Goal: Task Accomplishment & Management: Complete application form

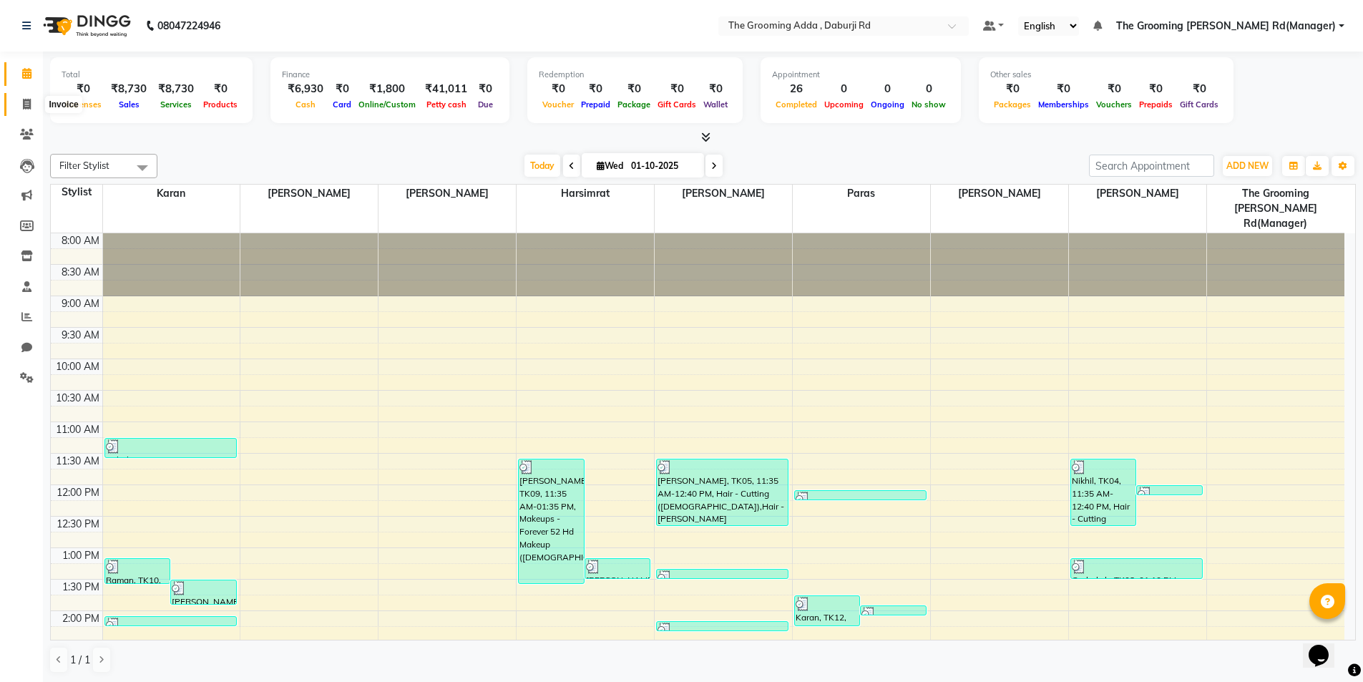
click at [29, 104] on icon at bounding box center [27, 104] width 8 height 11
select select "service"
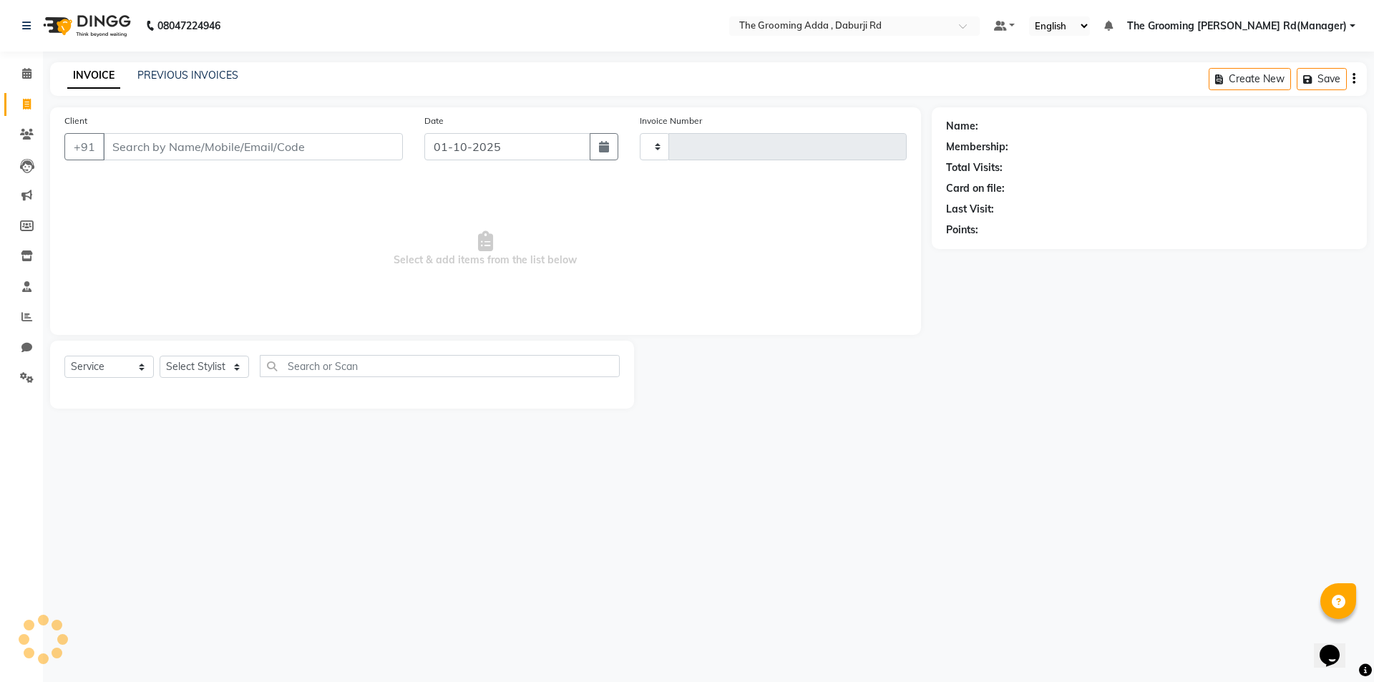
type input "2439"
select select "8001"
click at [156, 72] on link "PREVIOUS INVOICES" at bounding box center [187, 75] width 101 height 13
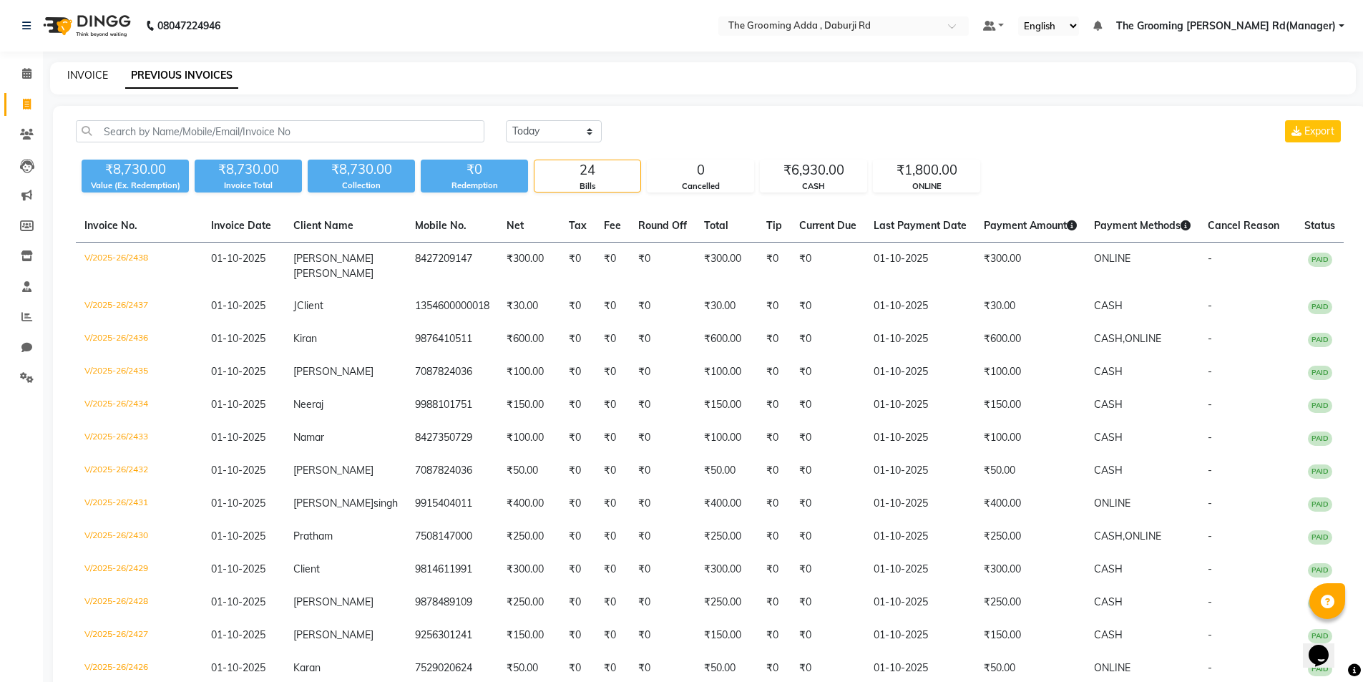
click at [84, 74] on link "INVOICE" at bounding box center [87, 75] width 41 height 13
select select "service"
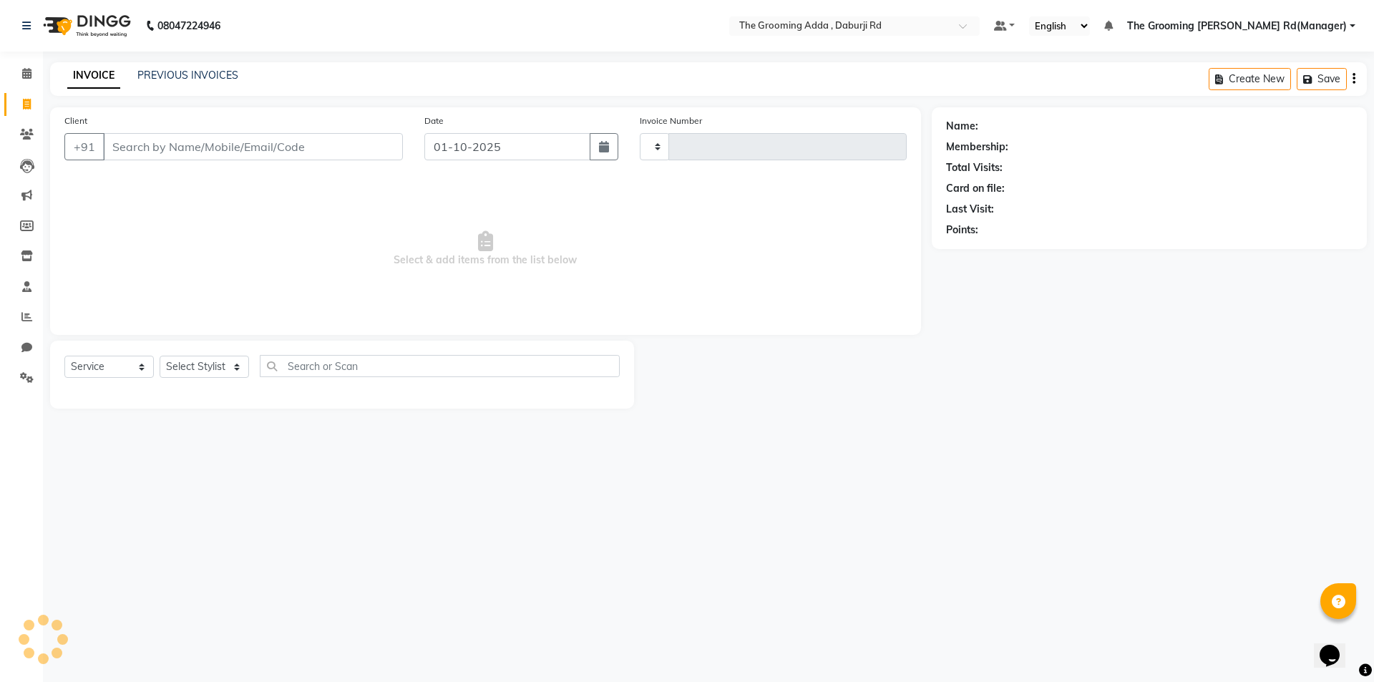
type input "2439"
select select "8001"
click at [161, 141] on input "Client" at bounding box center [253, 146] width 300 height 27
type input "6239745969"
select select "1: Object"
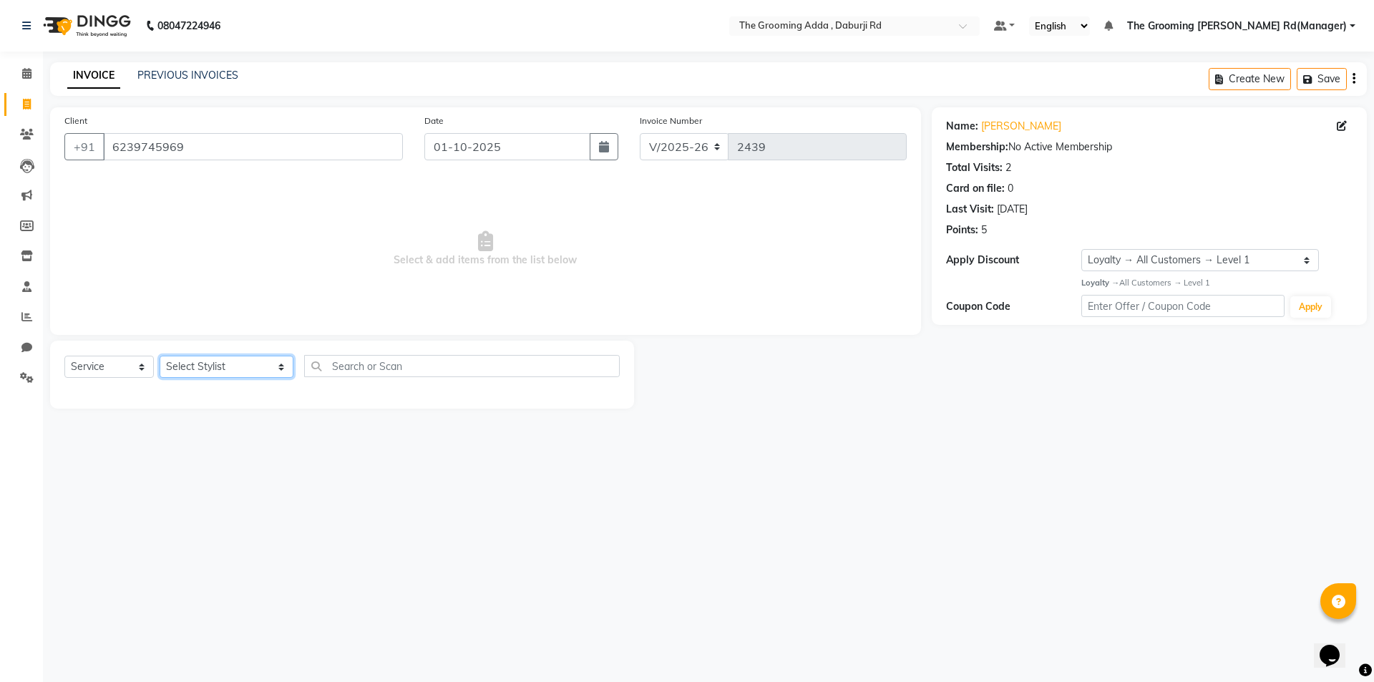
click at [233, 369] on select "Select Stylist [PERSON_NAME] [PERSON_NAME] [PERSON_NAME] [PERSON_NAME] [PERSON_…" at bounding box center [227, 367] width 134 height 22
select select "79355"
click at [160, 356] on select "Select Stylist [PERSON_NAME] [PERSON_NAME] [PERSON_NAME] [PERSON_NAME] [PERSON_…" at bounding box center [227, 367] width 134 height 22
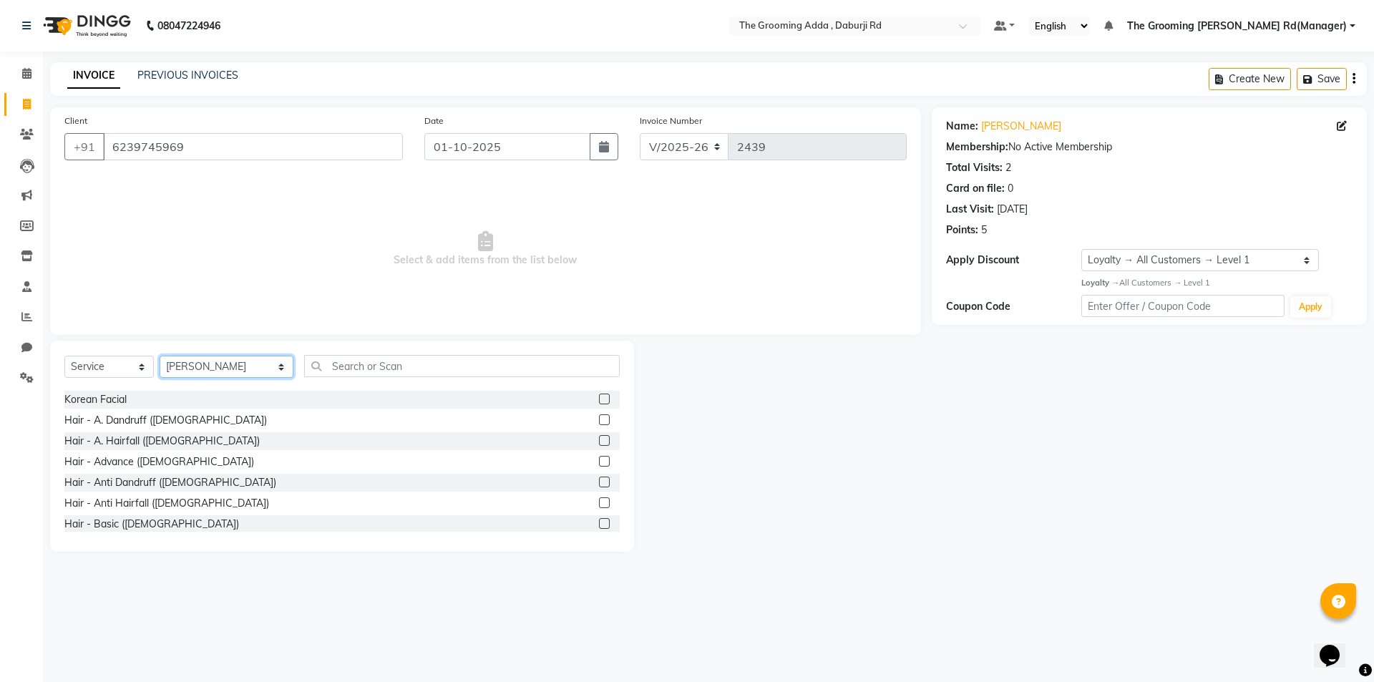
scroll to position [501, 0]
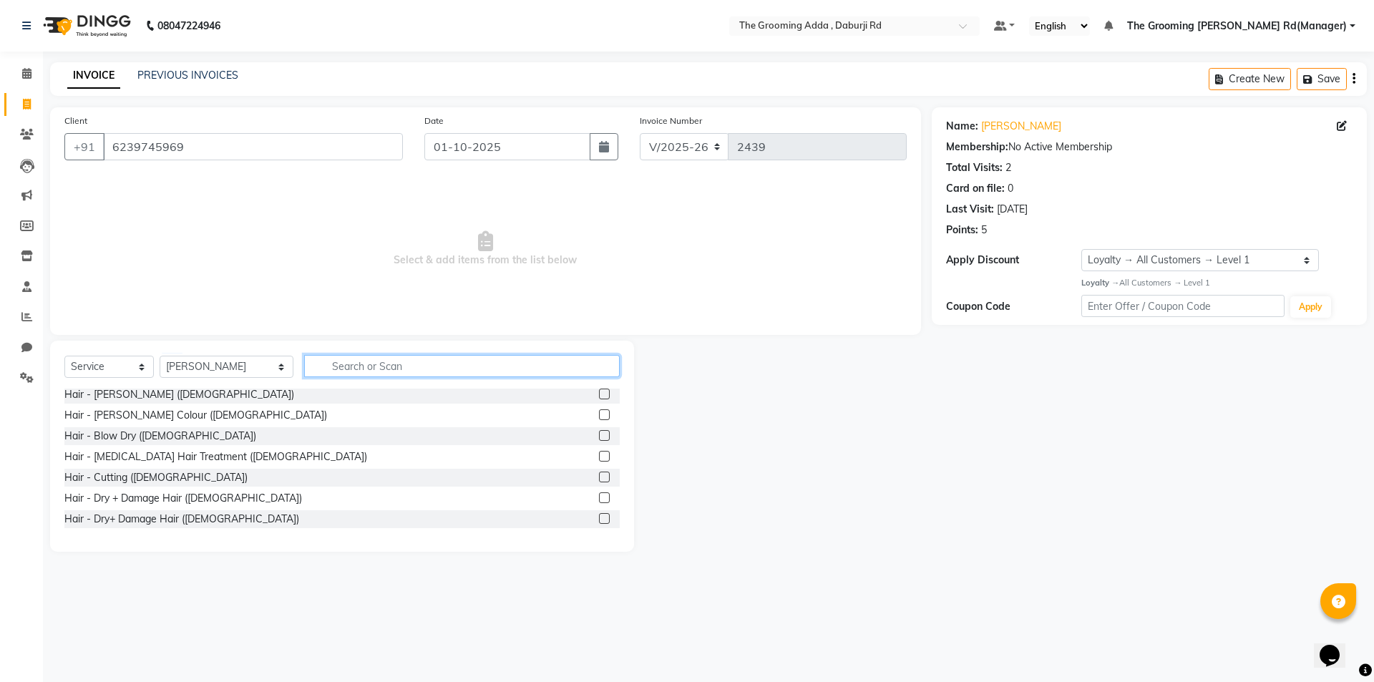
click at [369, 374] on input "text" at bounding box center [462, 366] width 316 height 22
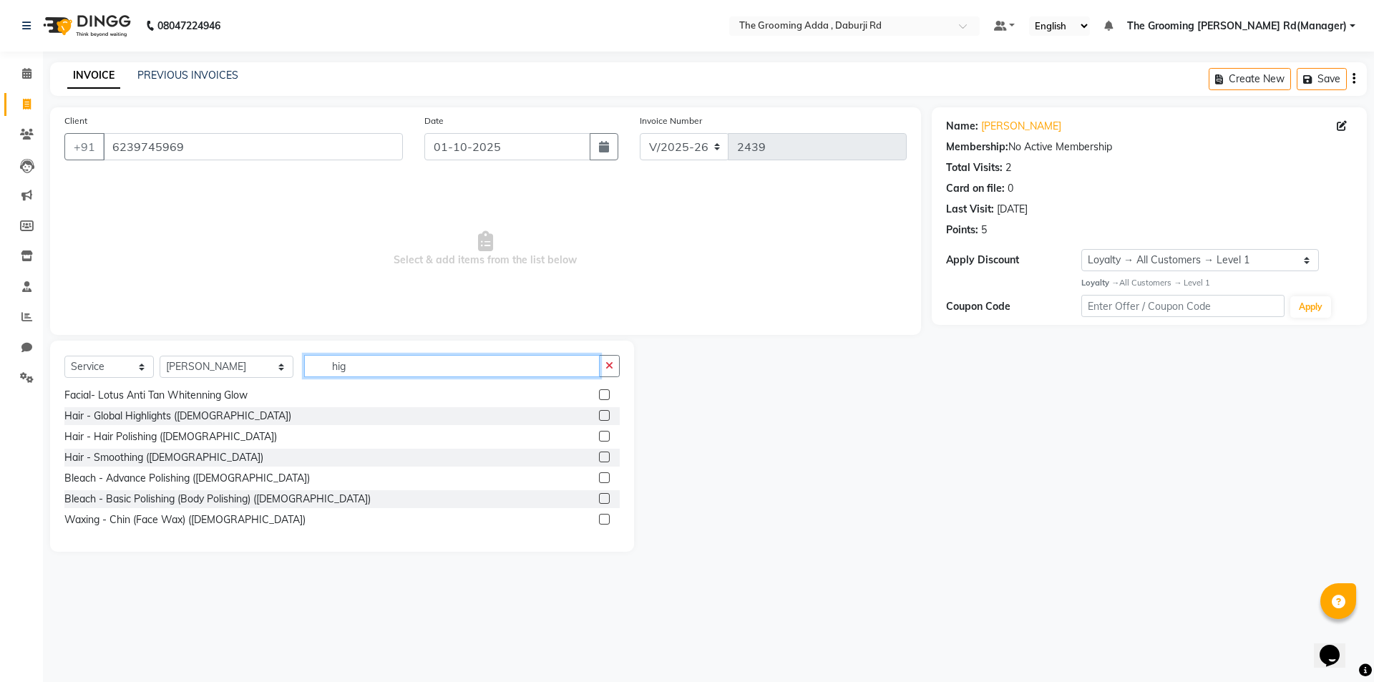
scroll to position [0, 0]
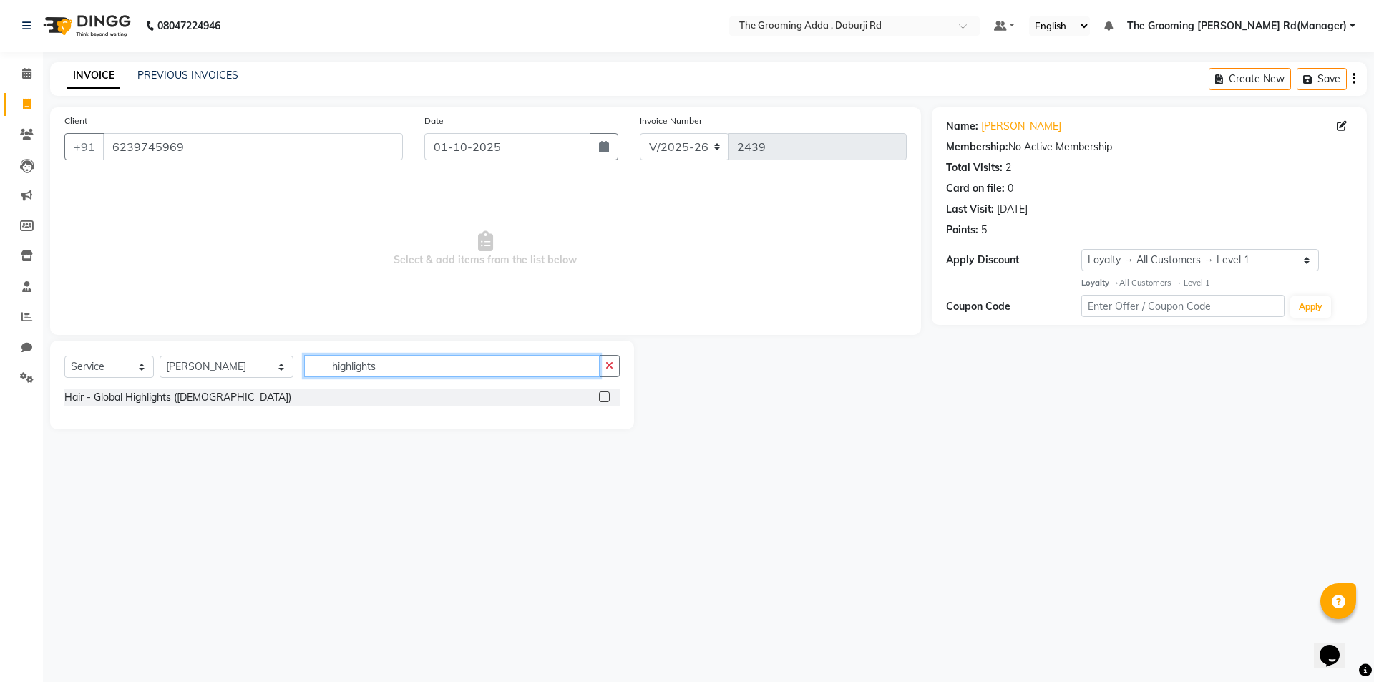
type input "highlights"
click at [605, 398] on label at bounding box center [604, 396] width 11 height 11
click at [605, 398] on input "checkbox" at bounding box center [603, 397] width 9 height 9
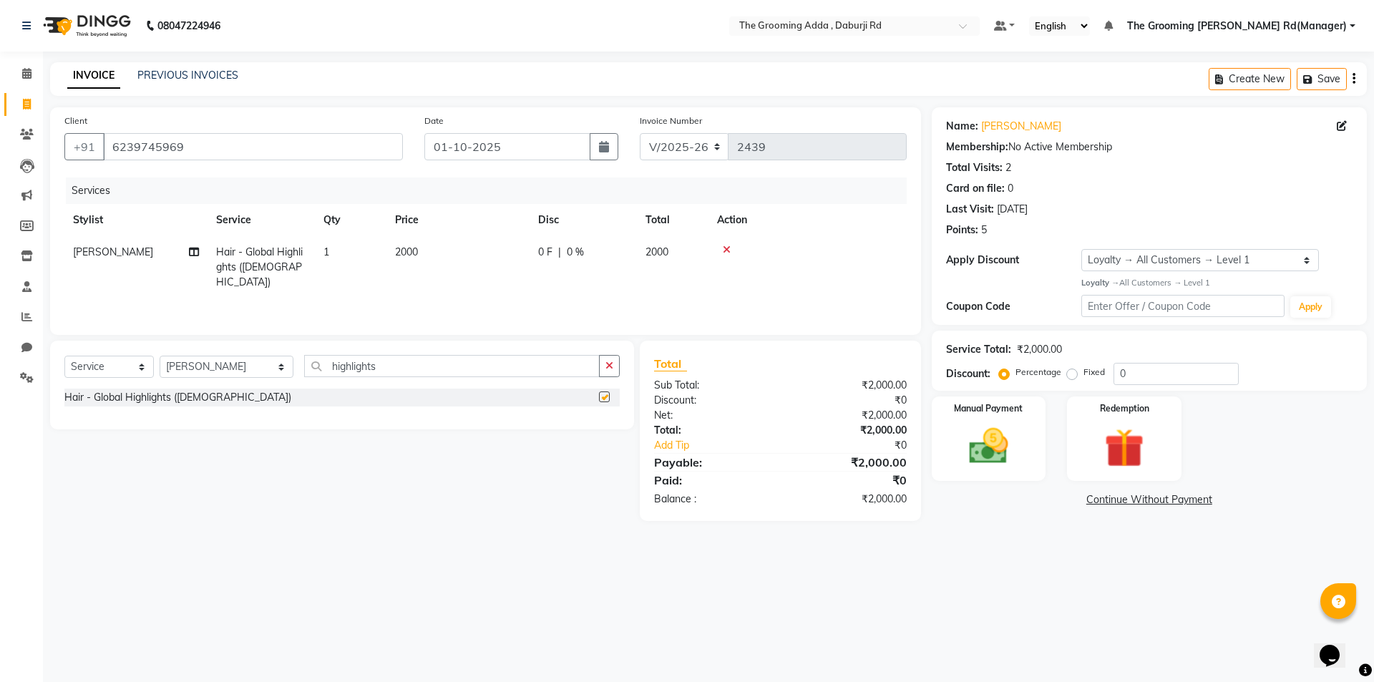
checkbox input "false"
click at [400, 247] on span "2000" at bounding box center [406, 251] width 23 height 13
select select "79355"
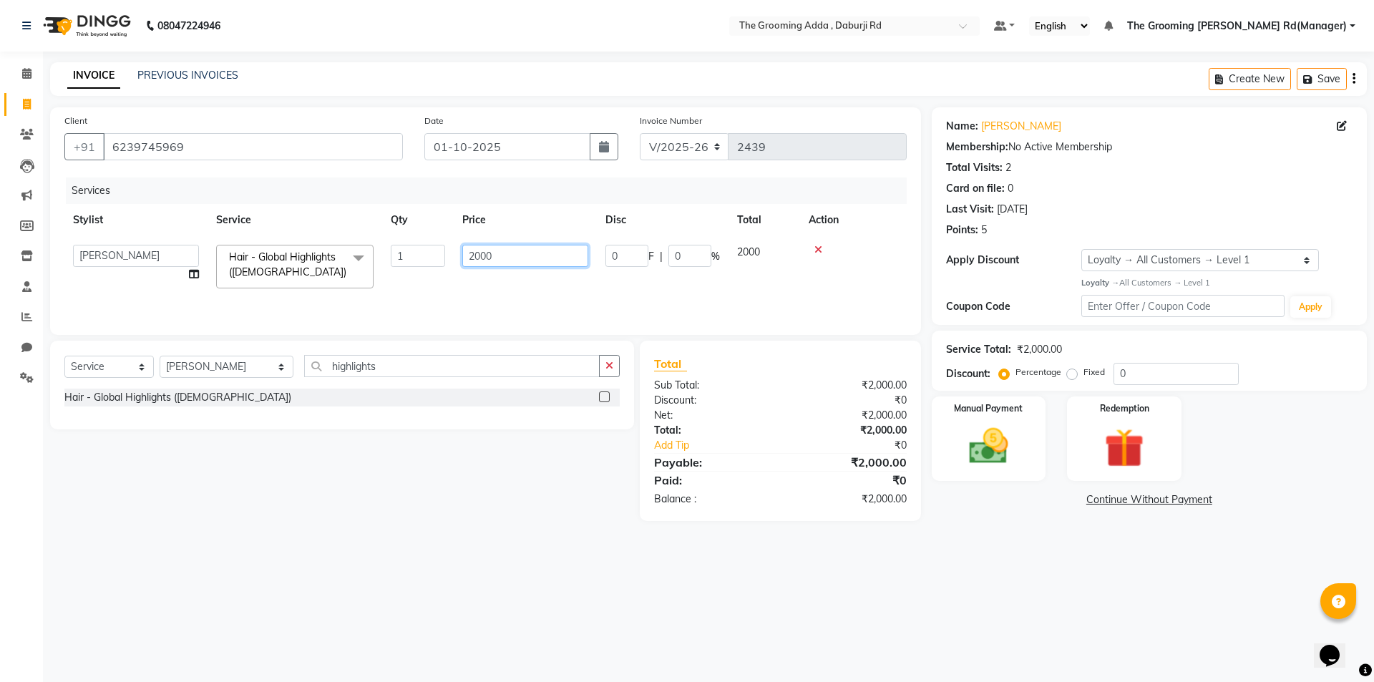
click at [509, 259] on input "2000" at bounding box center [525, 256] width 126 height 22
type input "2500"
click at [442, 495] on div "Select Service Product Membership Package Voucher Prepaid Gift Card Select Styl…" at bounding box center [336, 431] width 595 height 180
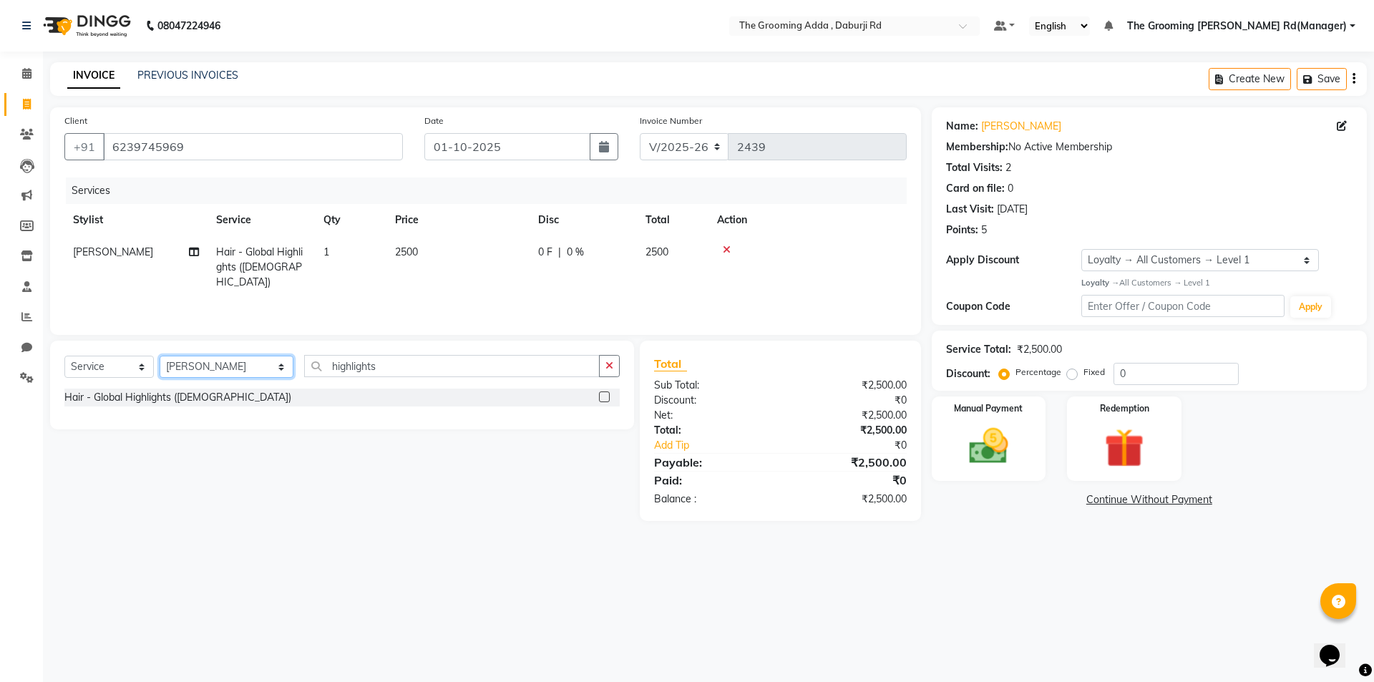
click at [263, 361] on select "Select Stylist [PERSON_NAME] [PERSON_NAME] [PERSON_NAME] [PERSON_NAME] [PERSON_…" at bounding box center [227, 367] width 134 height 22
select select "79352"
click at [160, 356] on select "Select Stylist [PERSON_NAME] [PERSON_NAME] [PERSON_NAME] [PERSON_NAME] [PERSON_…" at bounding box center [227, 367] width 134 height 22
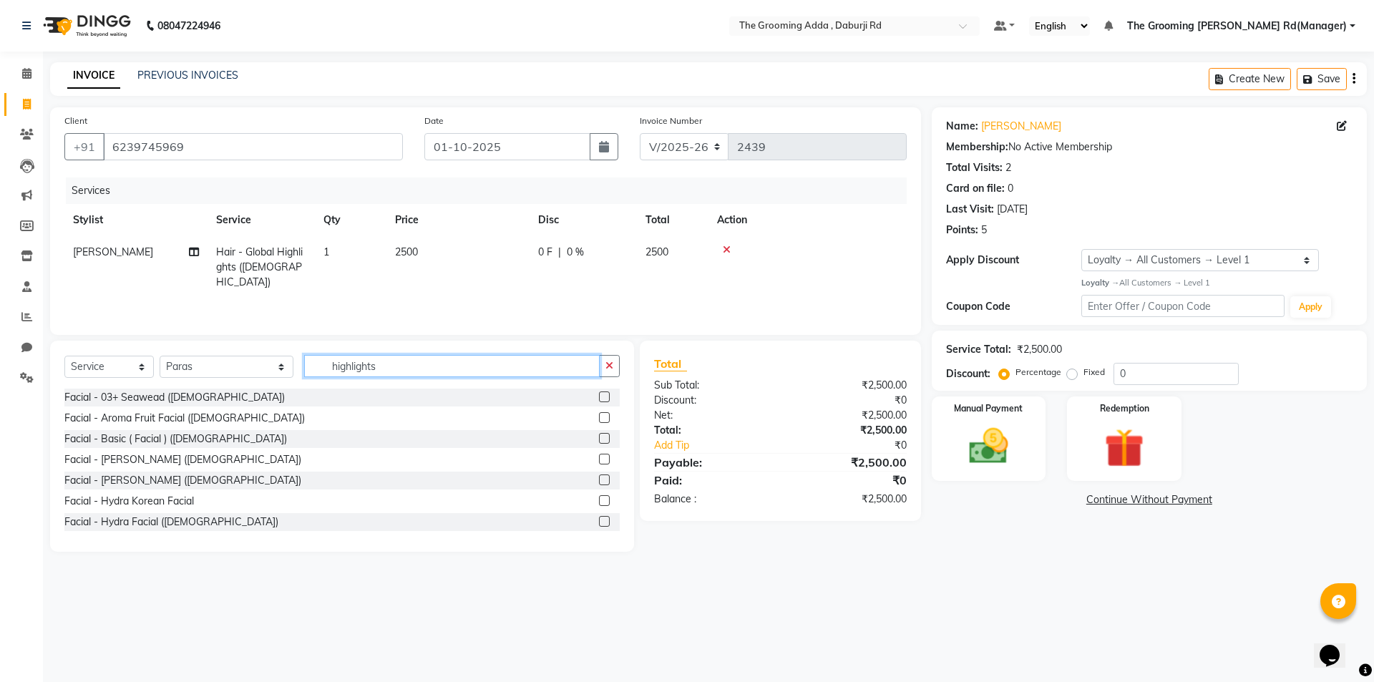
click at [399, 364] on input "highlights" at bounding box center [451, 366] width 295 height 22
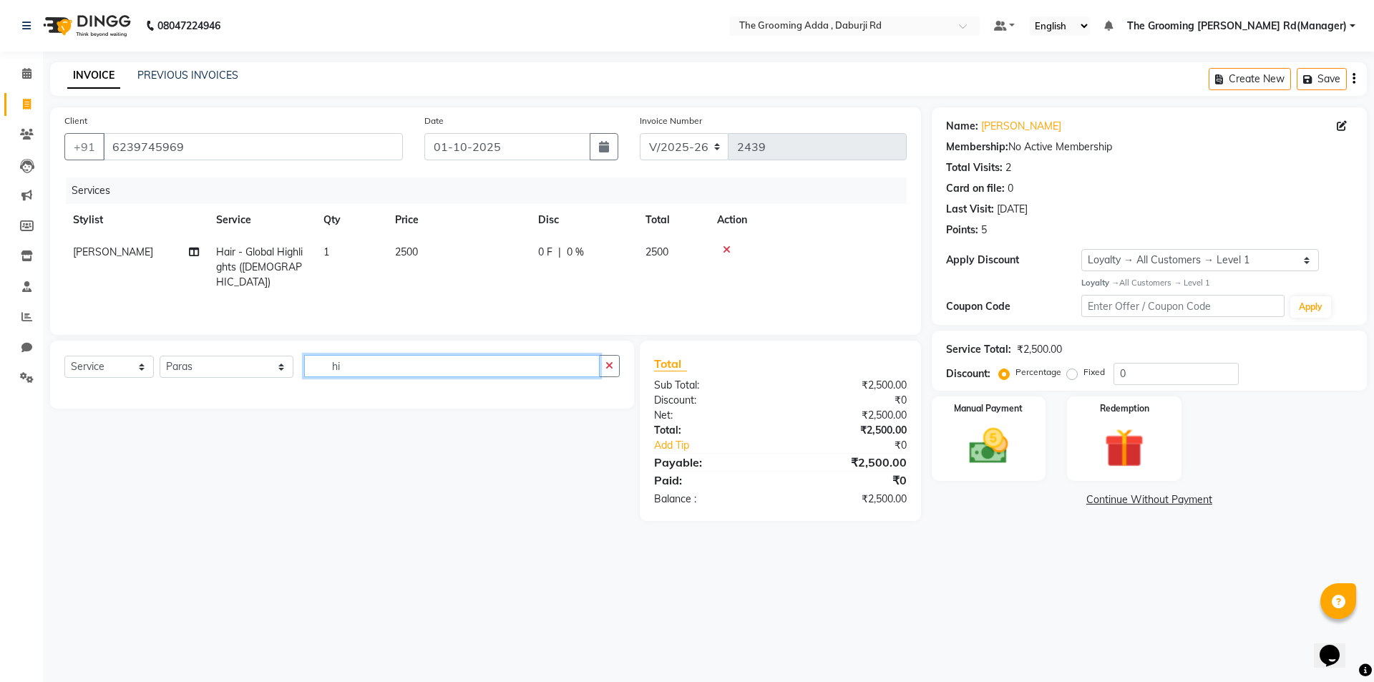
type input "h"
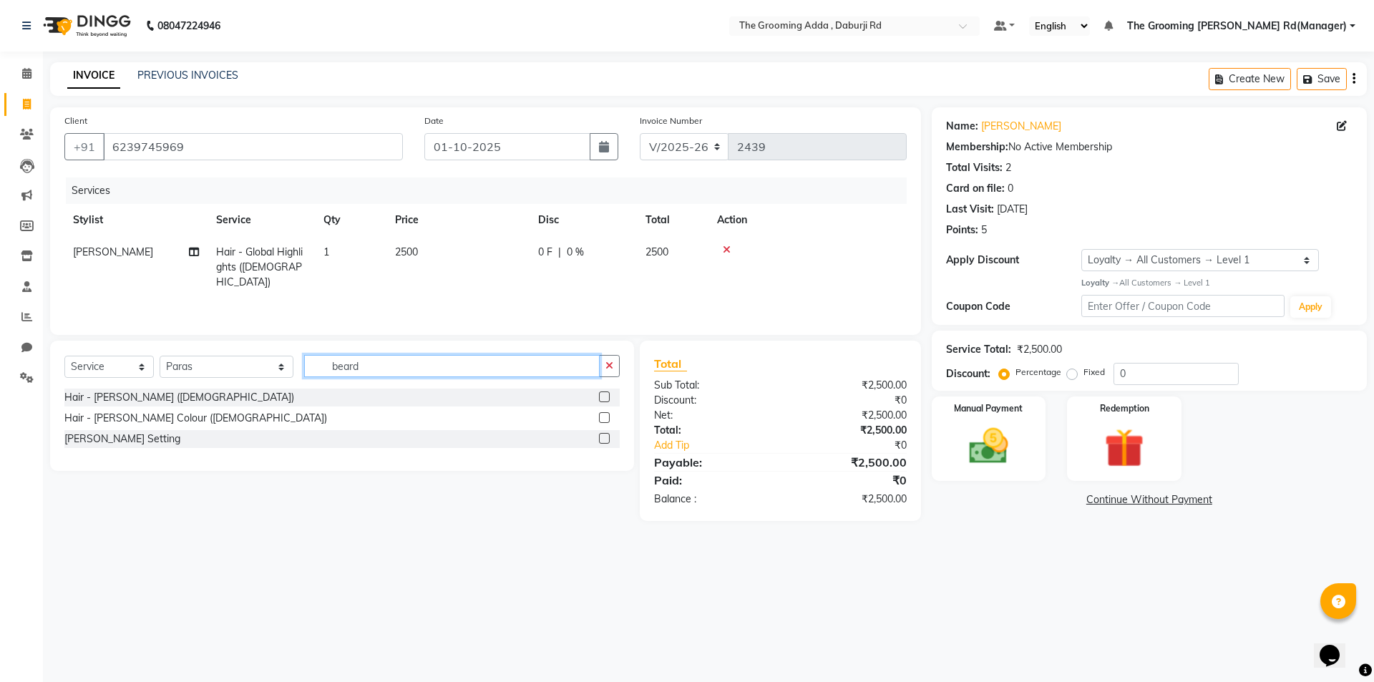
type input "beard"
click at [609, 397] on label at bounding box center [604, 396] width 11 height 11
click at [608, 397] on input "checkbox" at bounding box center [603, 397] width 9 height 9
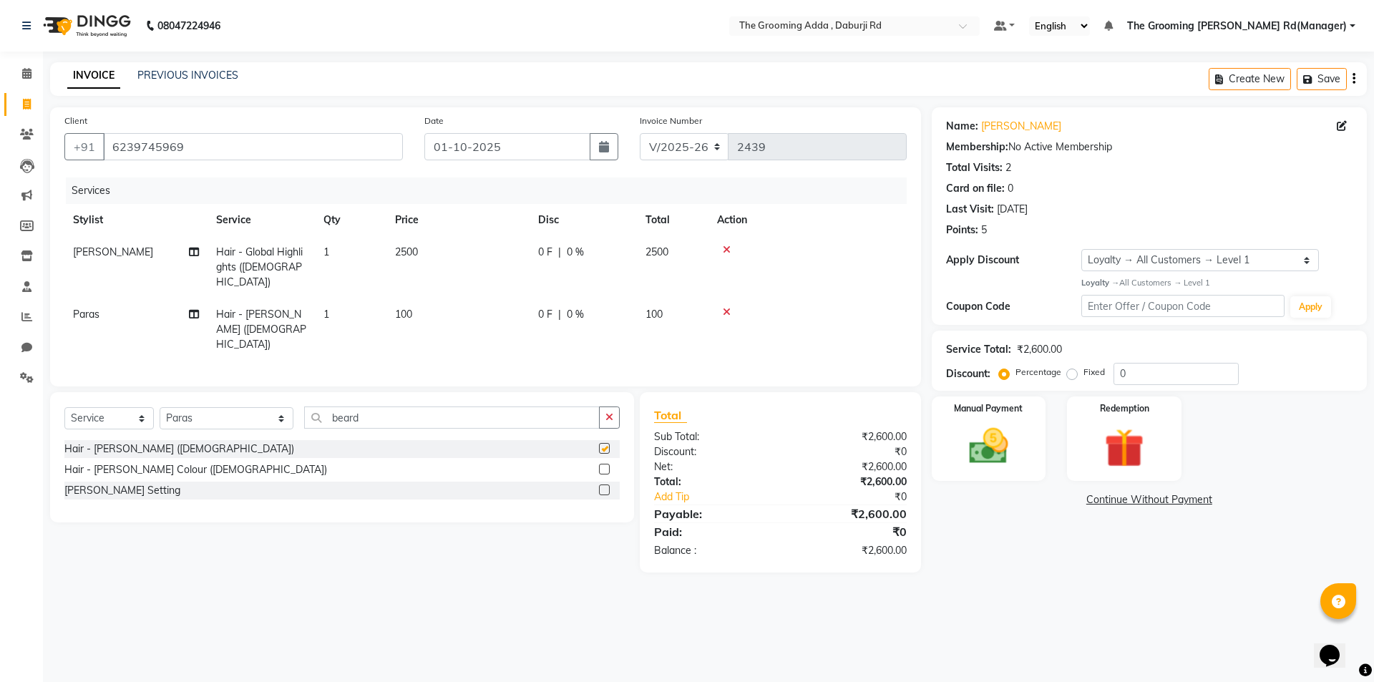
checkbox input "false"
click at [218, 407] on select "Select Stylist [PERSON_NAME] [PERSON_NAME] [PERSON_NAME] [PERSON_NAME] [PERSON_…" at bounding box center [227, 418] width 134 height 22
select select "79344"
click at [160, 407] on select "Select Stylist [PERSON_NAME] [PERSON_NAME] [PERSON_NAME] [PERSON_NAME] [PERSON_…" at bounding box center [227, 418] width 134 height 22
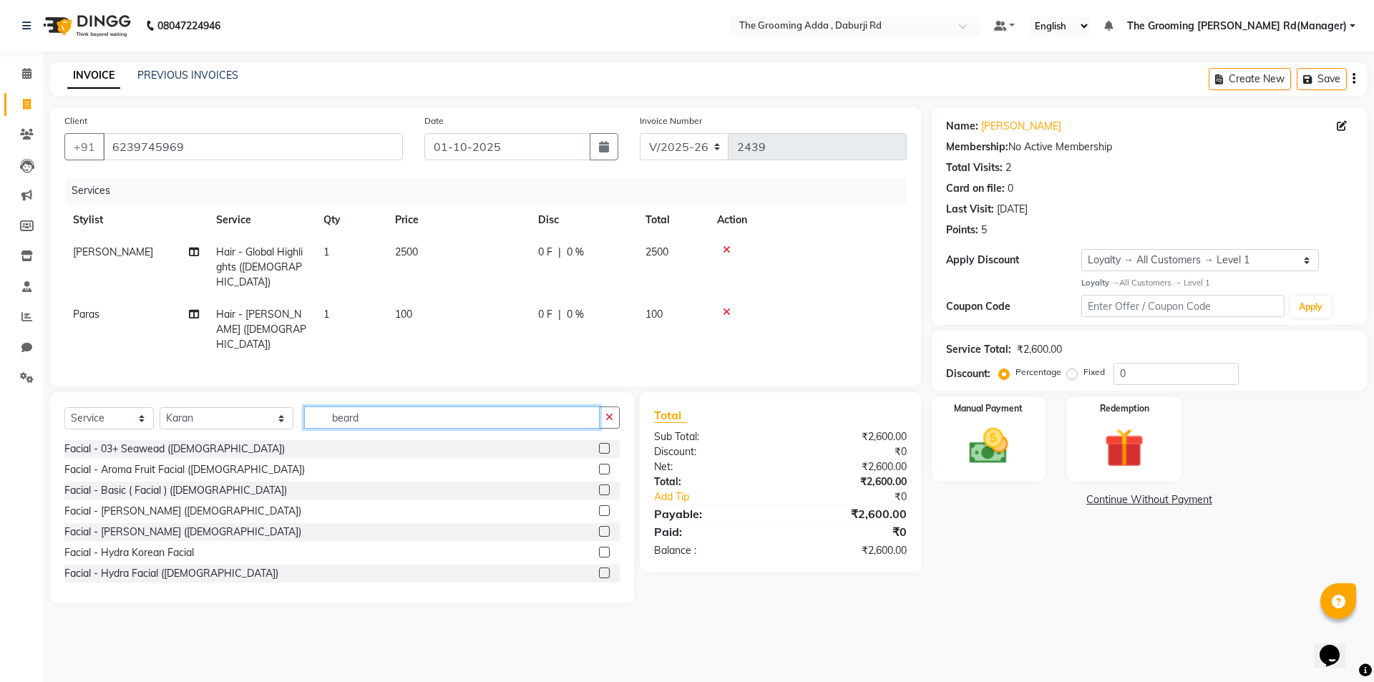
click at [399, 406] on input "beard" at bounding box center [451, 417] width 295 height 22
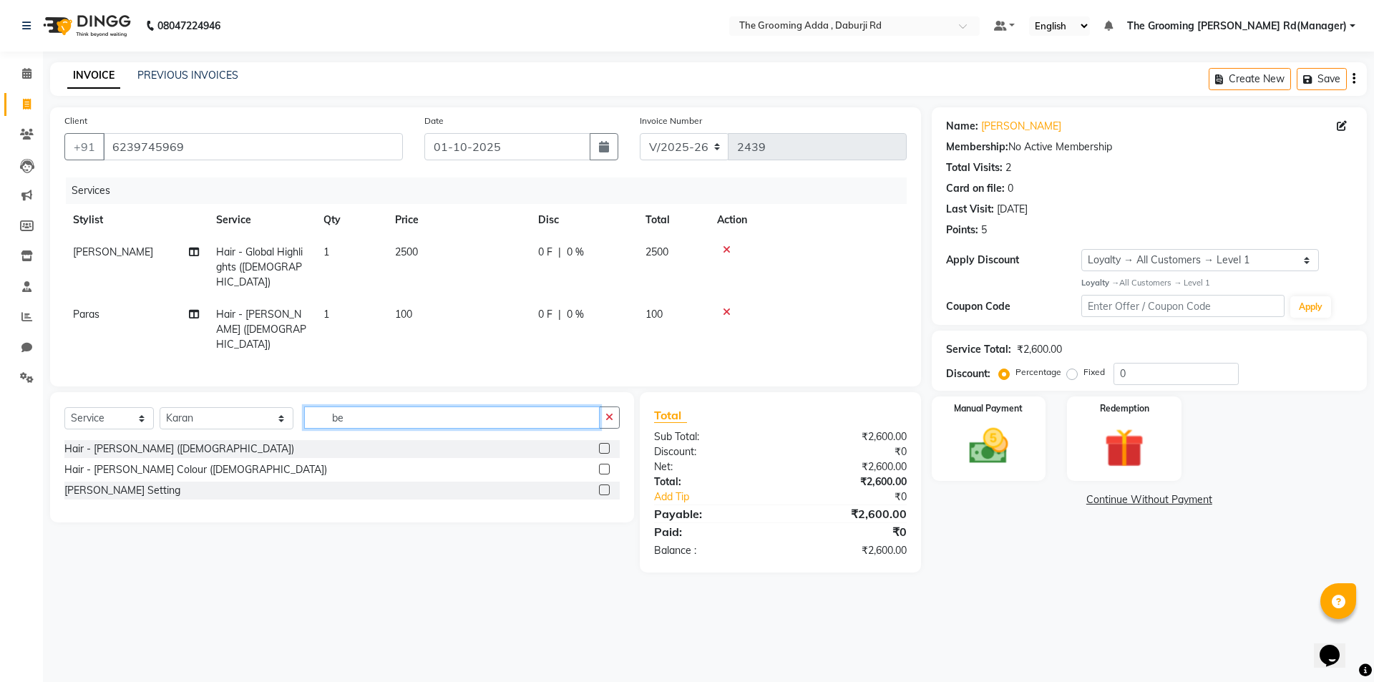
type input "be"
click at [595, 440] on div "Hair - [PERSON_NAME] ([DEMOGRAPHIC_DATA])" at bounding box center [341, 449] width 555 height 18
click at [607, 443] on label at bounding box center [604, 448] width 11 height 11
click at [607, 444] on input "checkbox" at bounding box center [603, 448] width 9 height 9
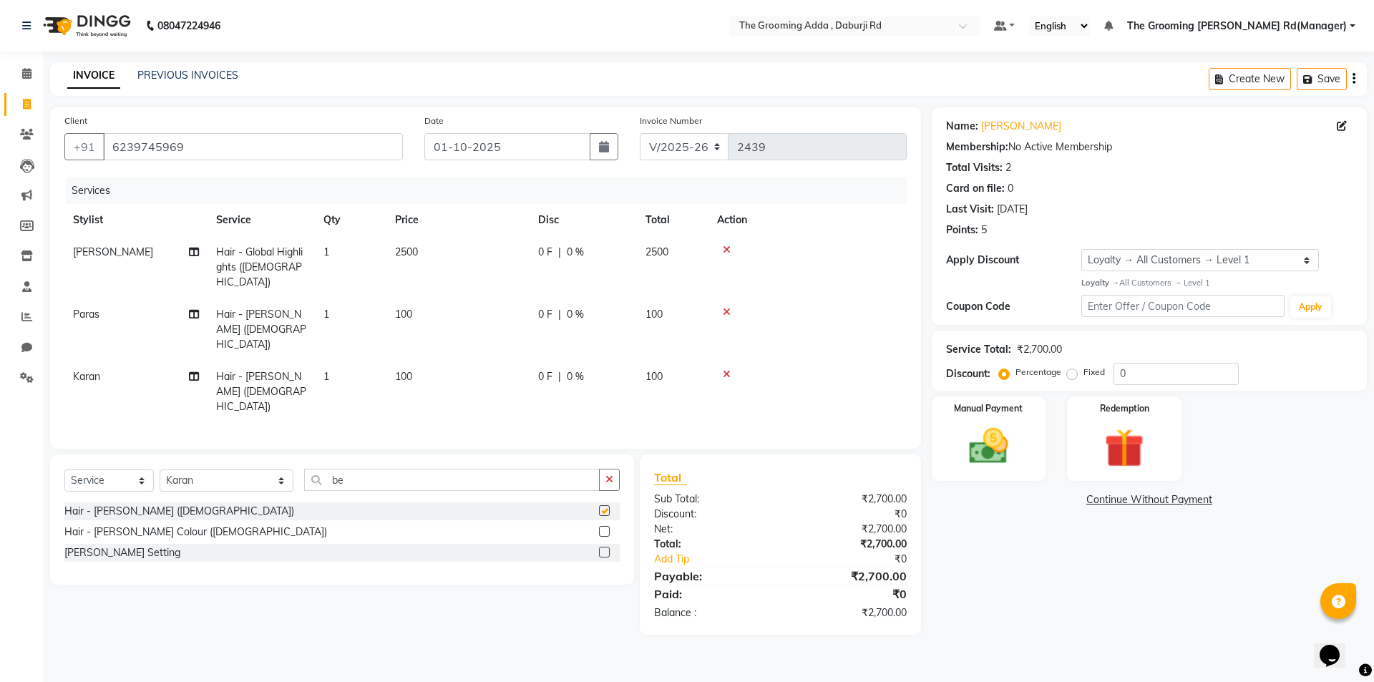
checkbox input "false"
click at [978, 436] on img at bounding box center [988, 446] width 67 height 47
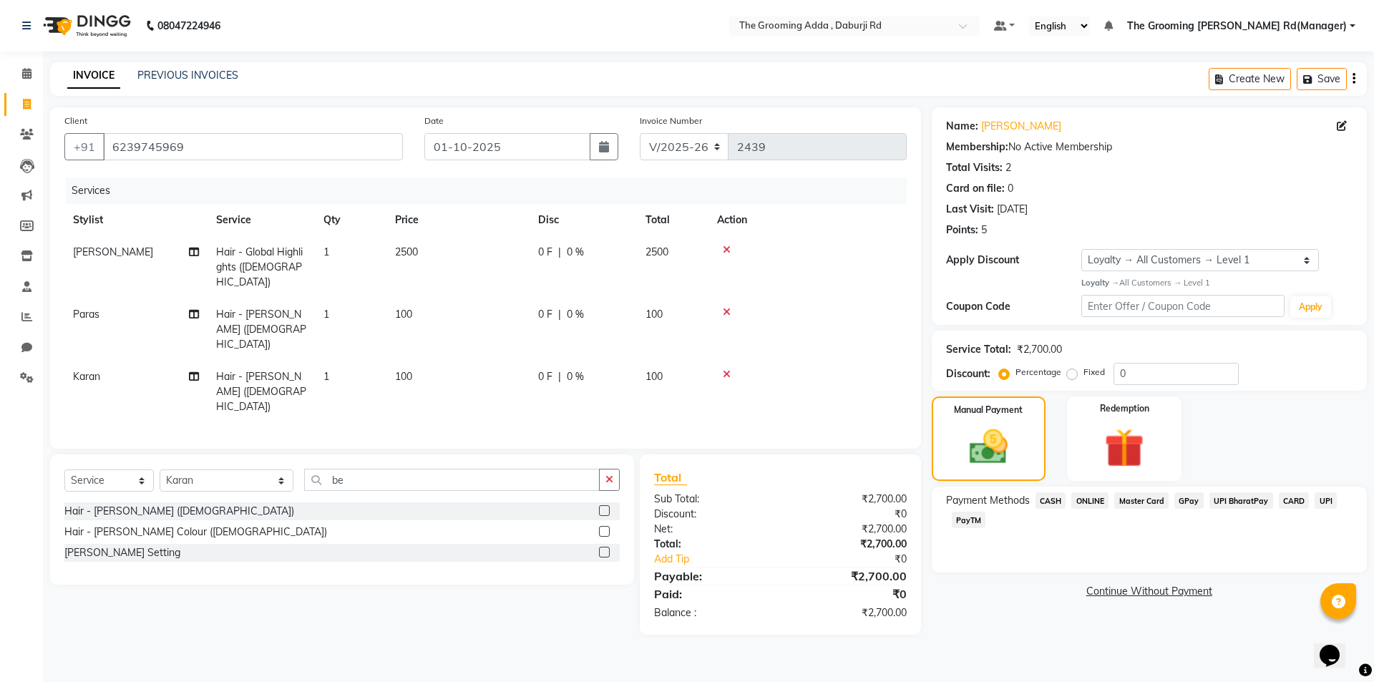
click at [1091, 497] on span "ONLINE" at bounding box center [1089, 500] width 37 height 16
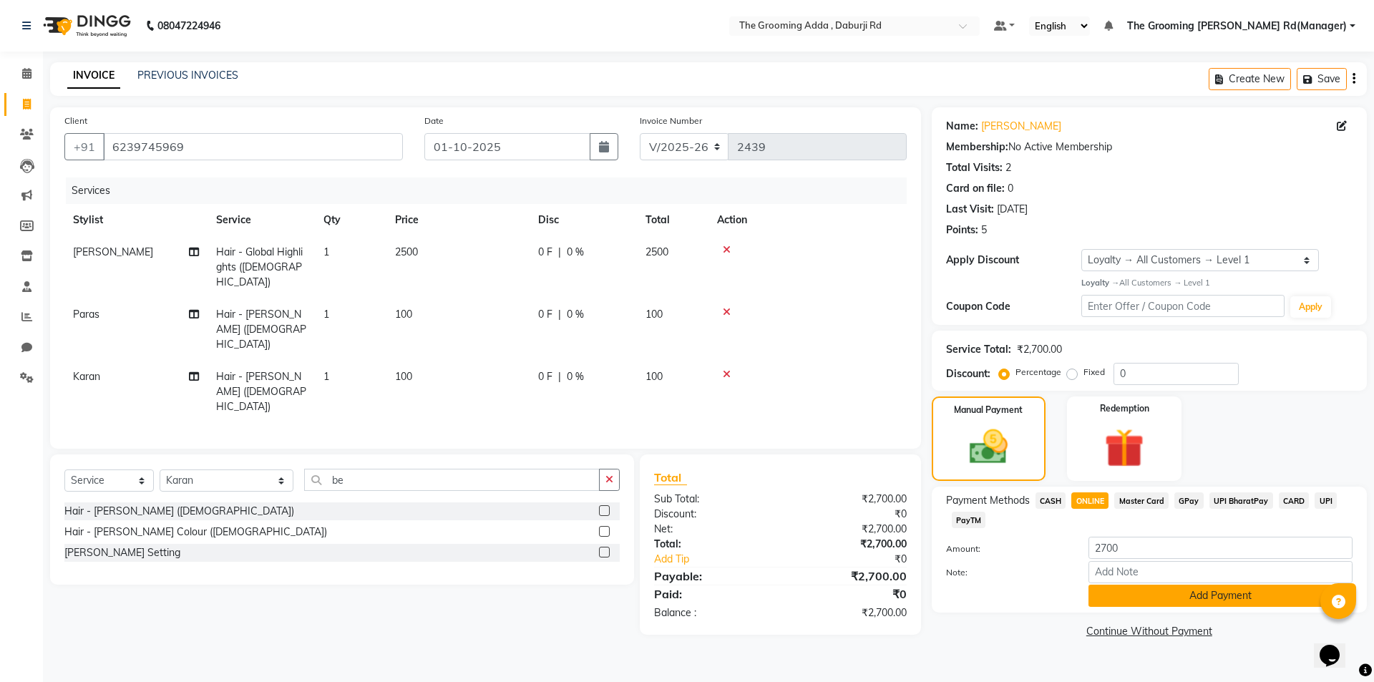
click at [1148, 599] on button "Add Payment" at bounding box center [1220, 596] width 264 height 22
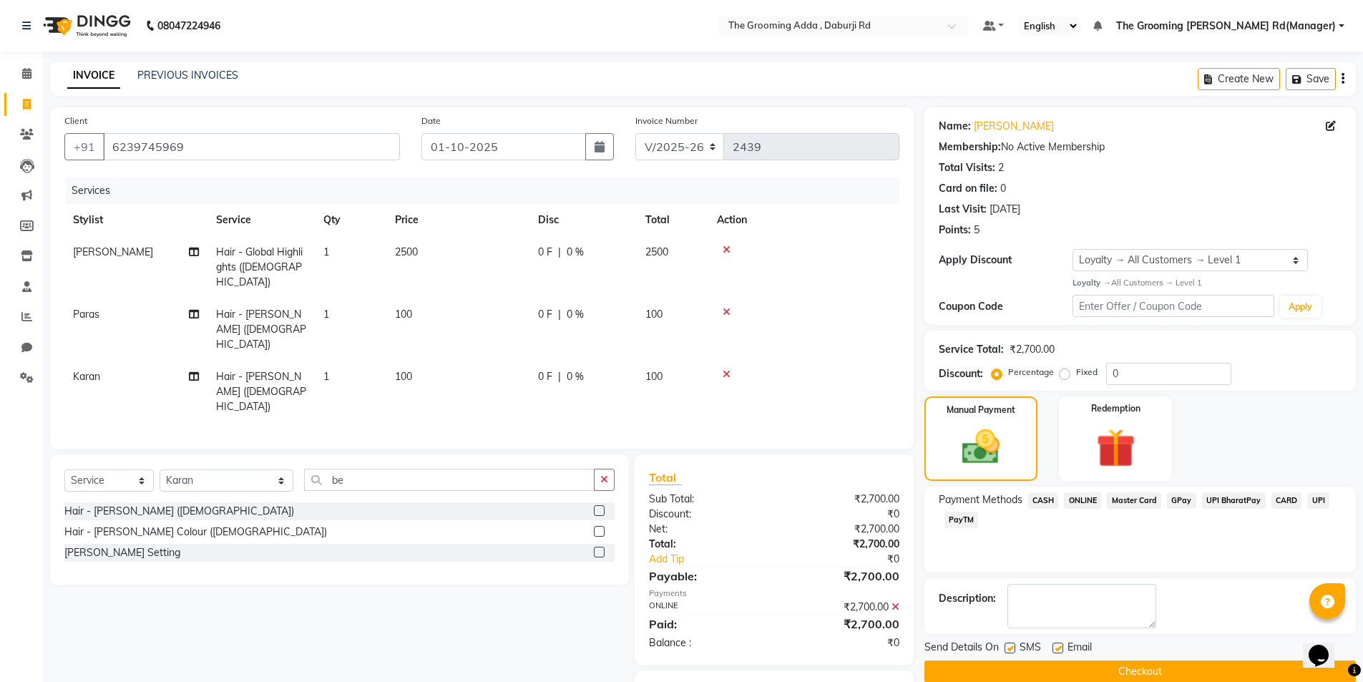
click at [1138, 665] on button "Checkout" at bounding box center [1139, 671] width 431 height 22
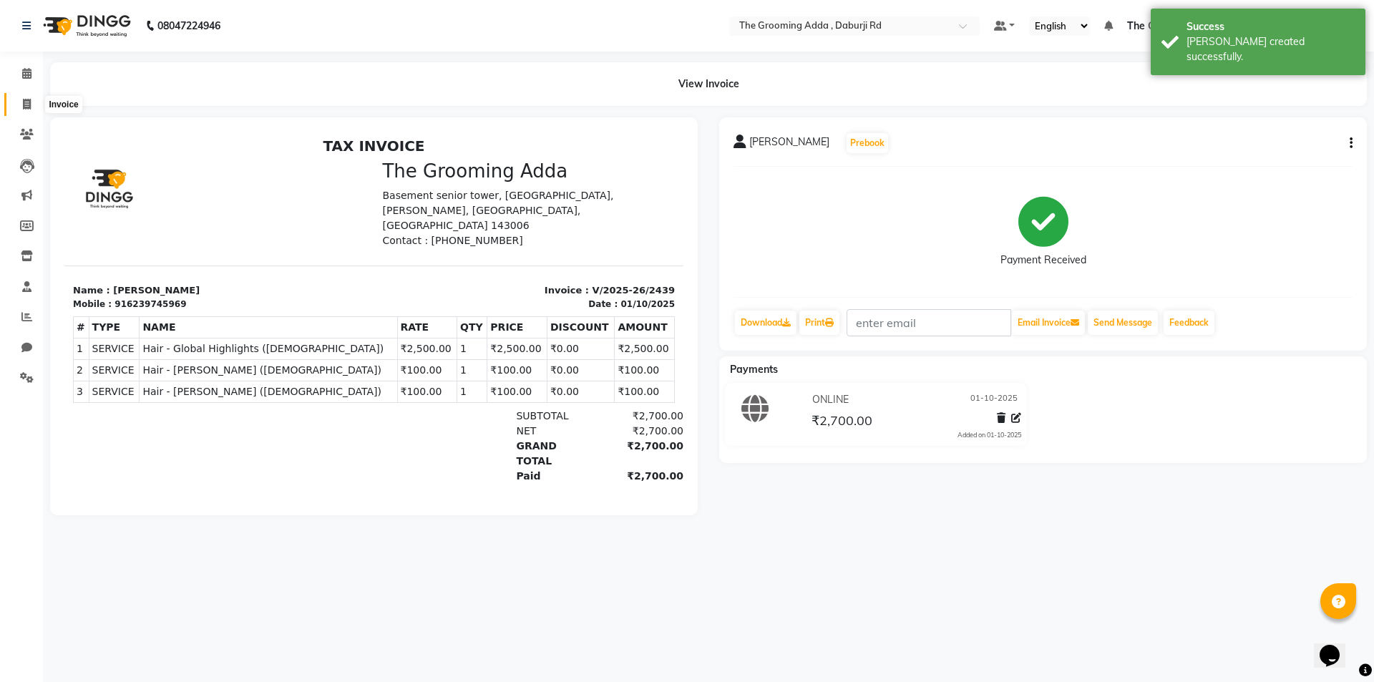
click at [24, 102] on icon at bounding box center [27, 104] width 8 height 11
select select "service"
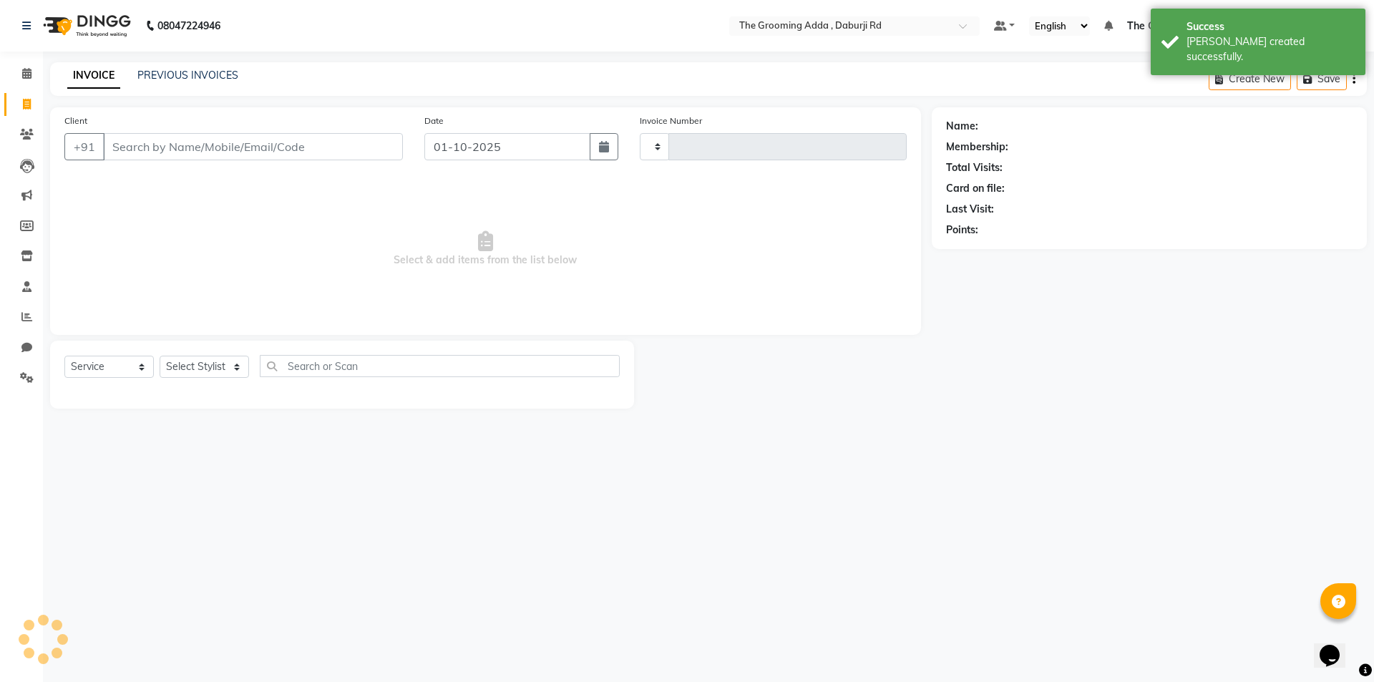
type input "2440"
select select "8001"
click at [143, 151] on input "Client" at bounding box center [253, 146] width 300 height 27
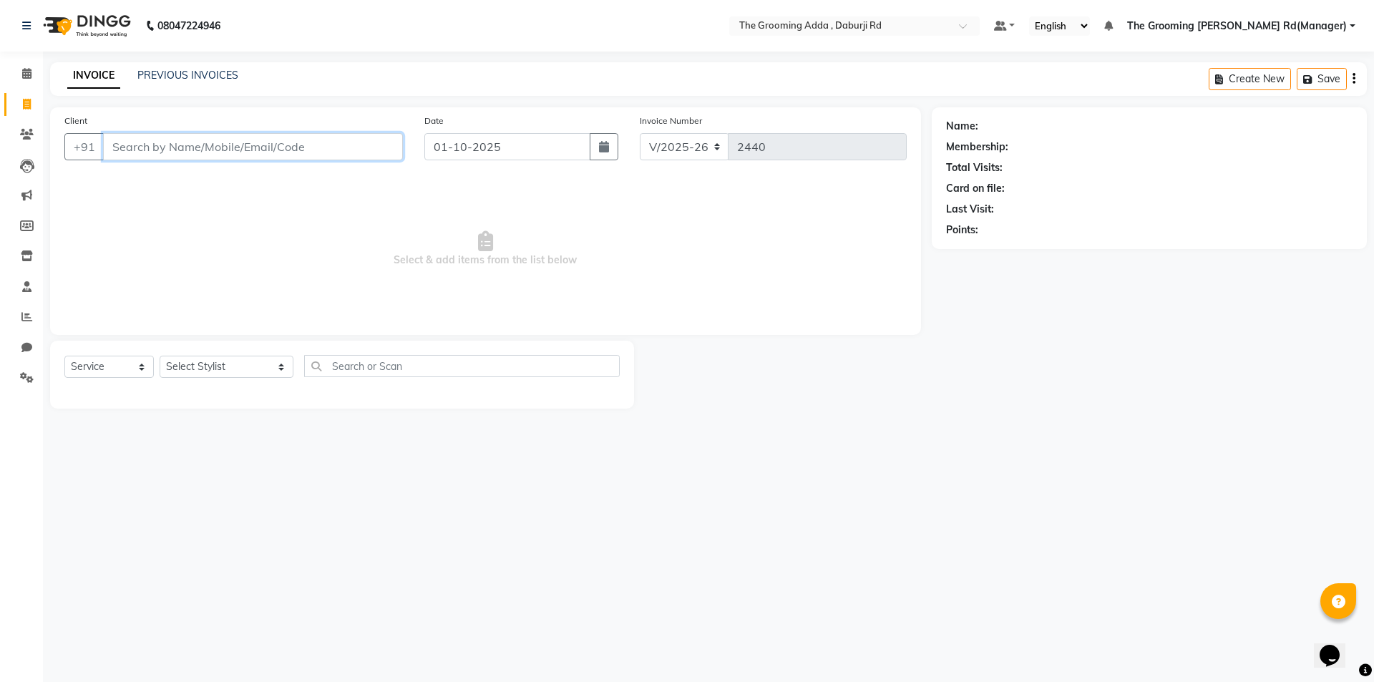
click at [194, 151] on input "Client" at bounding box center [253, 146] width 300 height 27
paste input "9914579968"
type input "9914579968"
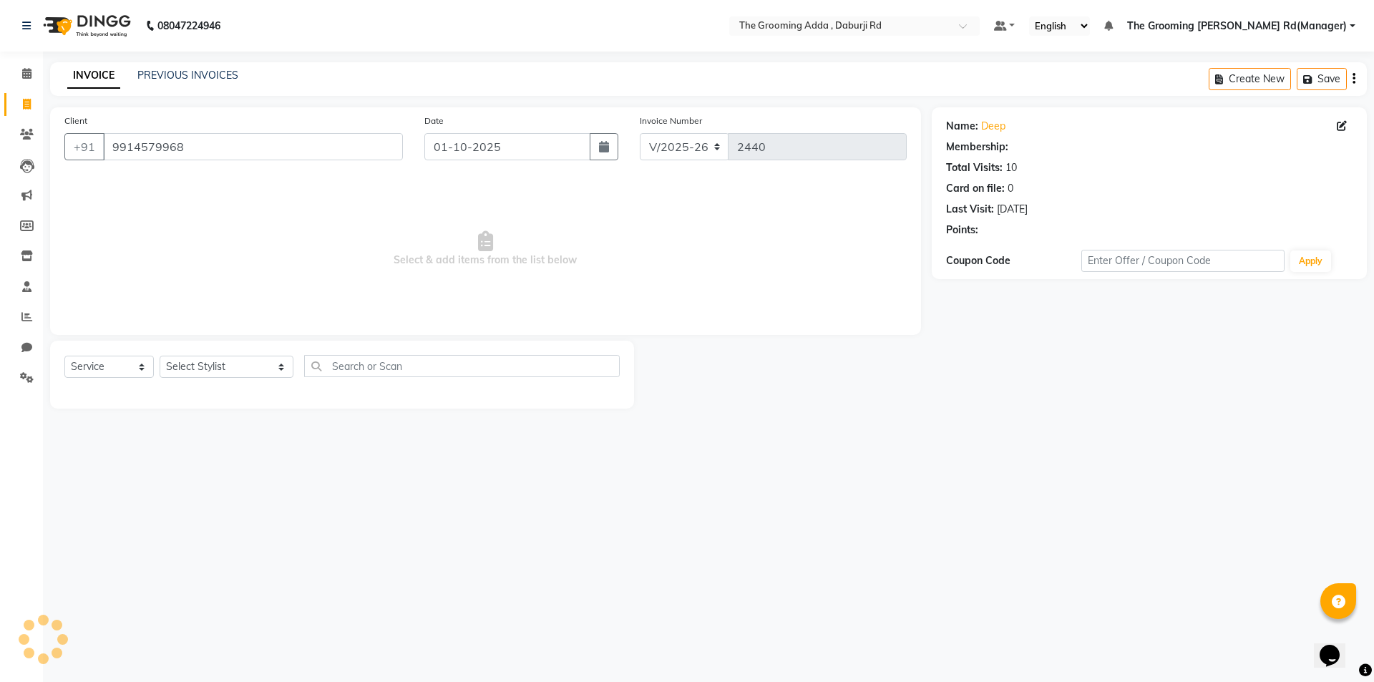
select select "1: Object"
click at [180, 366] on select "Select Stylist [PERSON_NAME] [PERSON_NAME] [PERSON_NAME] [PERSON_NAME] [PERSON_…" at bounding box center [227, 367] width 134 height 22
select select "79355"
click at [160, 356] on select "Select Stylist [PERSON_NAME] [PERSON_NAME] [PERSON_NAME] [PERSON_NAME] [PERSON_…" at bounding box center [227, 367] width 134 height 22
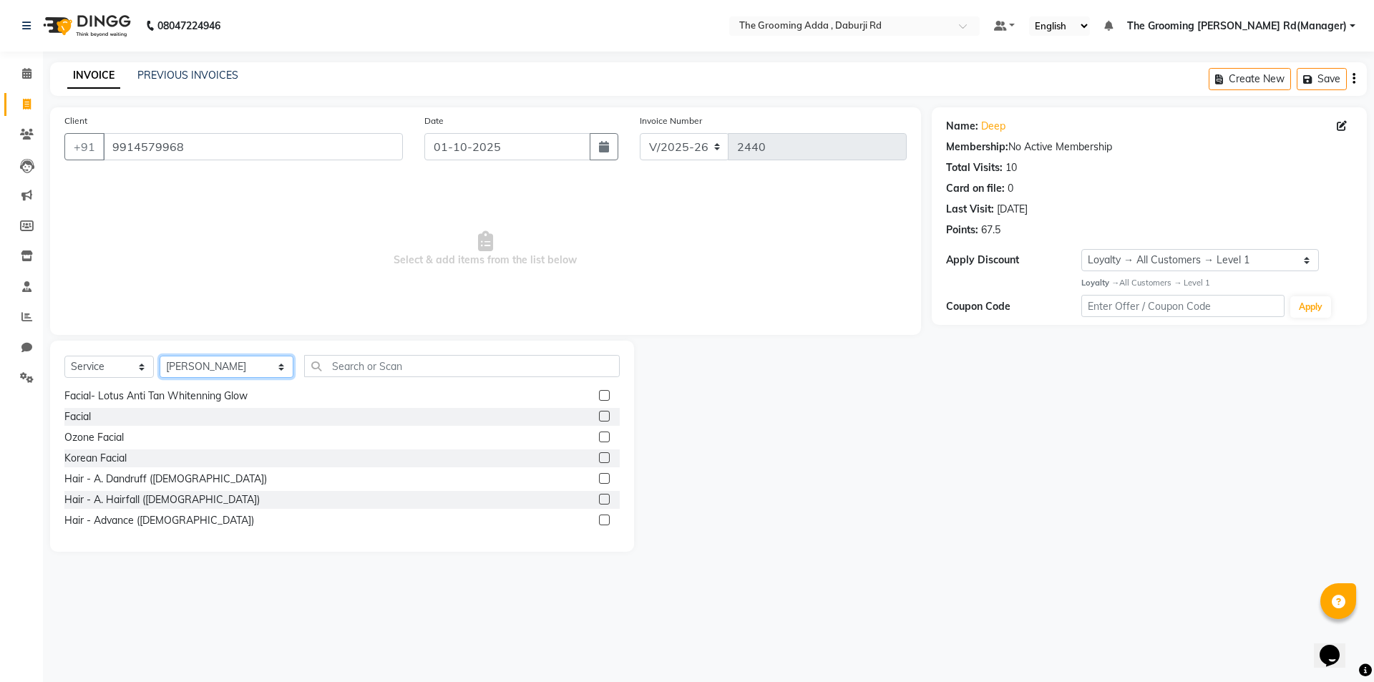
scroll to position [286, 0]
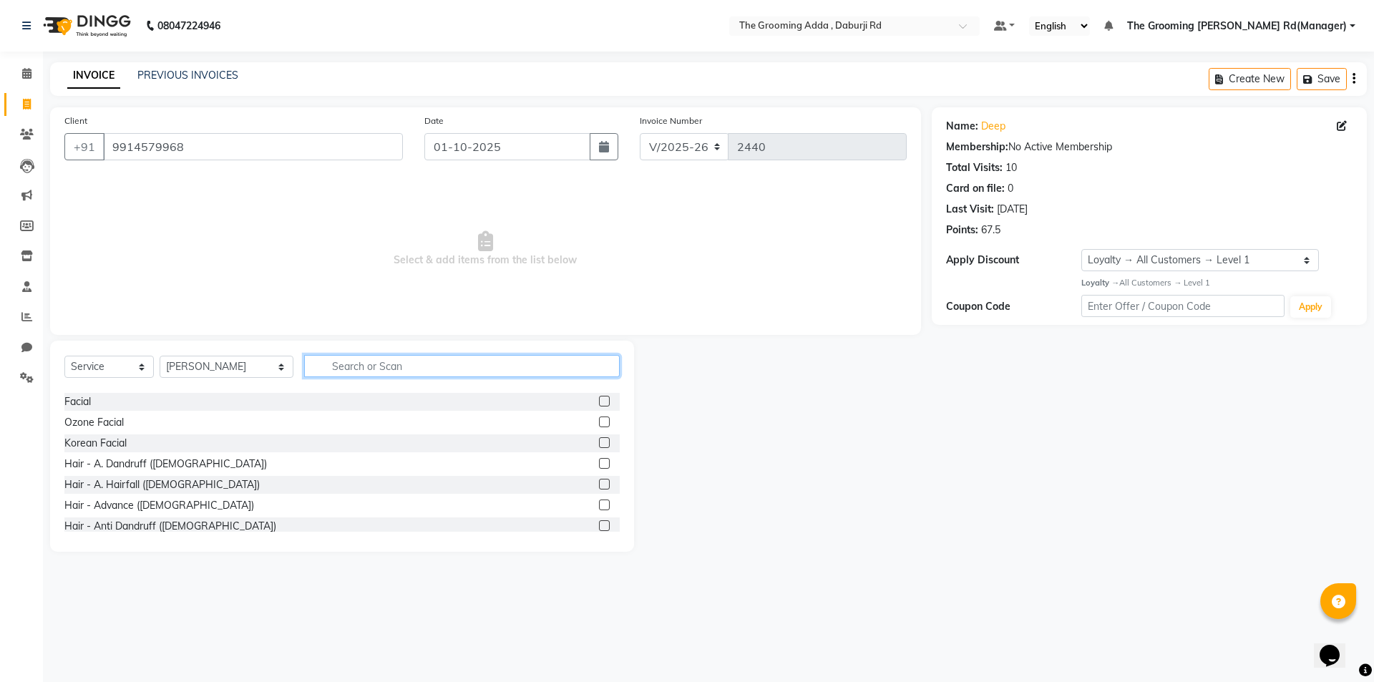
click at [410, 367] on input "text" at bounding box center [462, 366] width 316 height 22
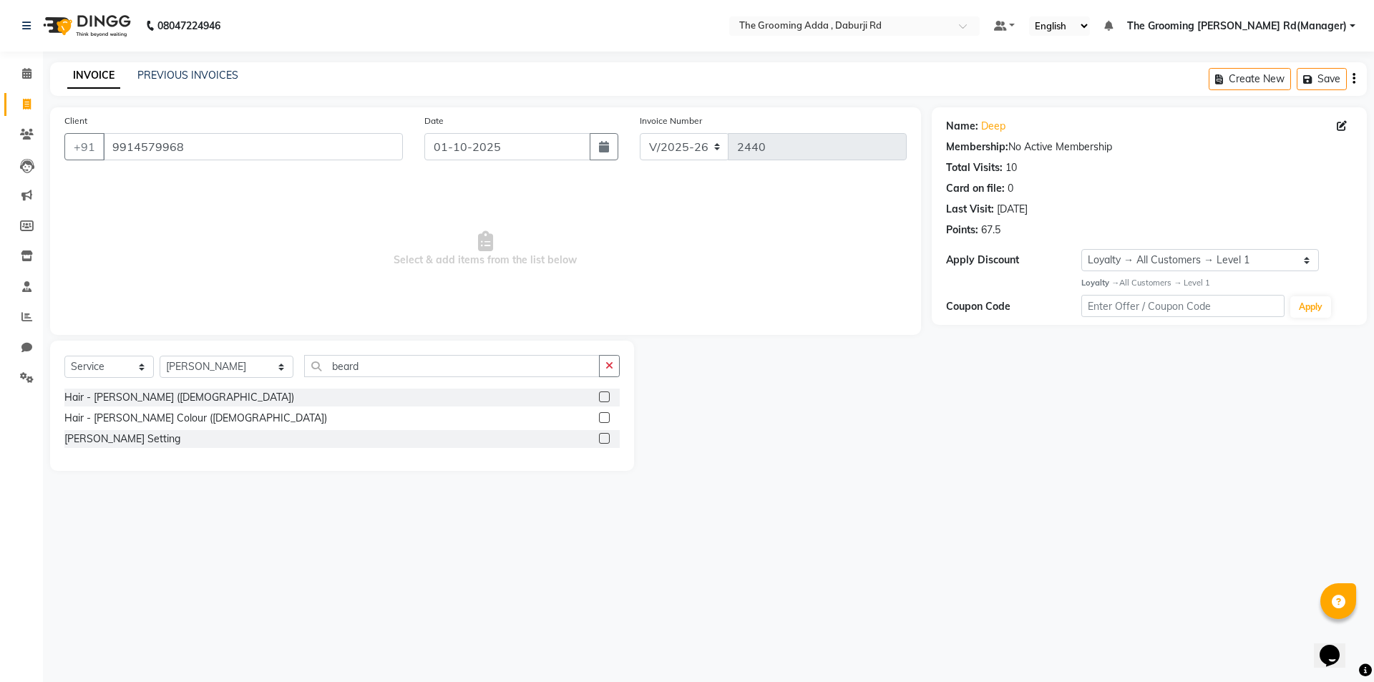
click at [598, 391] on div "Hair - [PERSON_NAME] ([DEMOGRAPHIC_DATA])" at bounding box center [341, 397] width 555 height 18
click at [579, 361] on input "beard" at bounding box center [451, 366] width 295 height 22
type input "b"
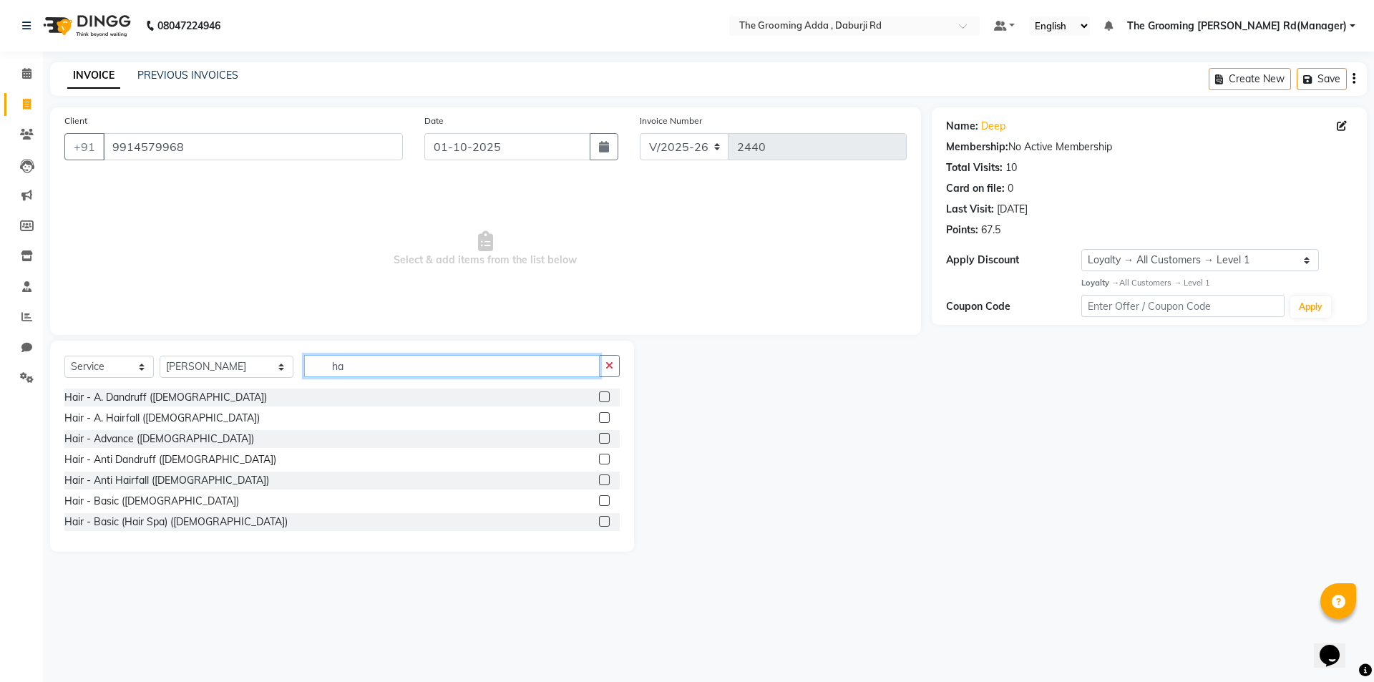
click at [351, 373] on input "ha" at bounding box center [451, 366] width 295 height 22
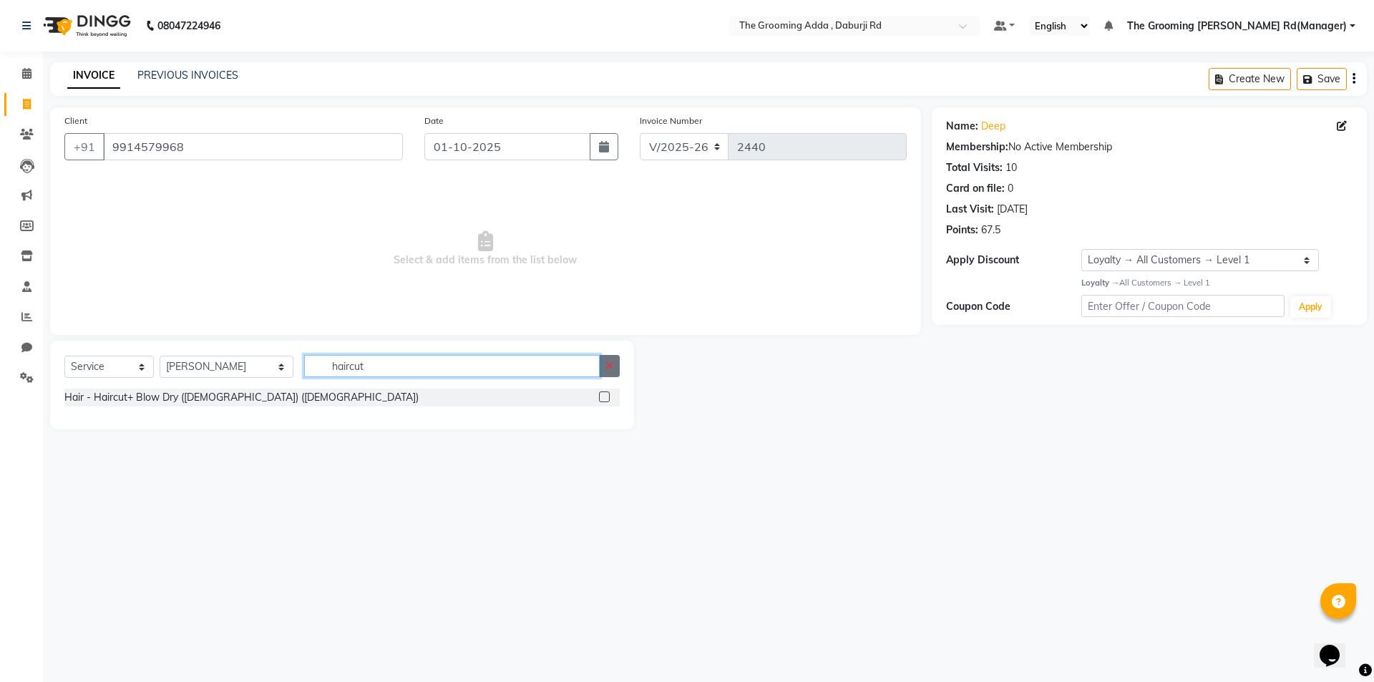
type input "haircut"
click at [615, 363] on button "button" at bounding box center [609, 366] width 21 height 22
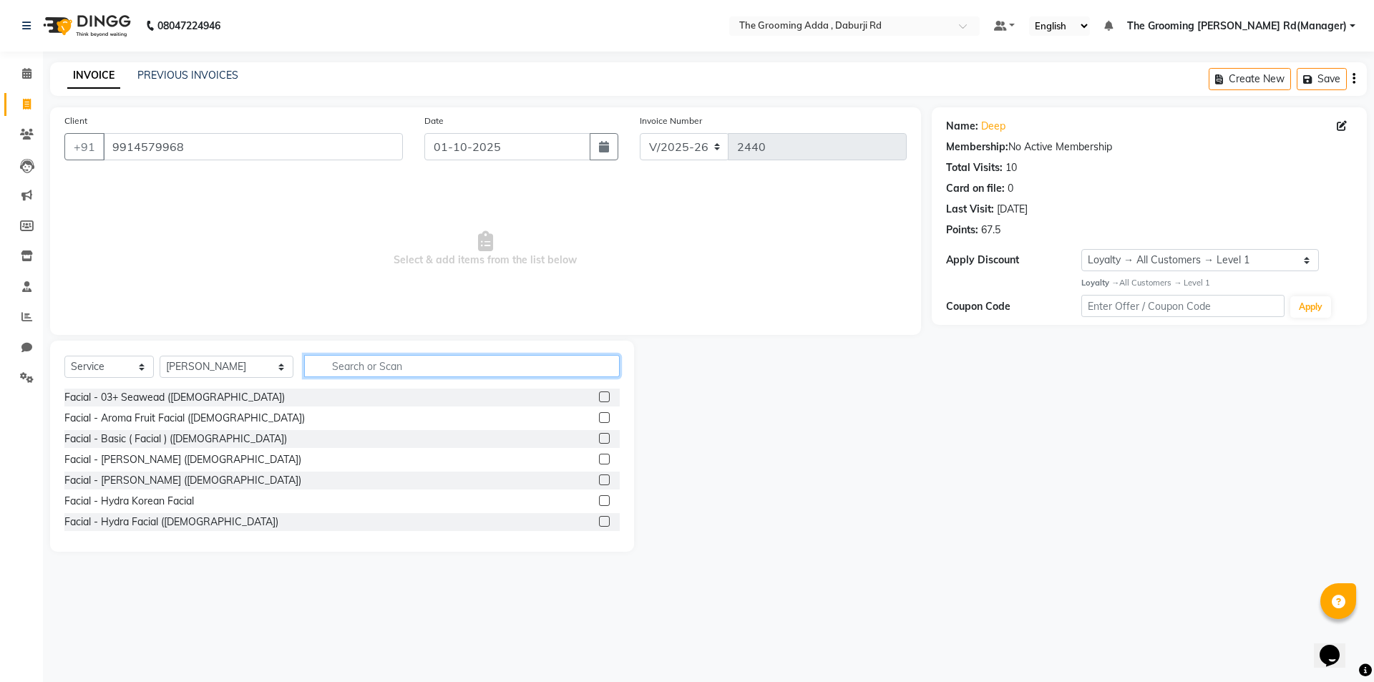
click at [580, 363] on input "text" at bounding box center [462, 366] width 316 height 22
click at [580, 366] on input "text" at bounding box center [462, 366] width 316 height 22
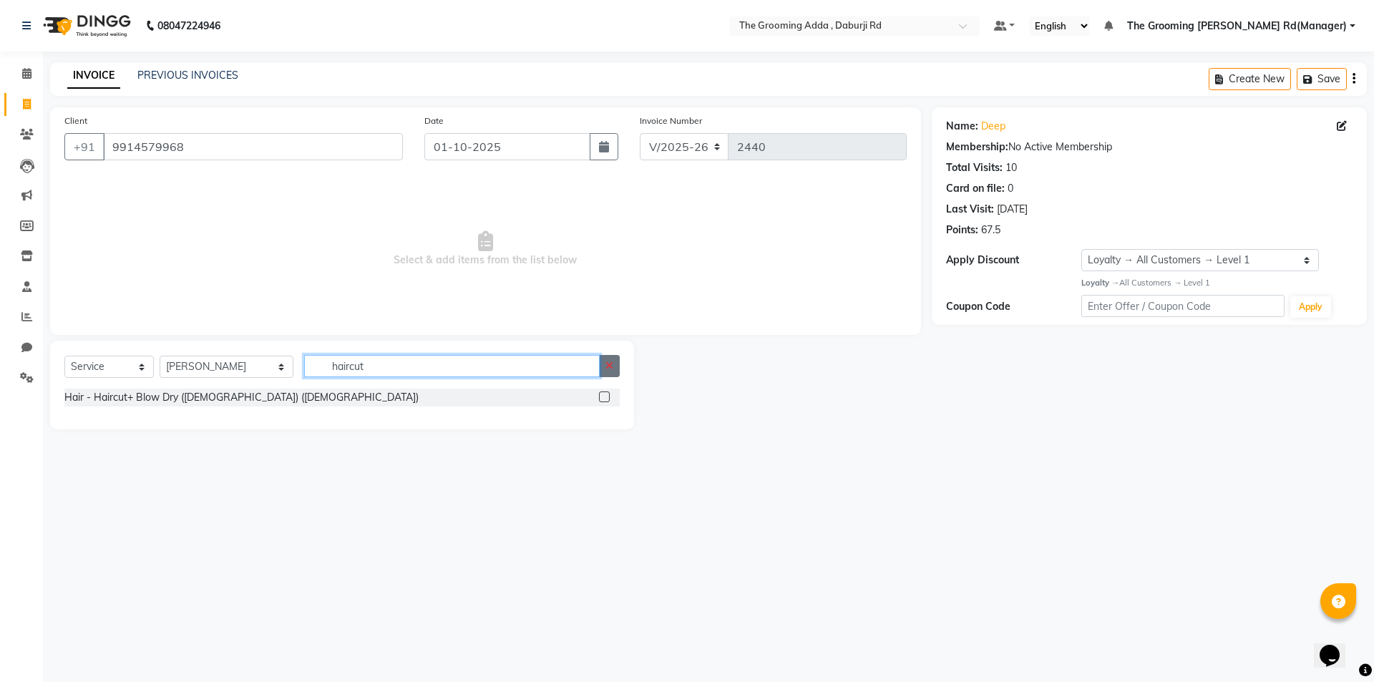
type input "haircut"
click at [613, 363] on icon "button" at bounding box center [609, 366] width 8 height 10
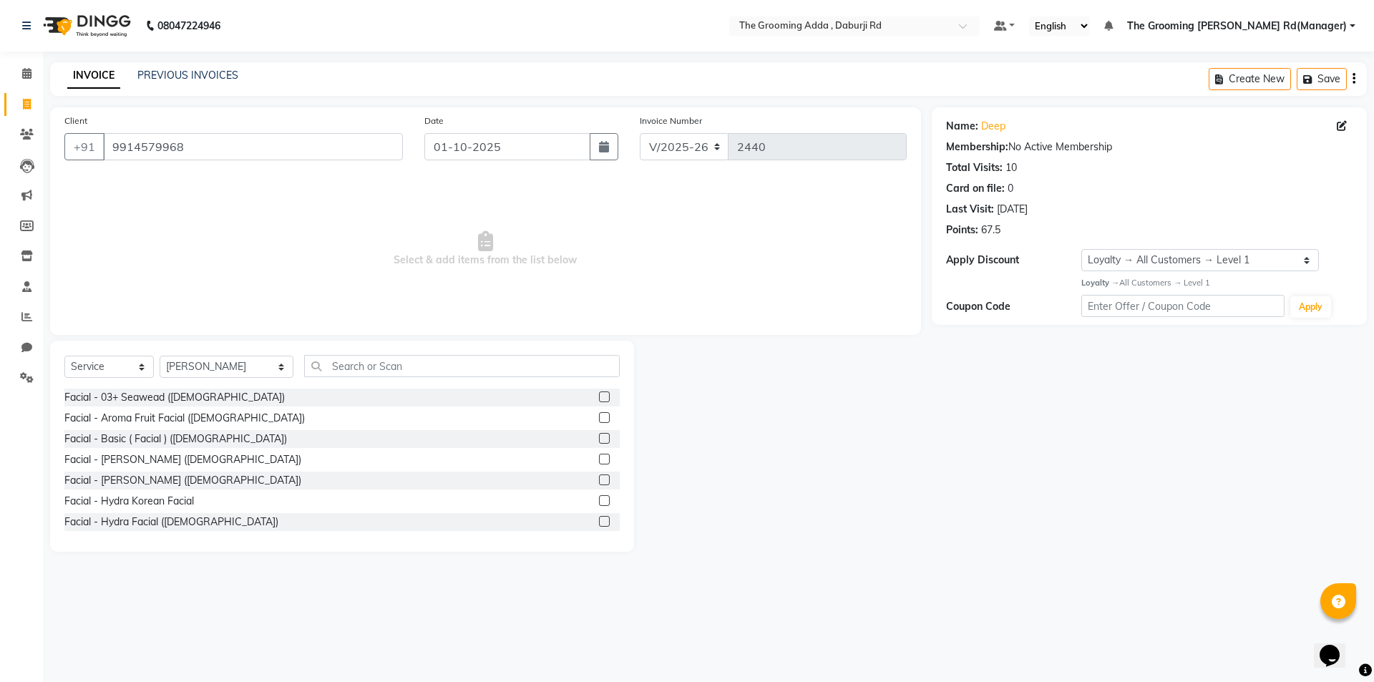
drag, startPoint x: 388, startPoint y: 380, endPoint x: 390, endPoint y: 369, distance: 10.8
click at [390, 371] on div "Select Service Product Membership Package Voucher Prepaid Gift Card Select Styl…" at bounding box center [341, 372] width 555 height 34
click at [390, 369] on input "text" at bounding box center [462, 366] width 316 height 22
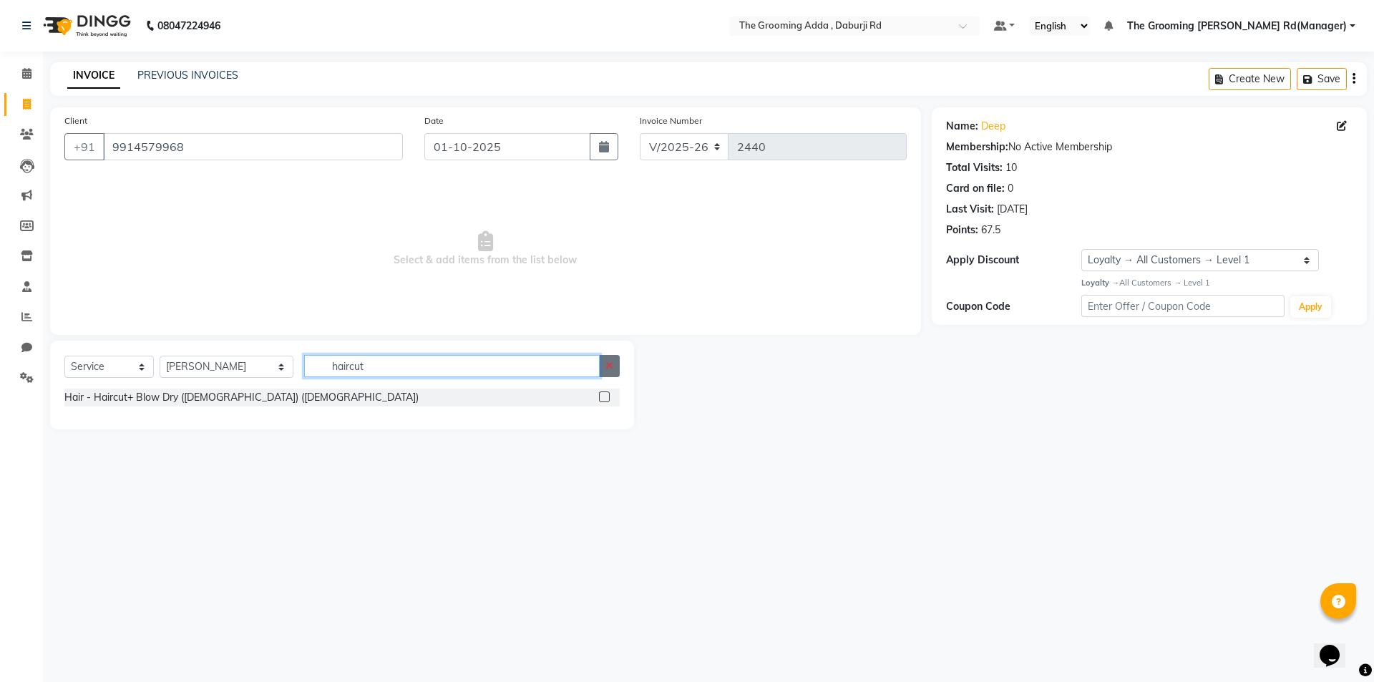
type input "haircut"
click at [612, 366] on icon "button" at bounding box center [609, 366] width 8 height 10
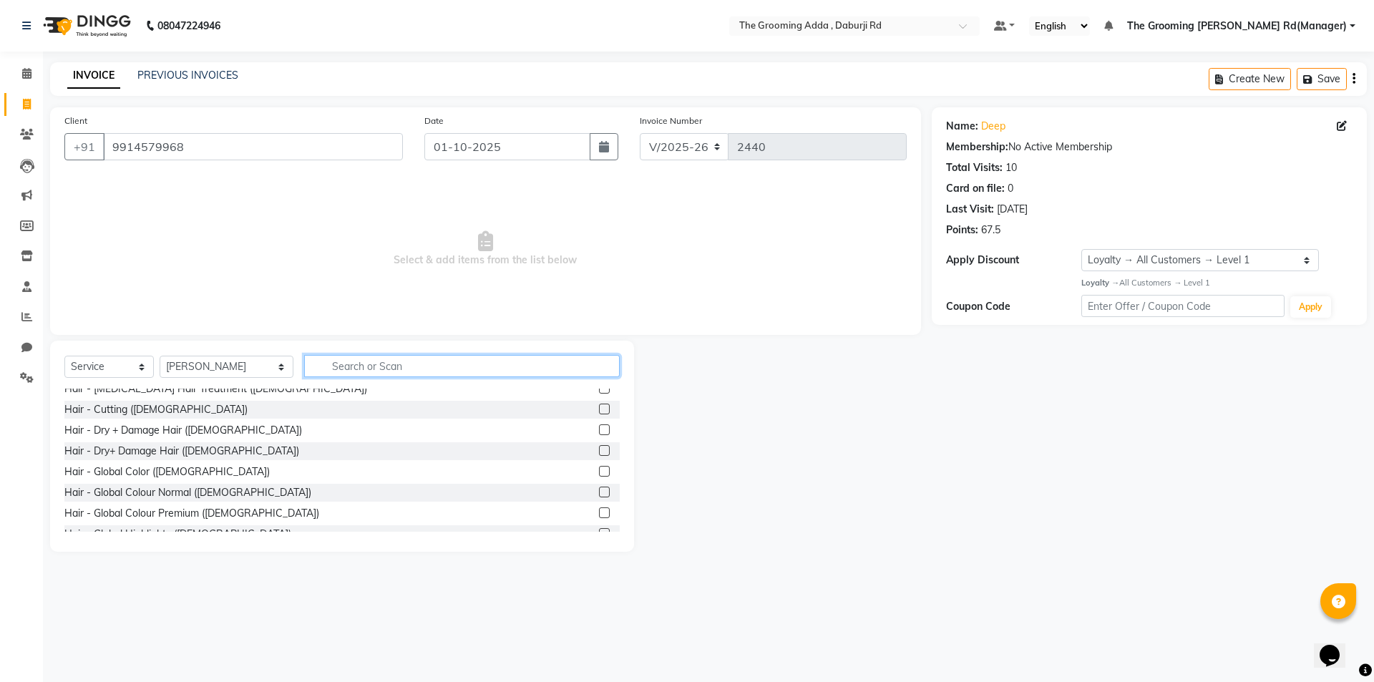
scroll to position [572, 0]
click at [599, 406] on label at bounding box center [604, 405] width 11 height 11
click at [599, 406] on input "checkbox" at bounding box center [603, 405] width 9 height 9
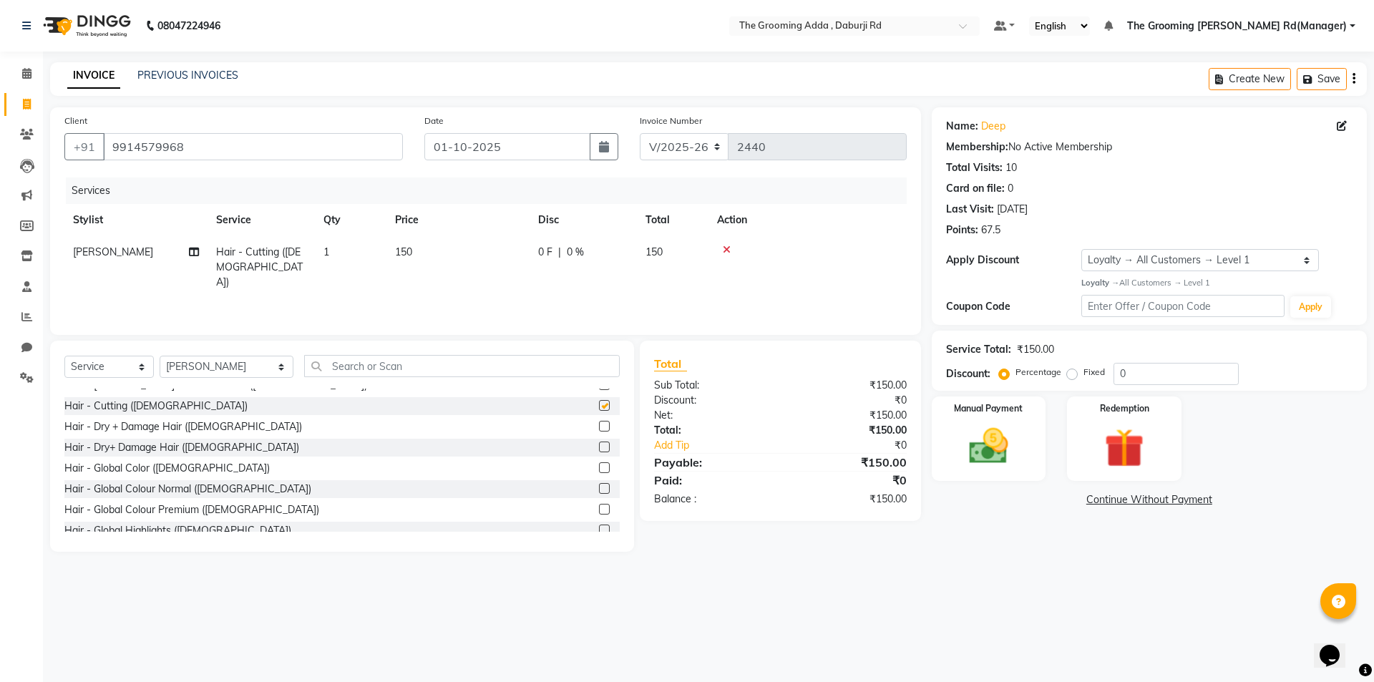
checkbox input "false"
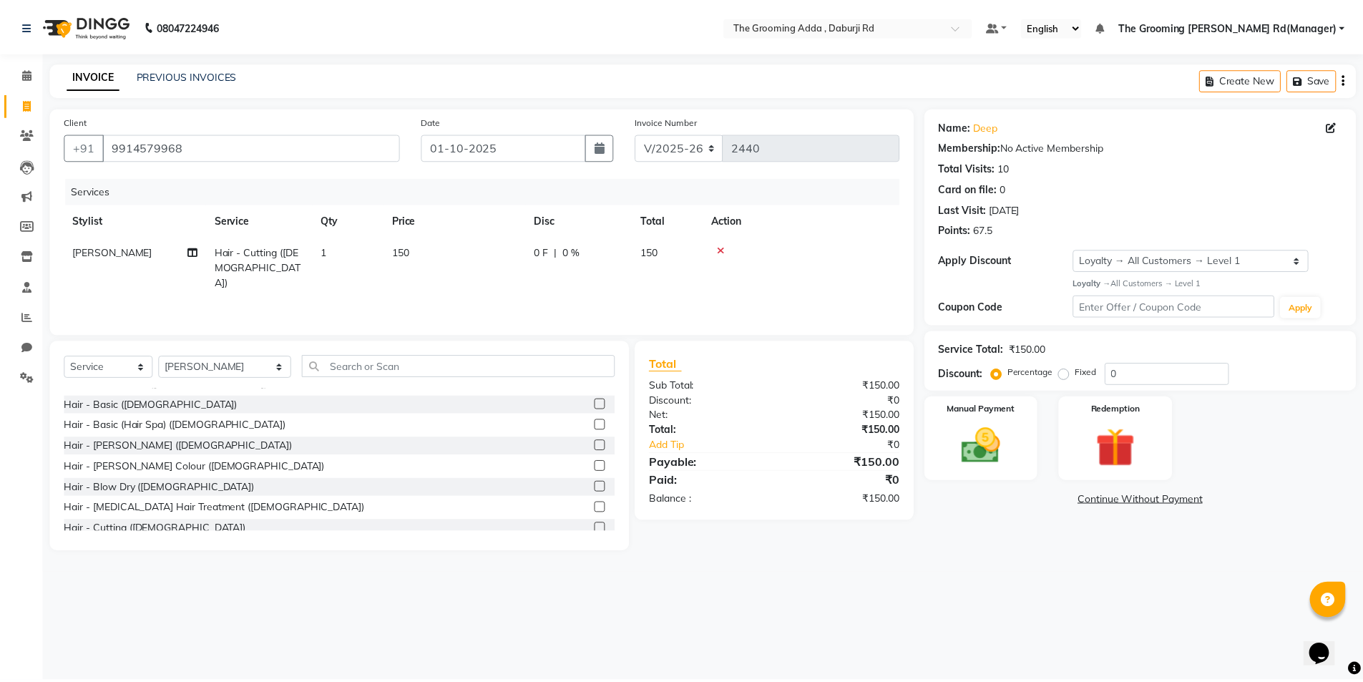
scroll to position [429, 0]
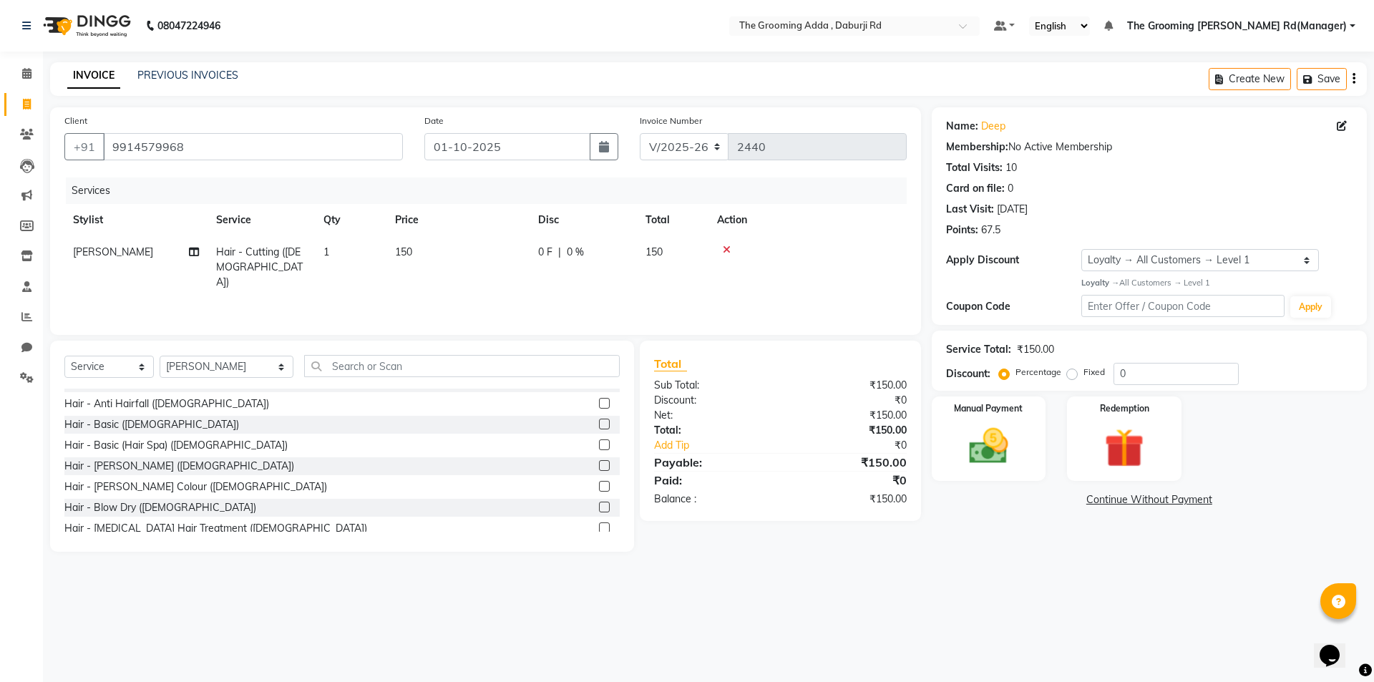
click at [599, 466] on label at bounding box center [604, 465] width 11 height 11
click at [599, 466] on input "checkbox" at bounding box center [603, 465] width 9 height 9
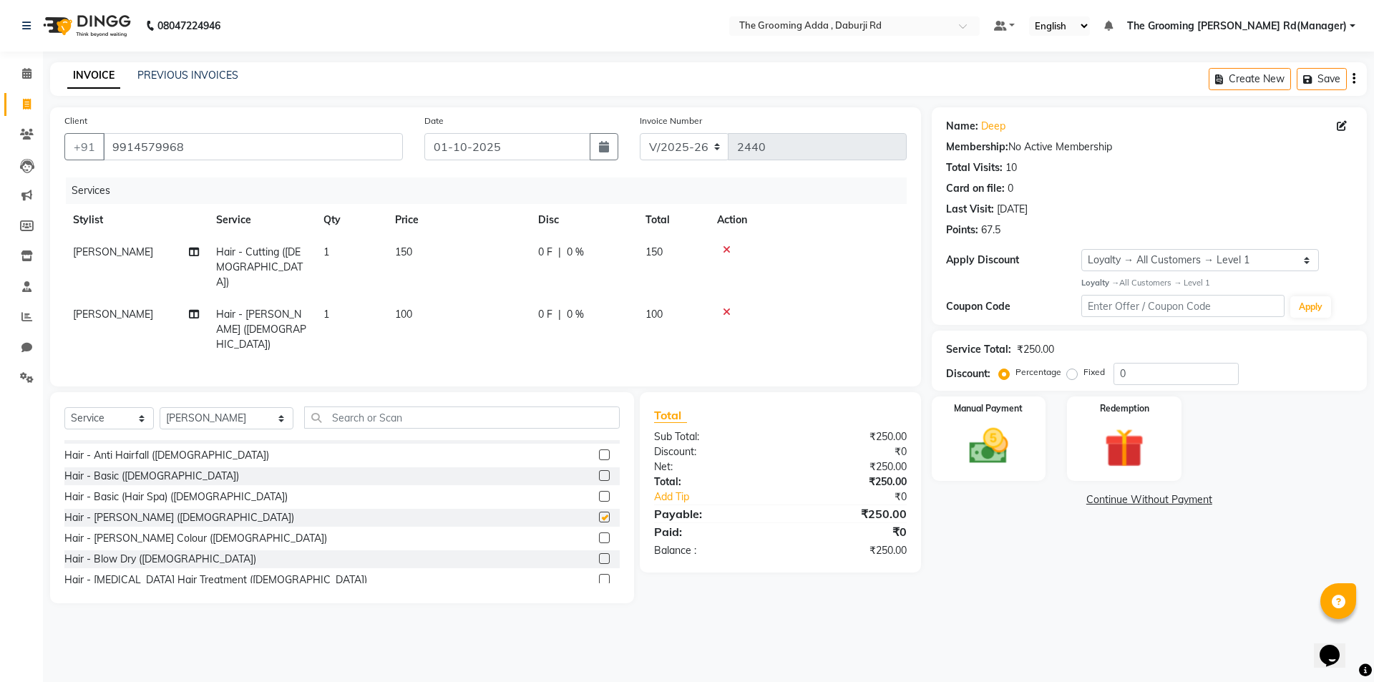
checkbox input "false"
click at [969, 466] on img at bounding box center [988, 446] width 67 height 47
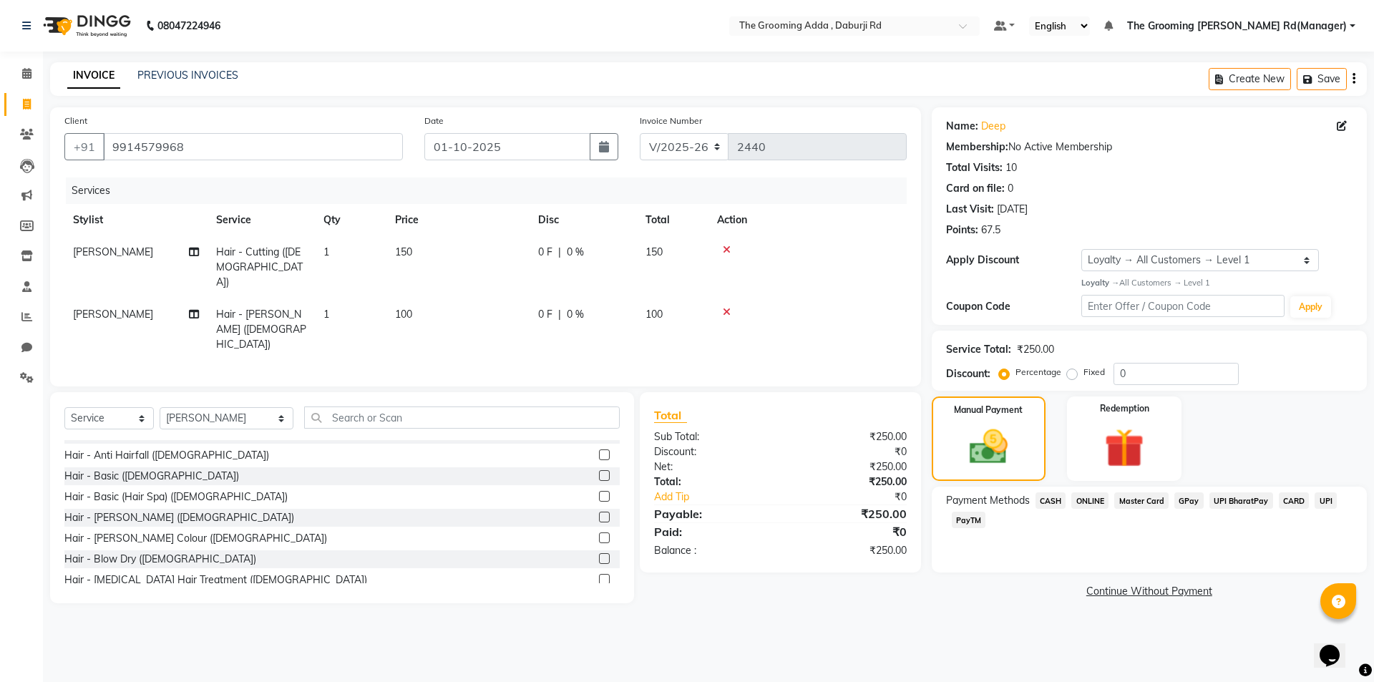
click at [1092, 504] on span "ONLINE" at bounding box center [1089, 500] width 37 height 16
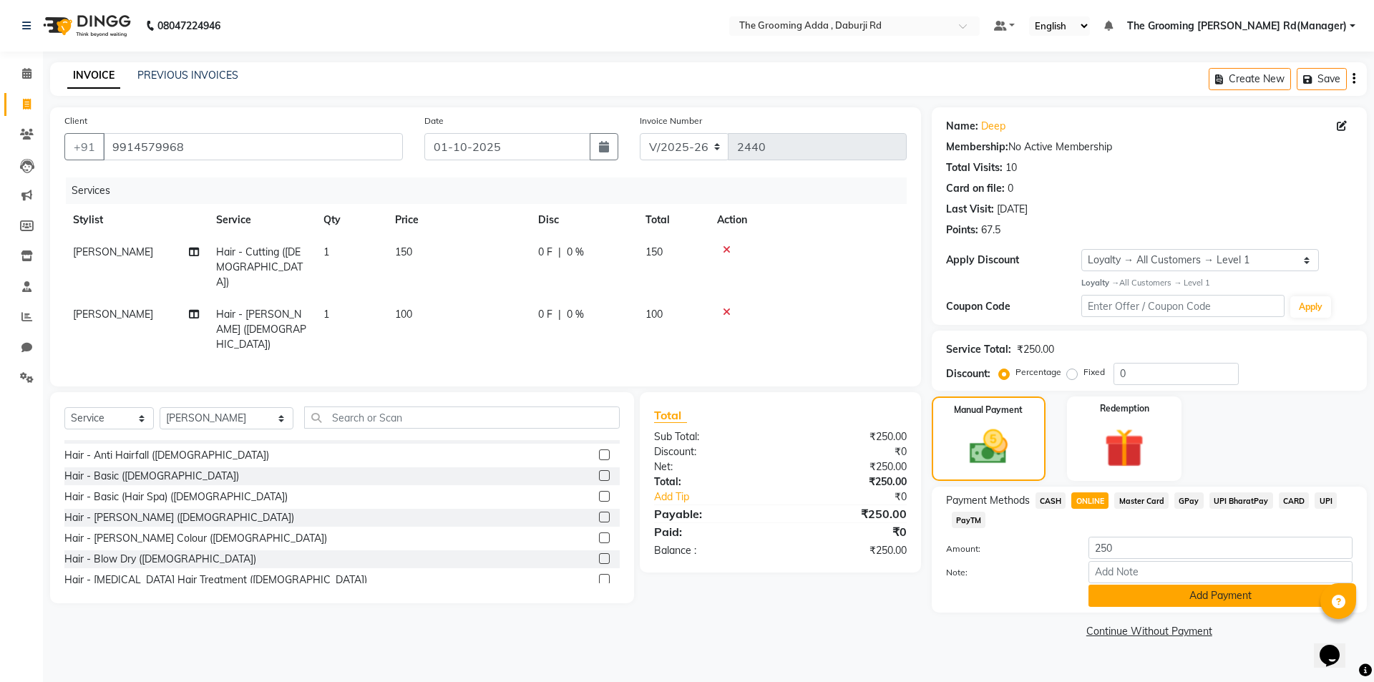
click at [1148, 596] on button "Add Payment" at bounding box center [1220, 596] width 264 height 22
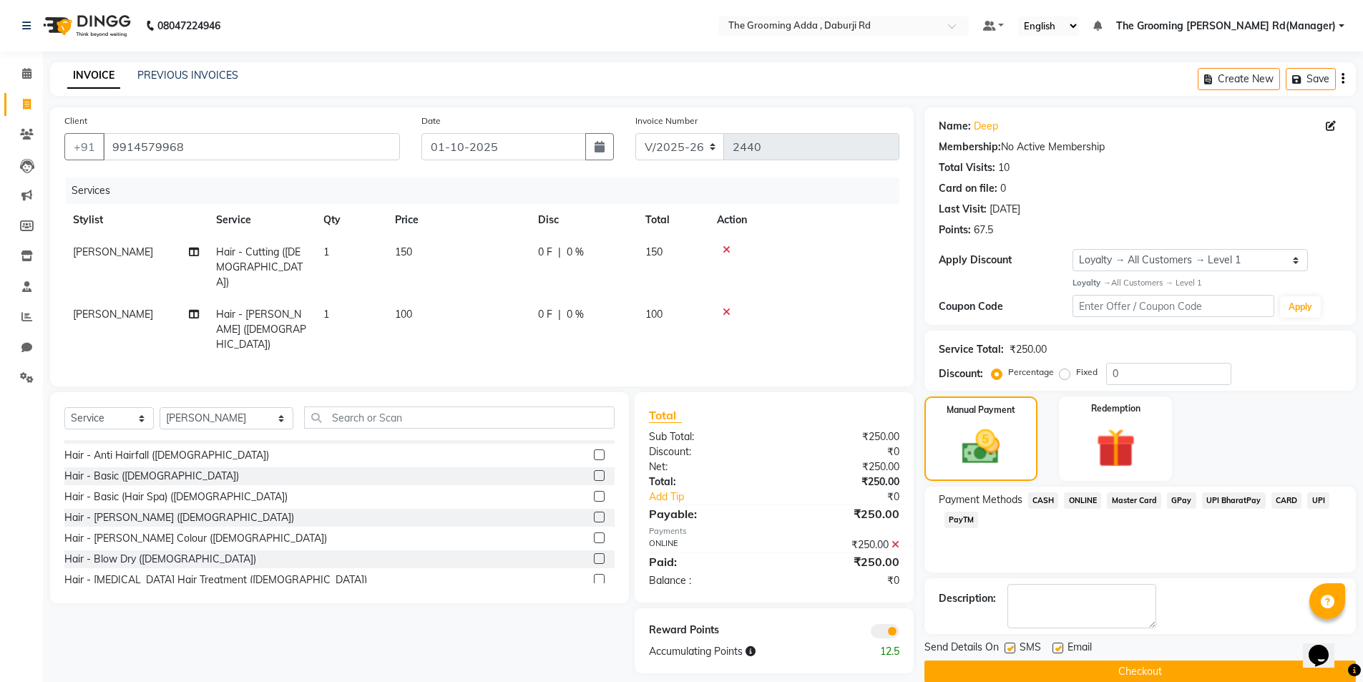
scroll to position [22, 0]
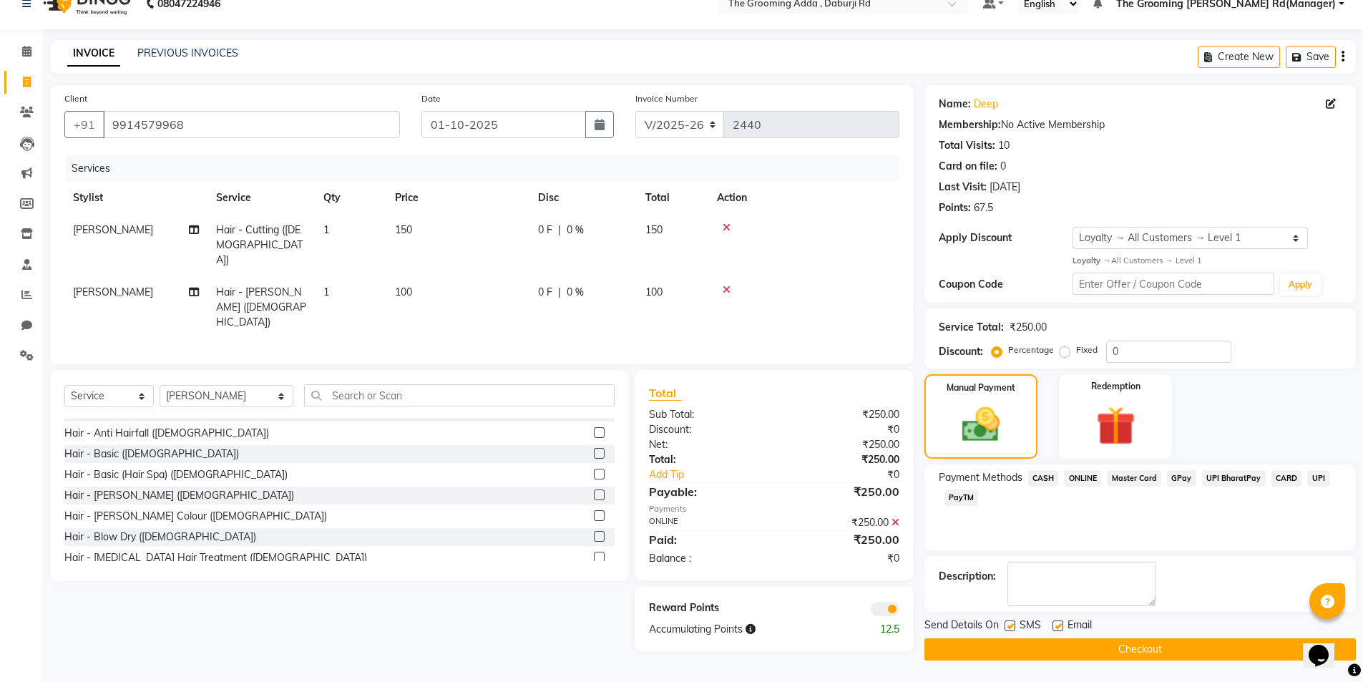
click at [1156, 644] on button "Checkout" at bounding box center [1139, 649] width 431 height 22
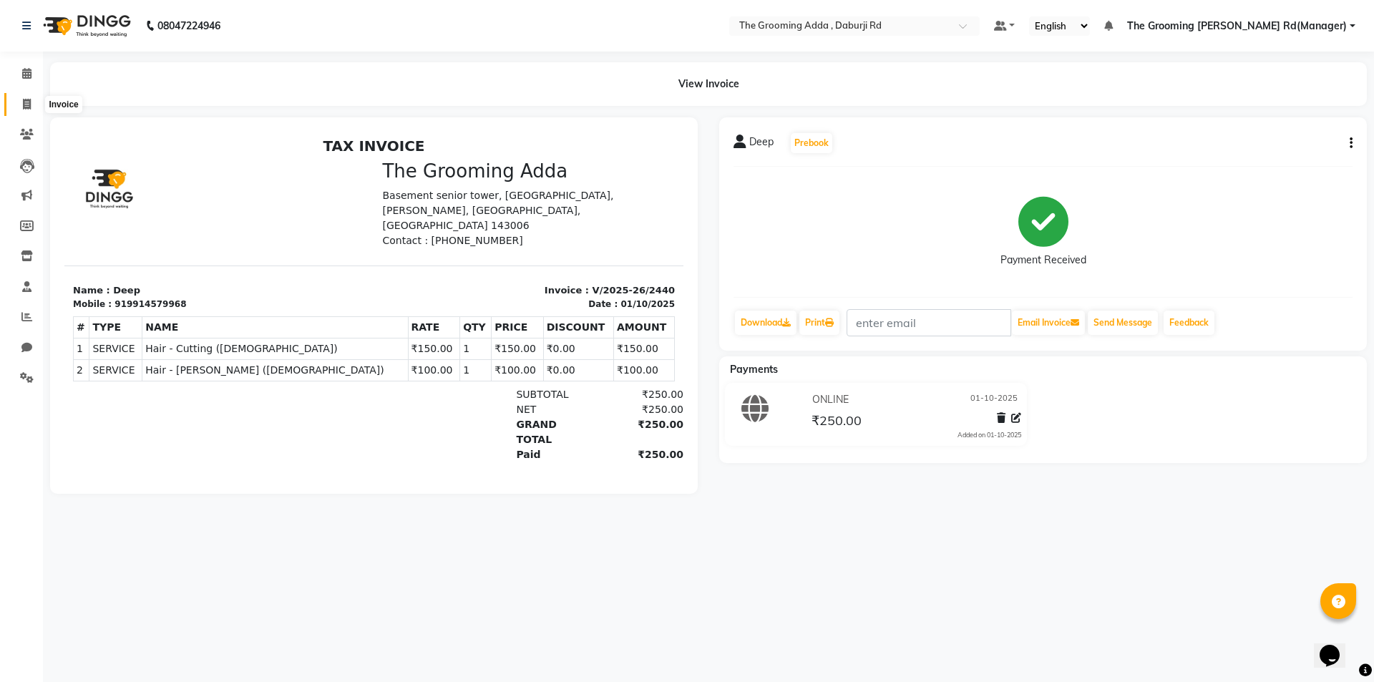
click at [31, 97] on span at bounding box center [26, 105] width 25 height 16
select select "service"
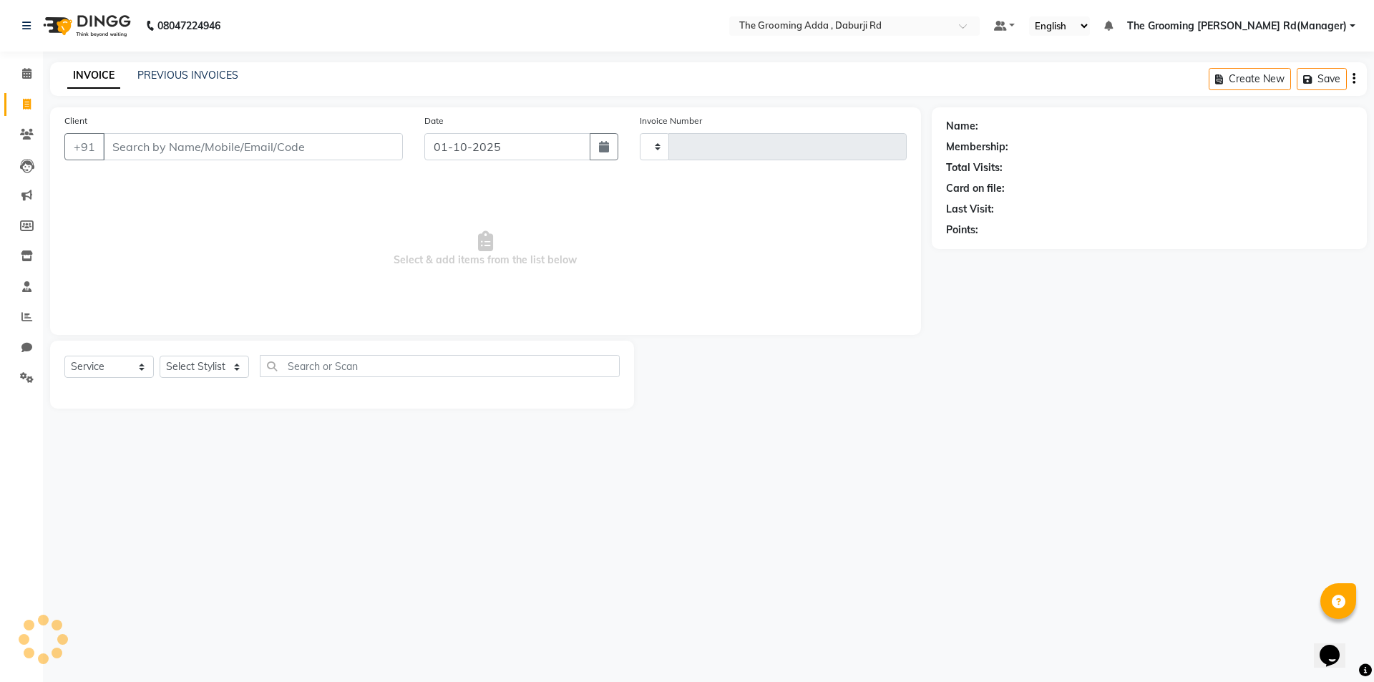
type input "2441"
select select "8001"
click at [135, 150] on input "Client" at bounding box center [253, 146] width 300 height 27
type input "9738000039"
select select "1: Object"
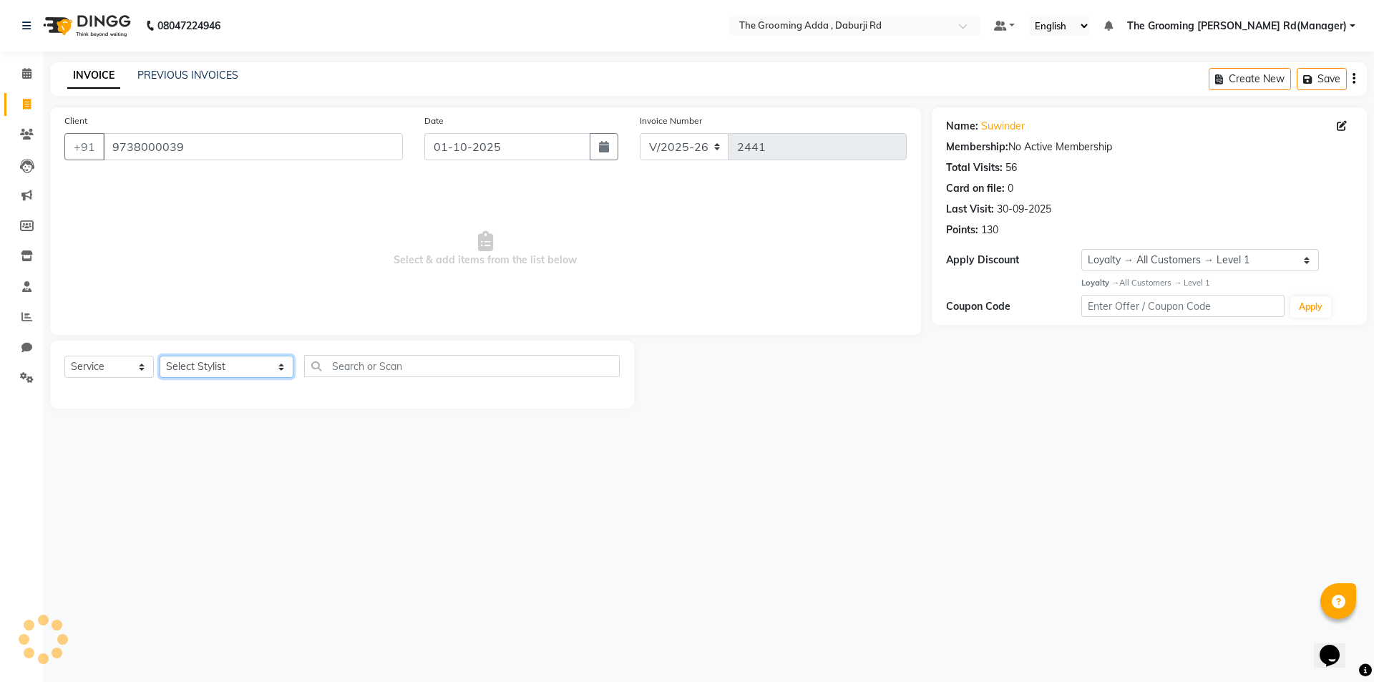
click at [273, 365] on select "Select Stylist [PERSON_NAME] [PERSON_NAME] [PERSON_NAME] [PERSON_NAME] [PERSON_…" at bounding box center [227, 367] width 134 height 22
select select "79355"
click at [160, 356] on select "Select Stylist [PERSON_NAME] [PERSON_NAME] [PERSON_NAME] [PERSON_NAME] [PERSON_…" at bounding box center [227, 367] width 134 height 22
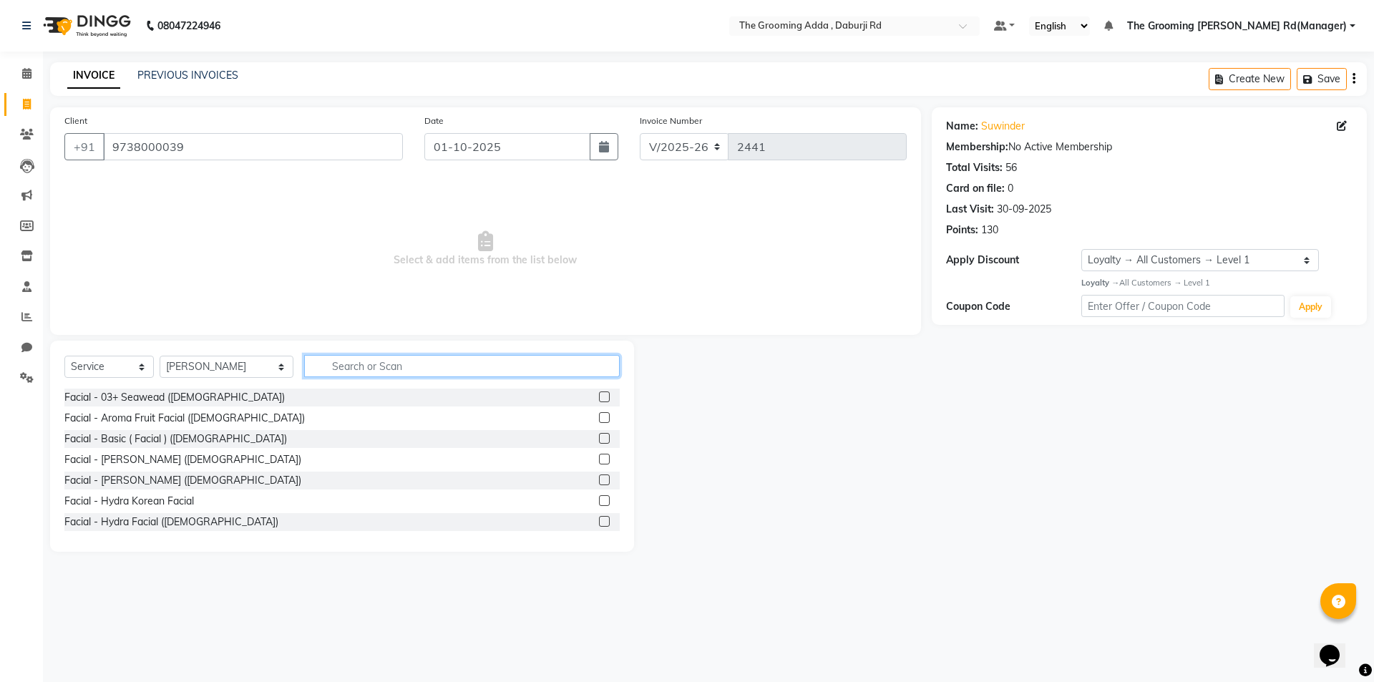
click at [373, 363] on input "text" at bounding box center [462, 366] width 316 height 22
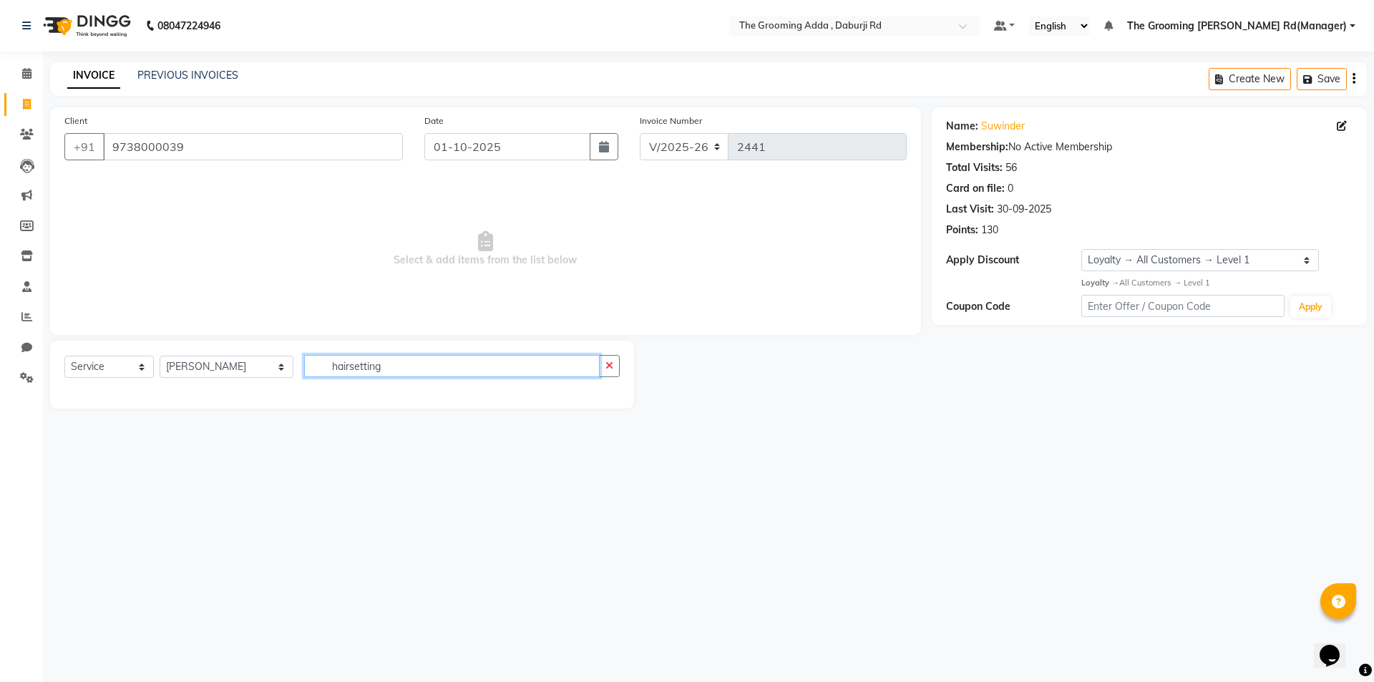
click at [518, 361] on input "hairsetting" at bounding box center [451, 366] width 295 height 22
type input "hairsetting"
click at [610, 373] on button "button" at bounding box center [609, 366] width 21 height 22
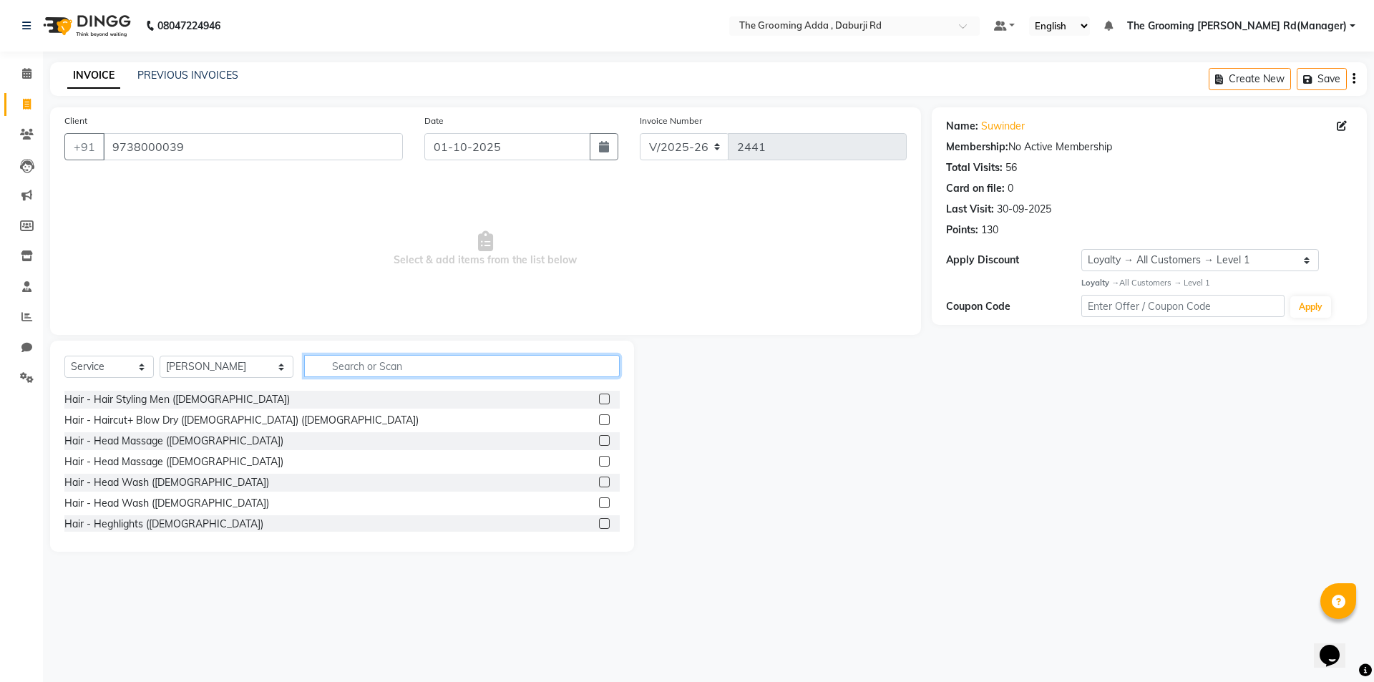
scroll to position [787, 0]
click at [599, 394] on label at bounding box center [604, 398] width 11 height 11
click at [599, 394] on input "checkbox" at bounding box center [603, 398] width 9 height 9
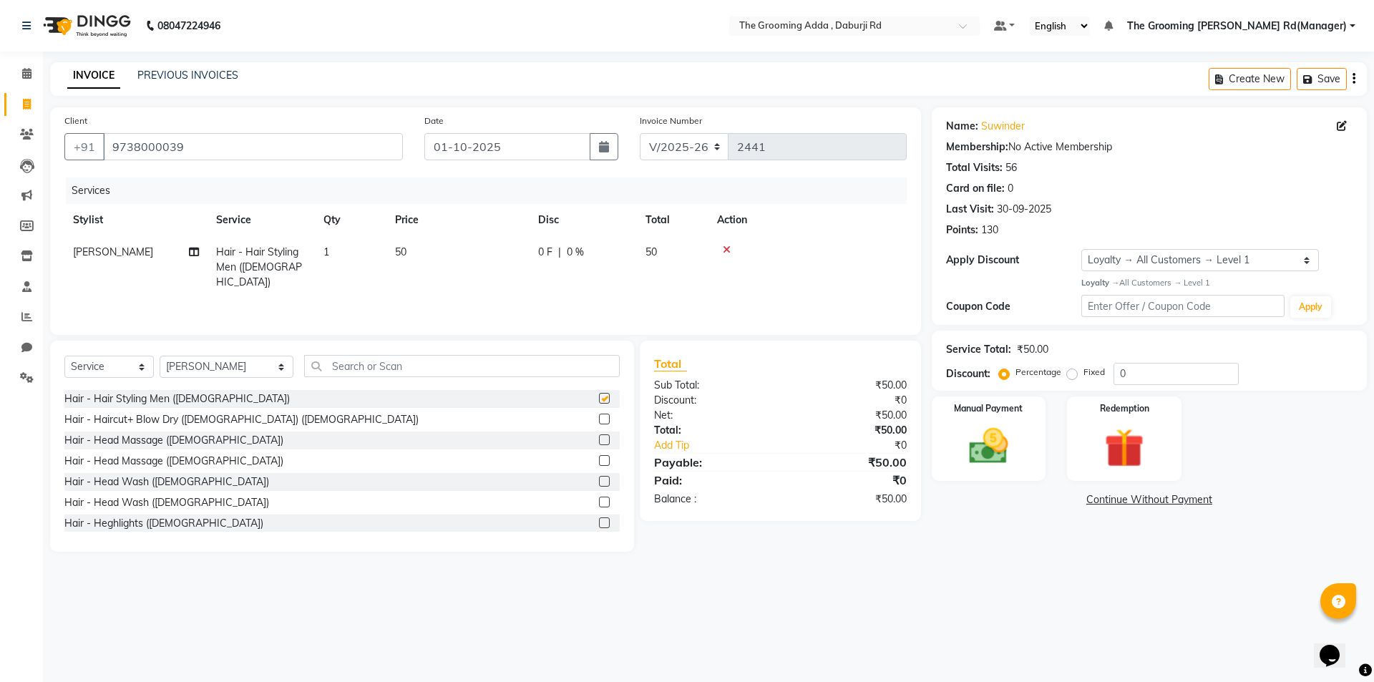
checkbox input "false"
click at [1027, 452] on div "Manual Payment" at bounding box center [988, 438] width 119 height 88
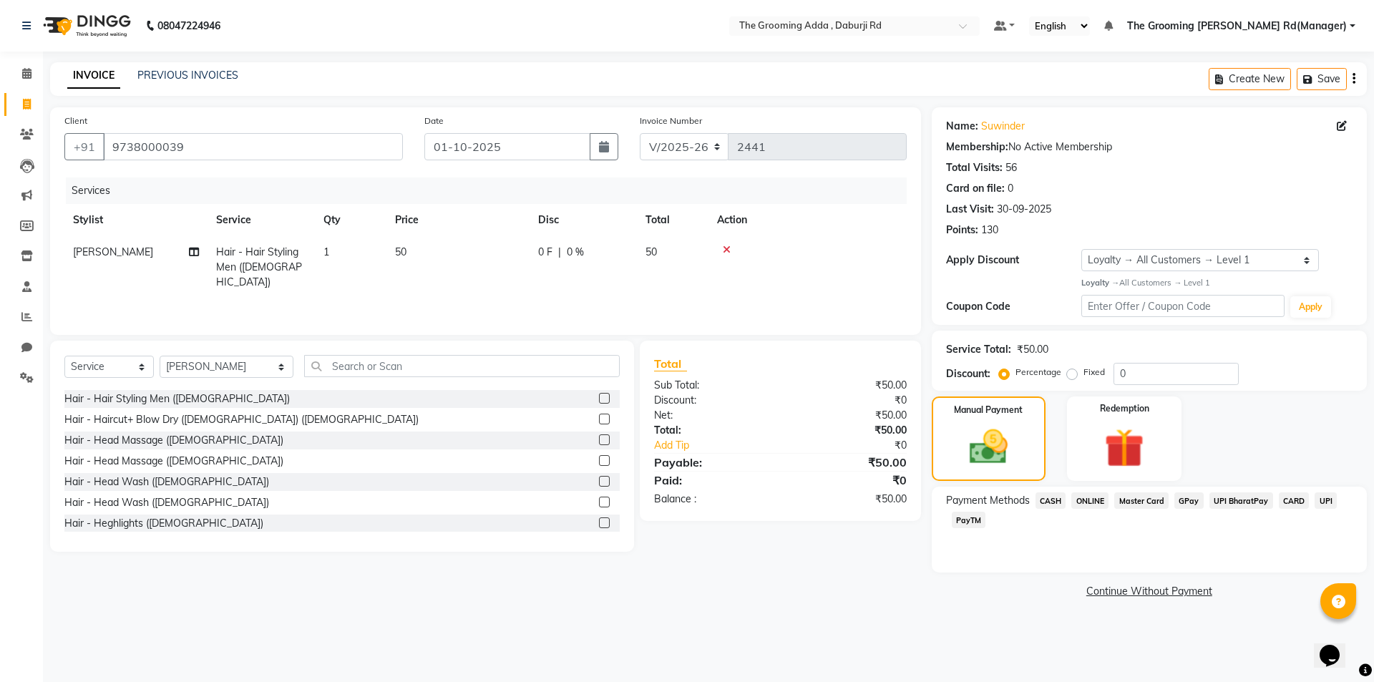
click at [1050, 502] on span "CASH" at bounding box center [1050, 500] width 31 height 16
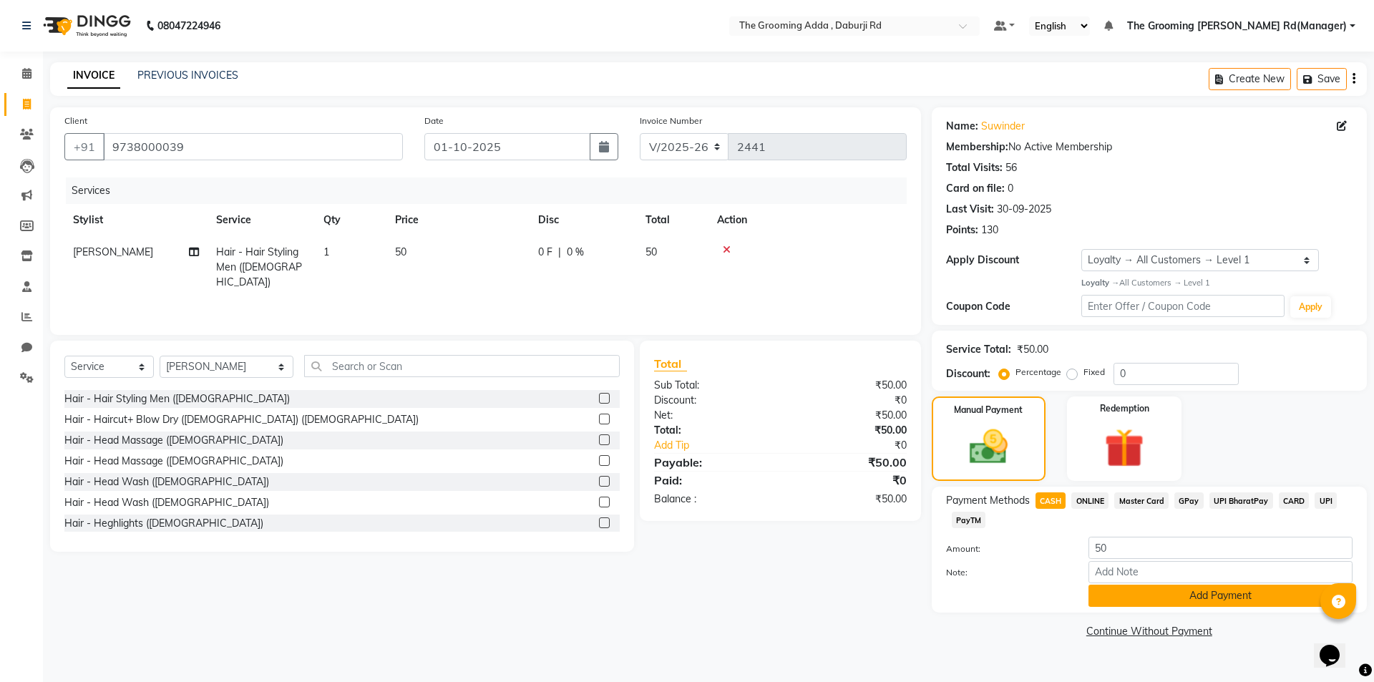
click at [1123, 600] on button "Add Payment" at bounding box center [1220, 596] width 264 height 22
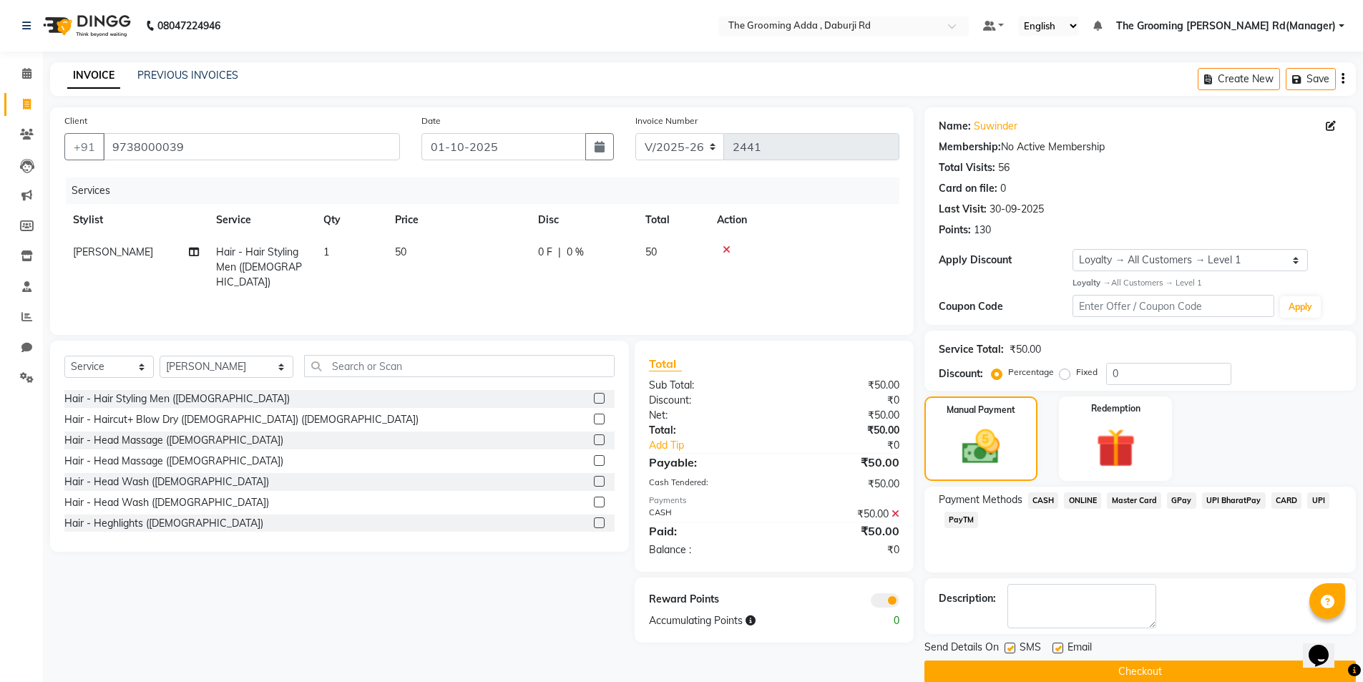
click at [1102, 671] on button "Checkout" at bounding box center [1139, 671] width 431 height 22
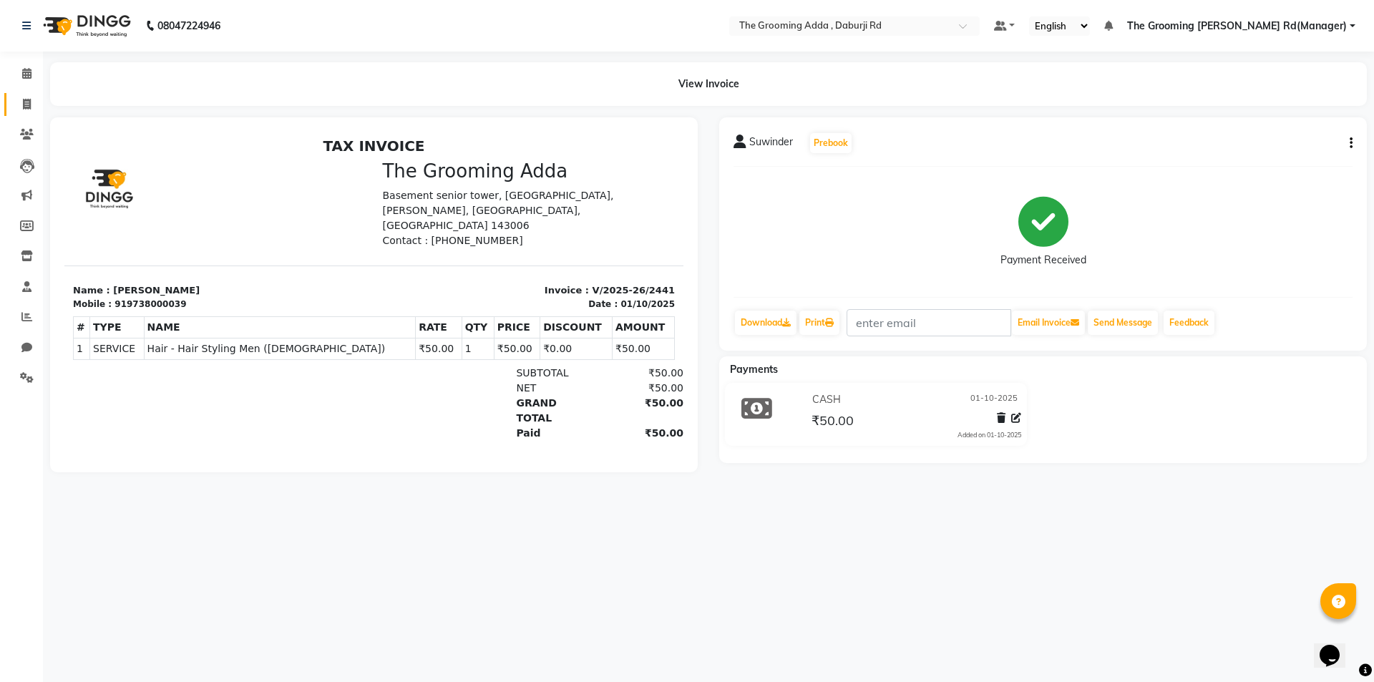
click at [29, 93] on link "Invoice" at bounding box center [21, 105] width 34 height 24
select select "service"
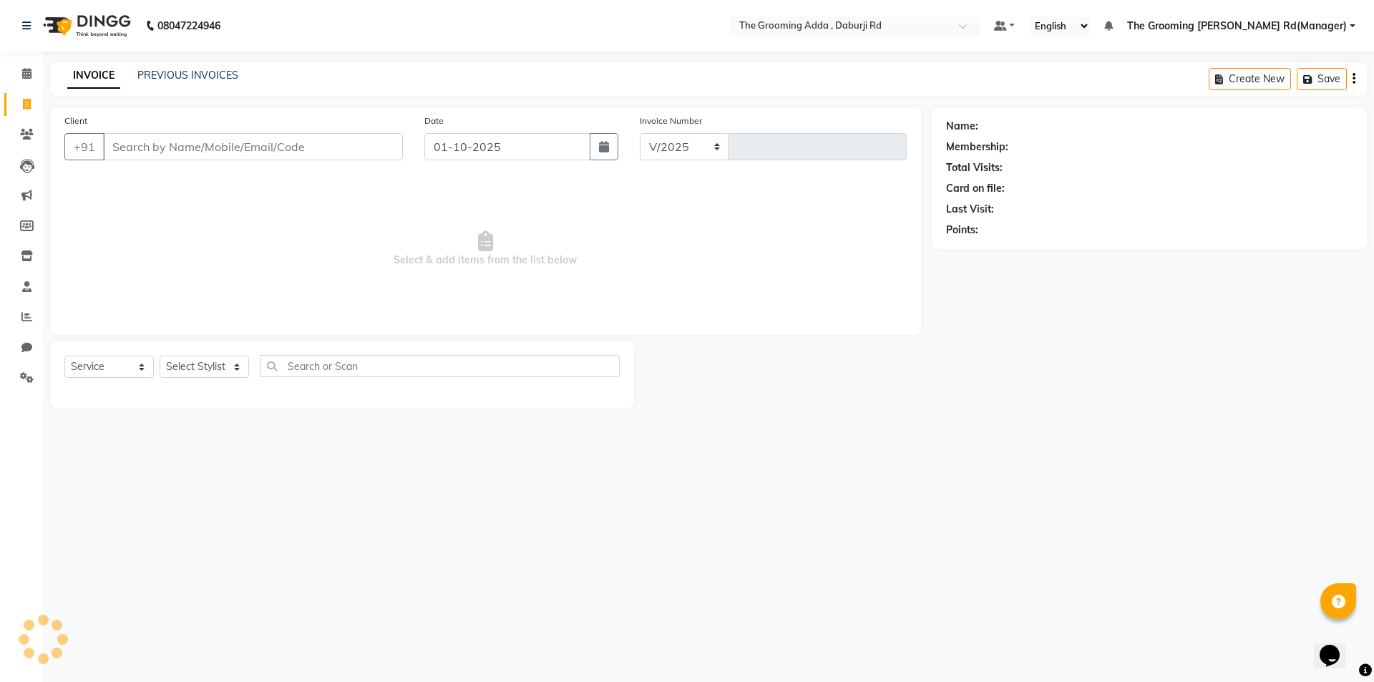
select select "8001"
type input "2442"
click at [138, 156] on input "Client" at bounding box center [253, 146] width 300 height 27
type input "9779291857"
select select "1: Object"
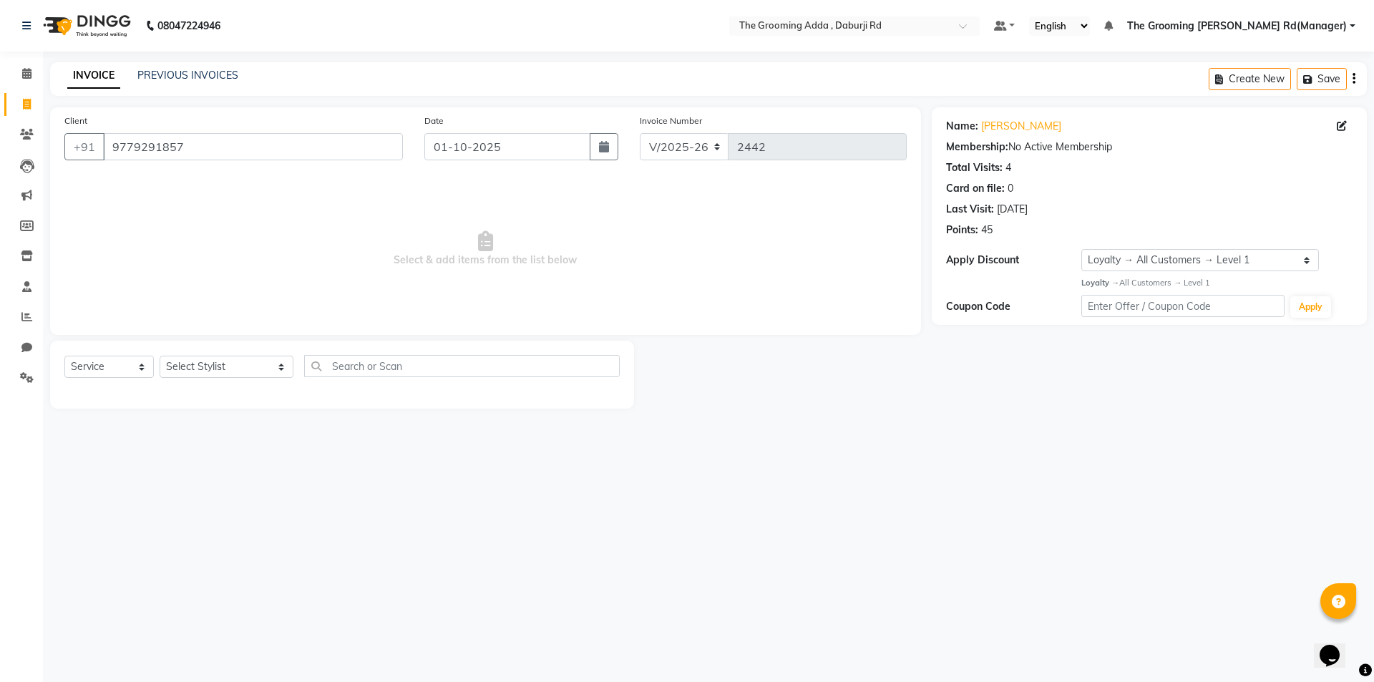
drag, startPoint x: 212, startPoint y: 393, endPoint x: 223, endPoint y: 386, distance: 12.9
click at [218, 390] on div at bounding box center [341, 391] width 555 height 6
click at [228, 365] on select "Select Stylist [PERSON_NAME] [PERSON_NAME] [PERSON_NAME] [PERSON_NAME] [PERSON_…" at bounding box center [227, 367] width 134 height 22
select select "79352"
click at [160, 356] on select "Select Stylist [PERSON_NAME] [PERSON_NAME] [PERSON_NAME] [PERSON_NAME] [PERSON_…" at bounding box center [227, 367] width 134 height 22
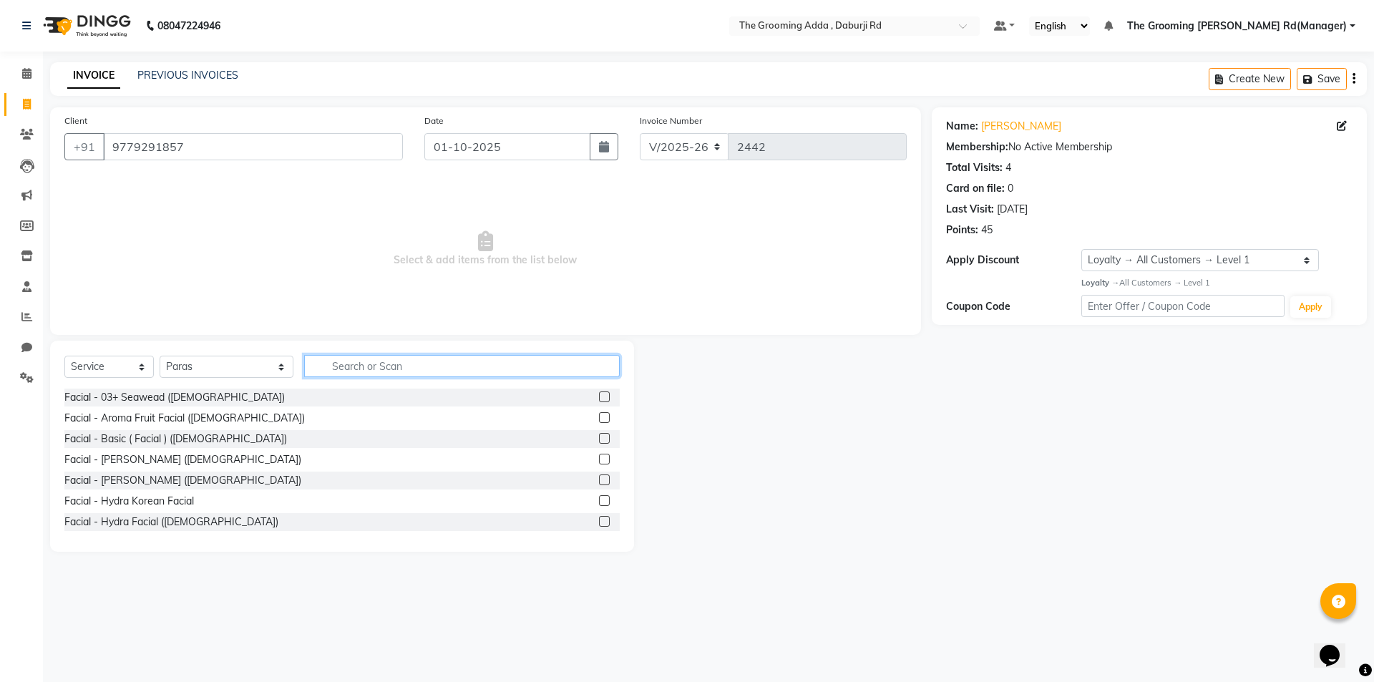
click at [348, 364] on input "text" at bounding box center [462, 366] width 316 height 22
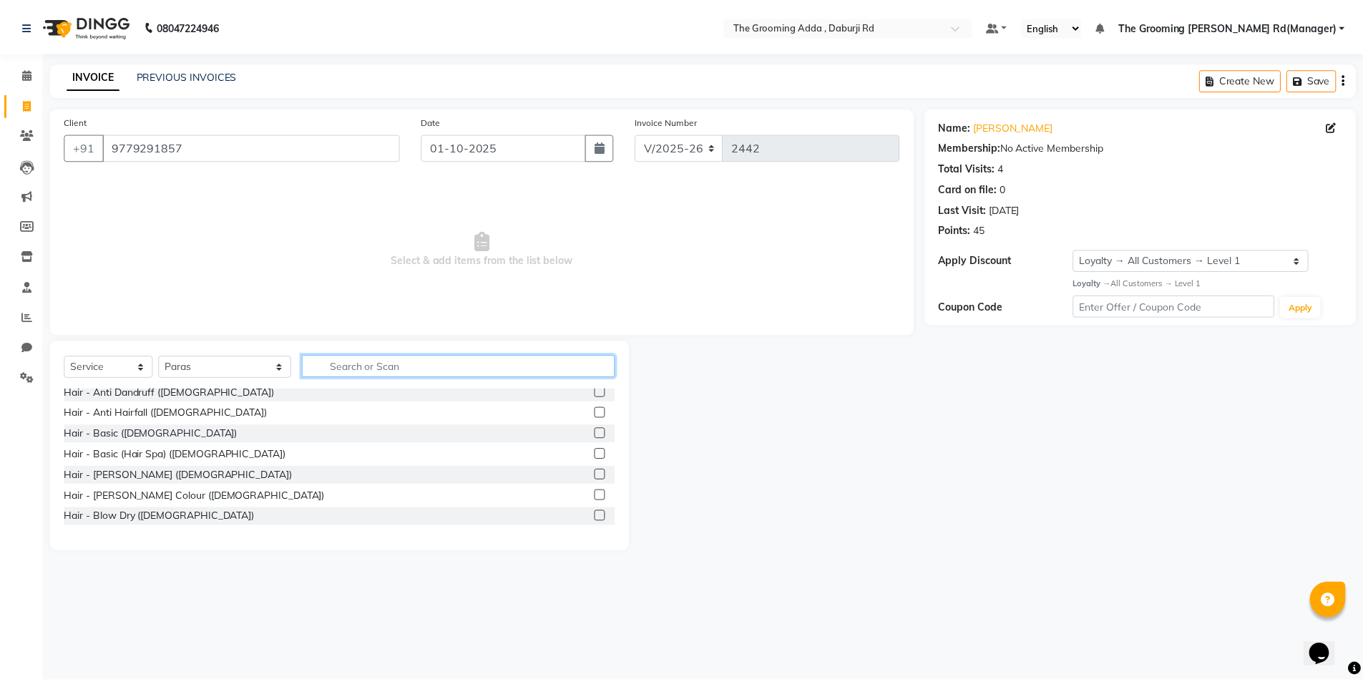
scroll to position [429, 0]
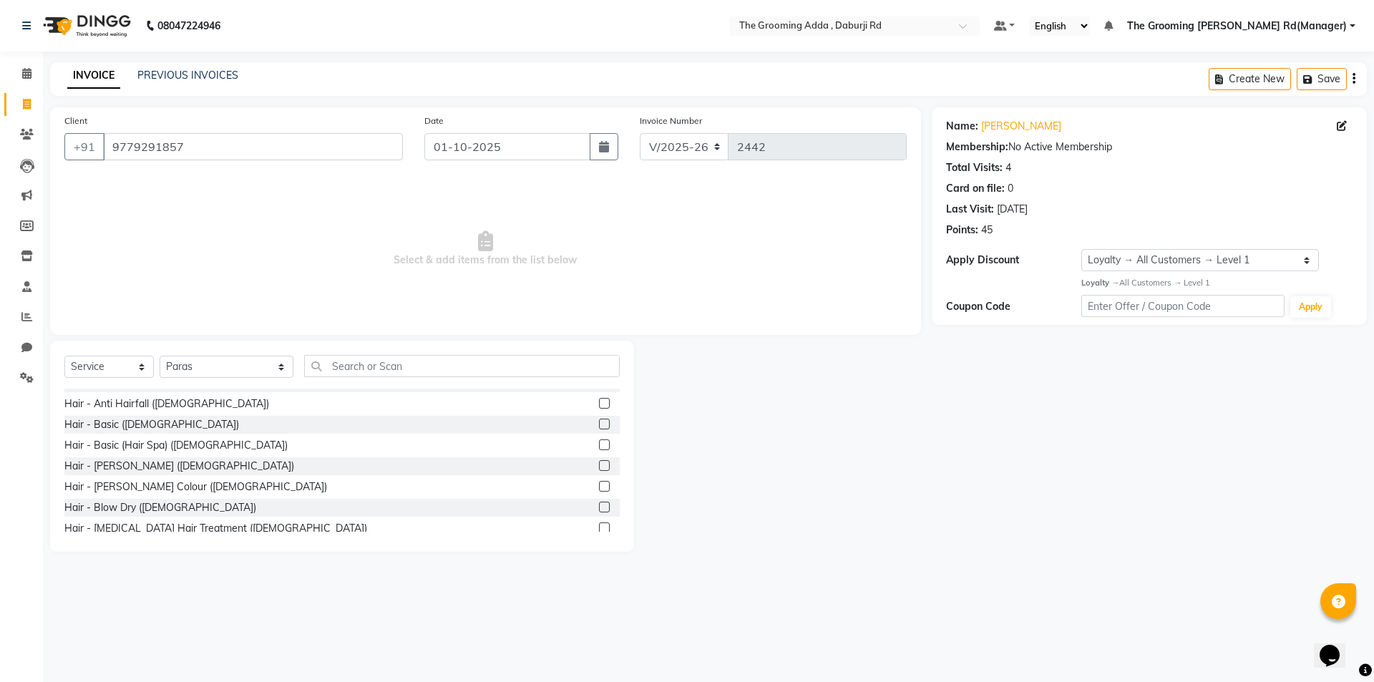
click at [599, 426] on label at bounding box center [604, 424] width 11 height 11
click at [599, 426] on input "checkbox" at bounding box center [603, 424] width 9 height 9
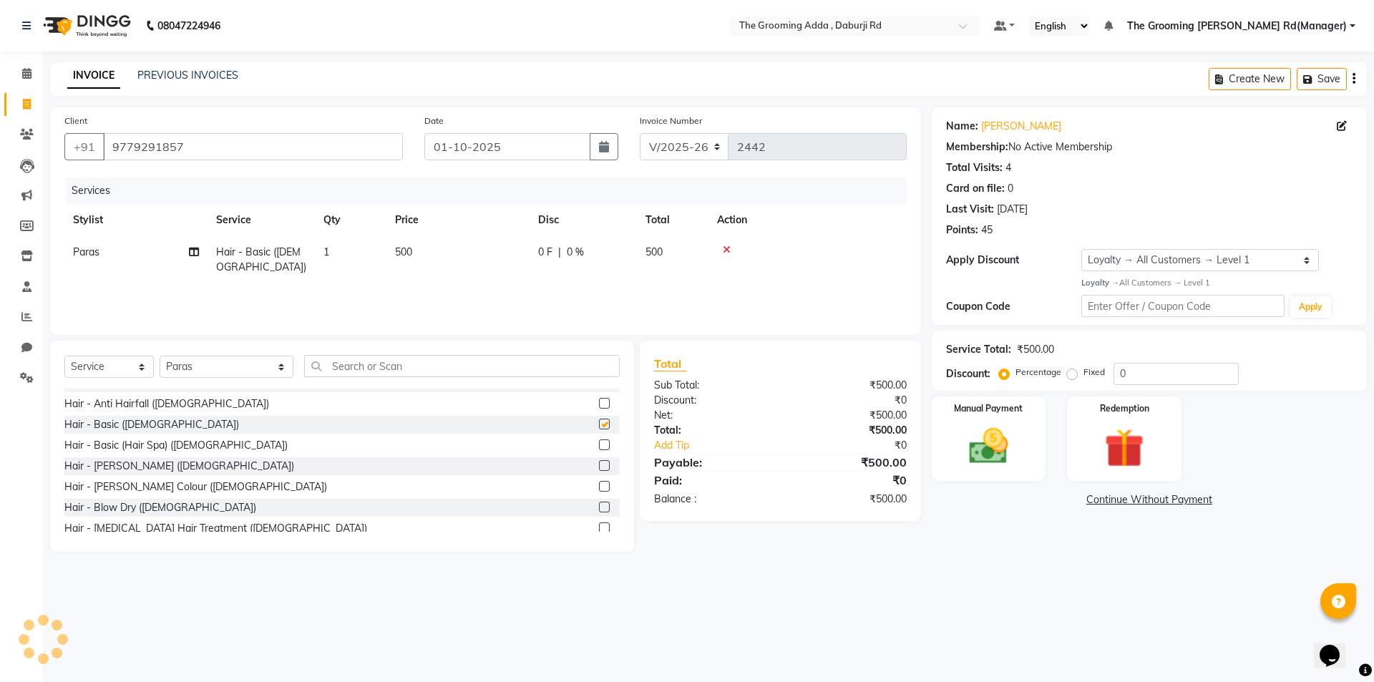
checkbox input "false"
click at [984, 456] on img at bounding box center [988, 446] width 67 height 47
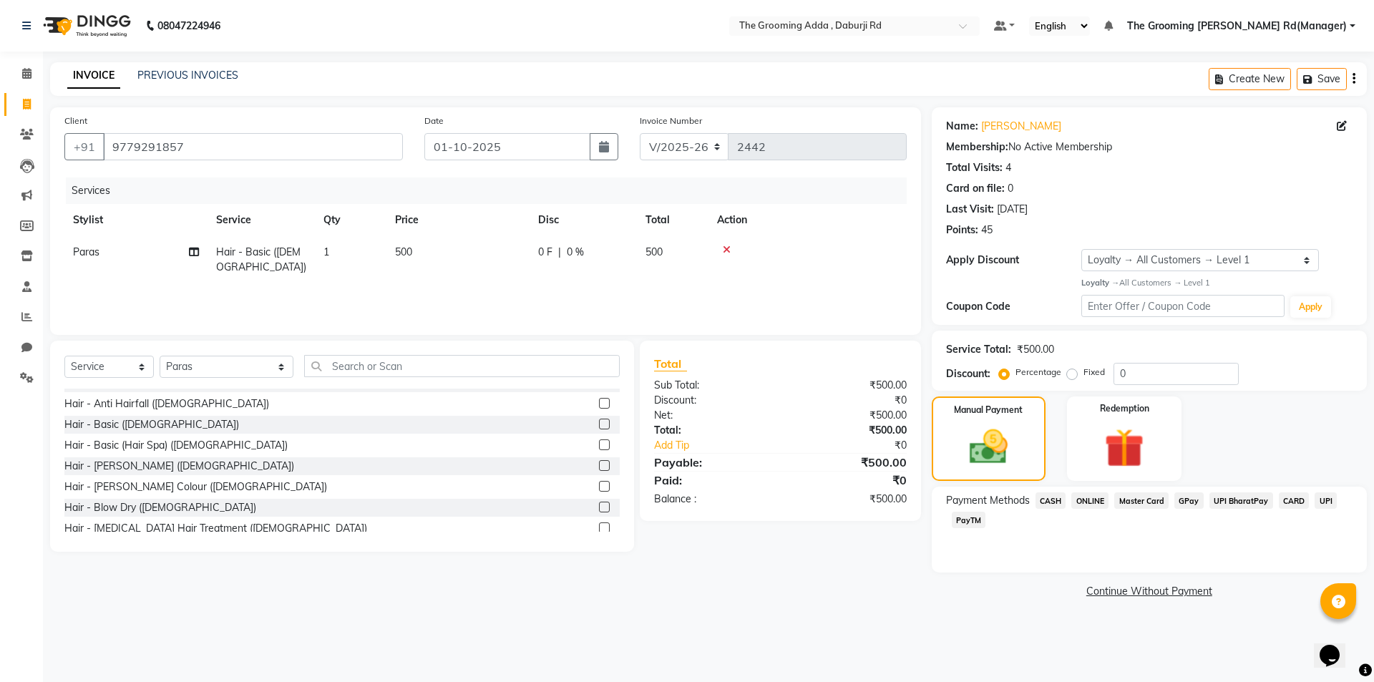
click at [1088, 500] on span "ONLINE" at bounding box center [1089, 500] width 37 height 16
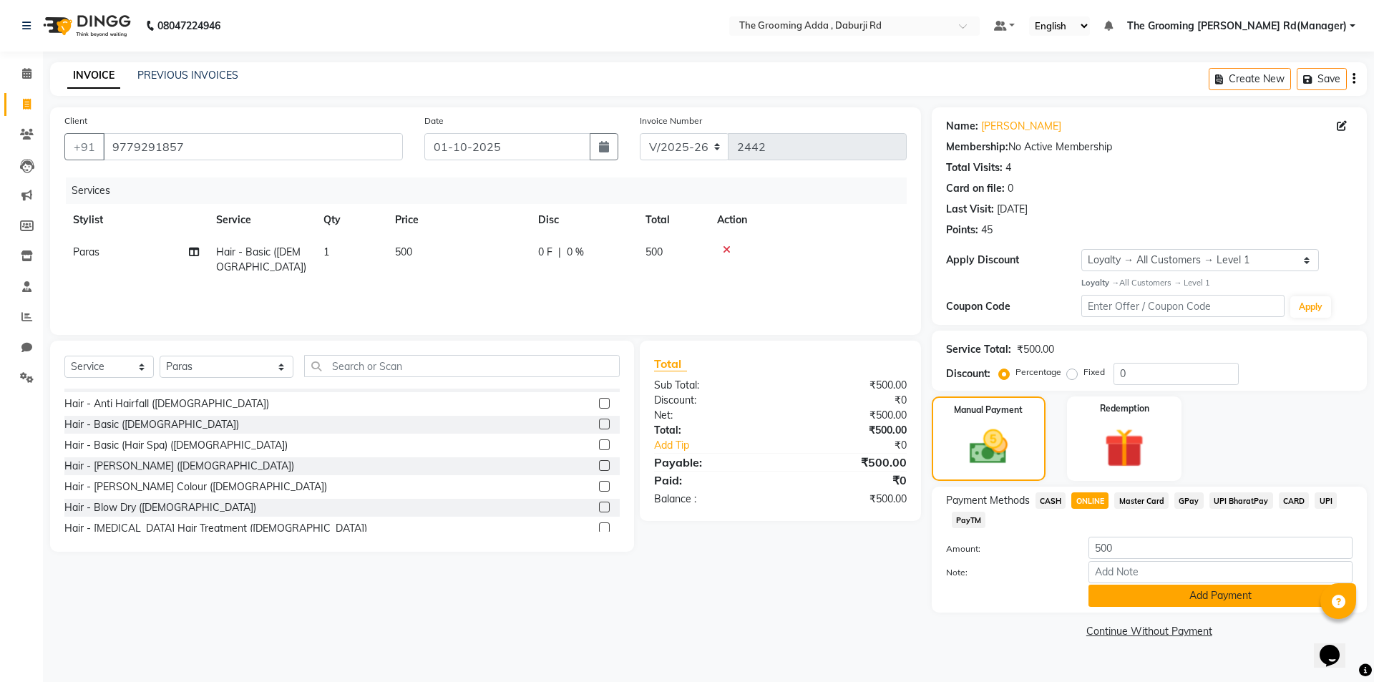
click at [1118, 602] on button "Add Payment" at bounding box center [1220, 596] width 264 height 22
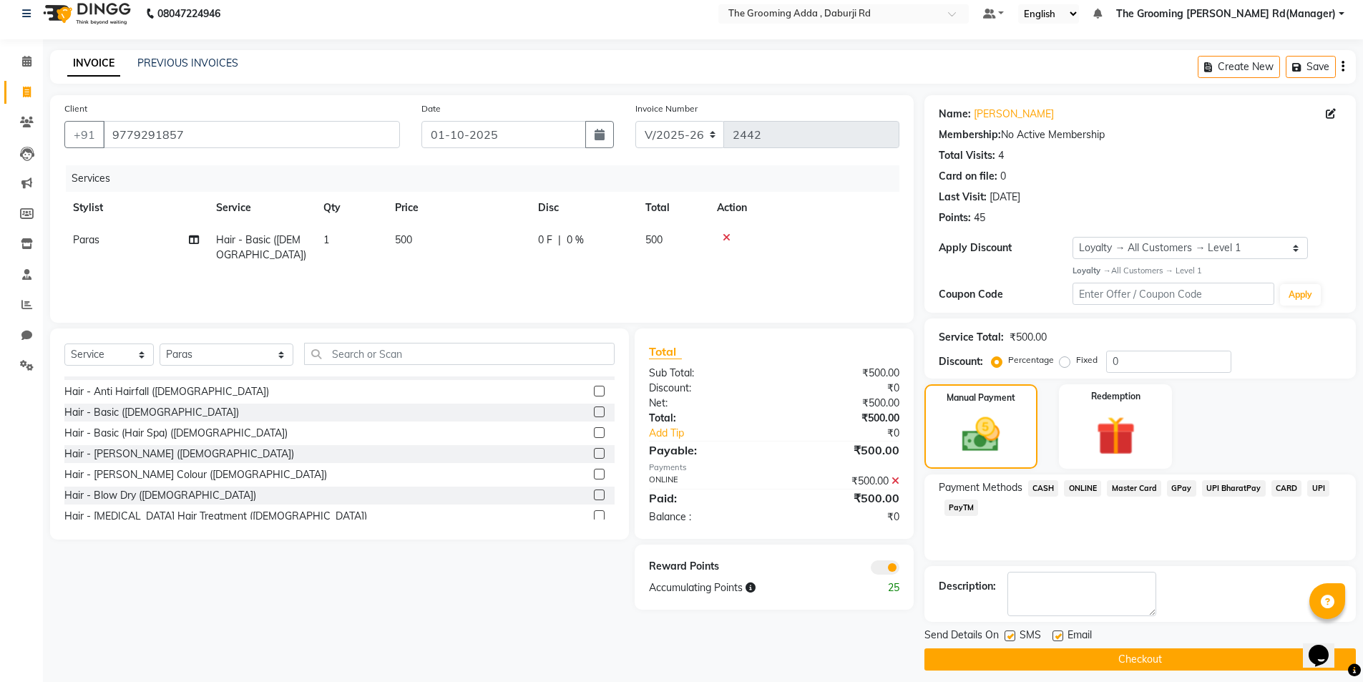
scroll to position [22, 0]
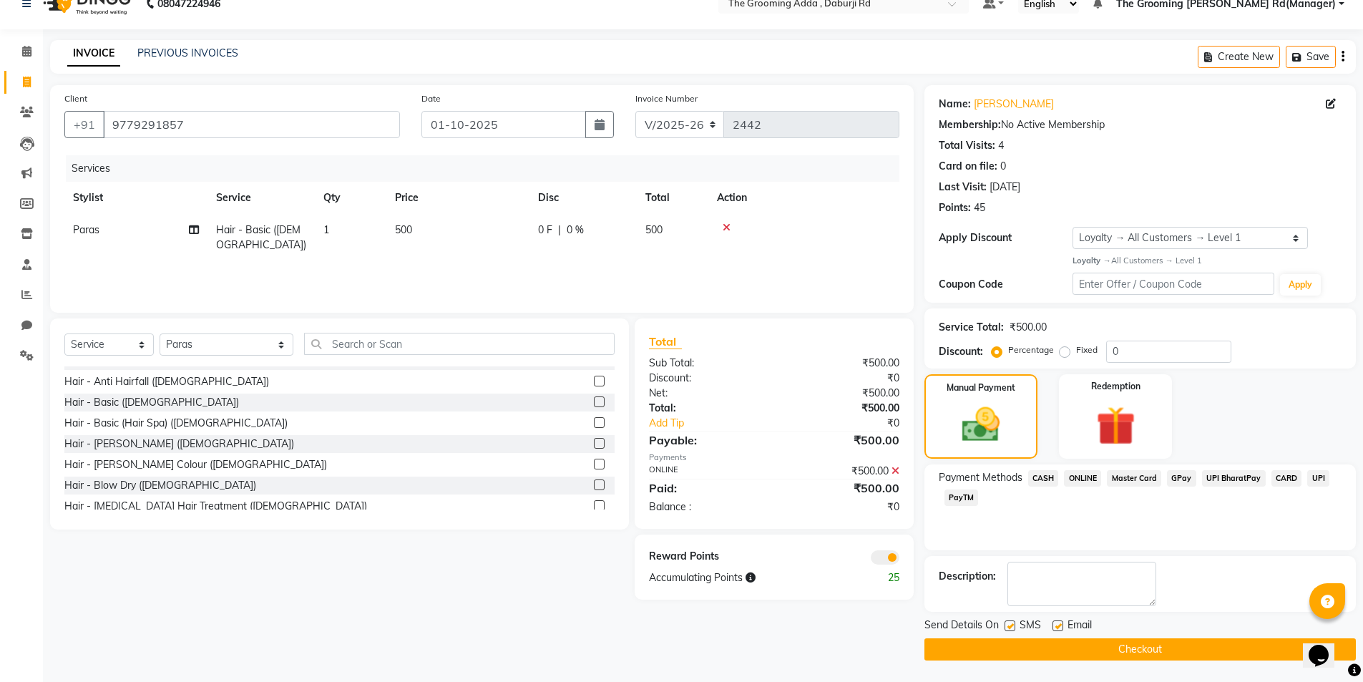
click at [1010, 624] on label at bounding box center [1010, 625] width 11 height 11
click at [1010, 624] on input "checkbox" at bounding box center [1009, 626] width 9 height 9
checkbox input "false"
click at [1055, 626] on label at bounding box center [1057, 625] width 11 height 11
click at [1055, 626] on input "checkbox" at bounding box center [1056, 626] width 9 height 9
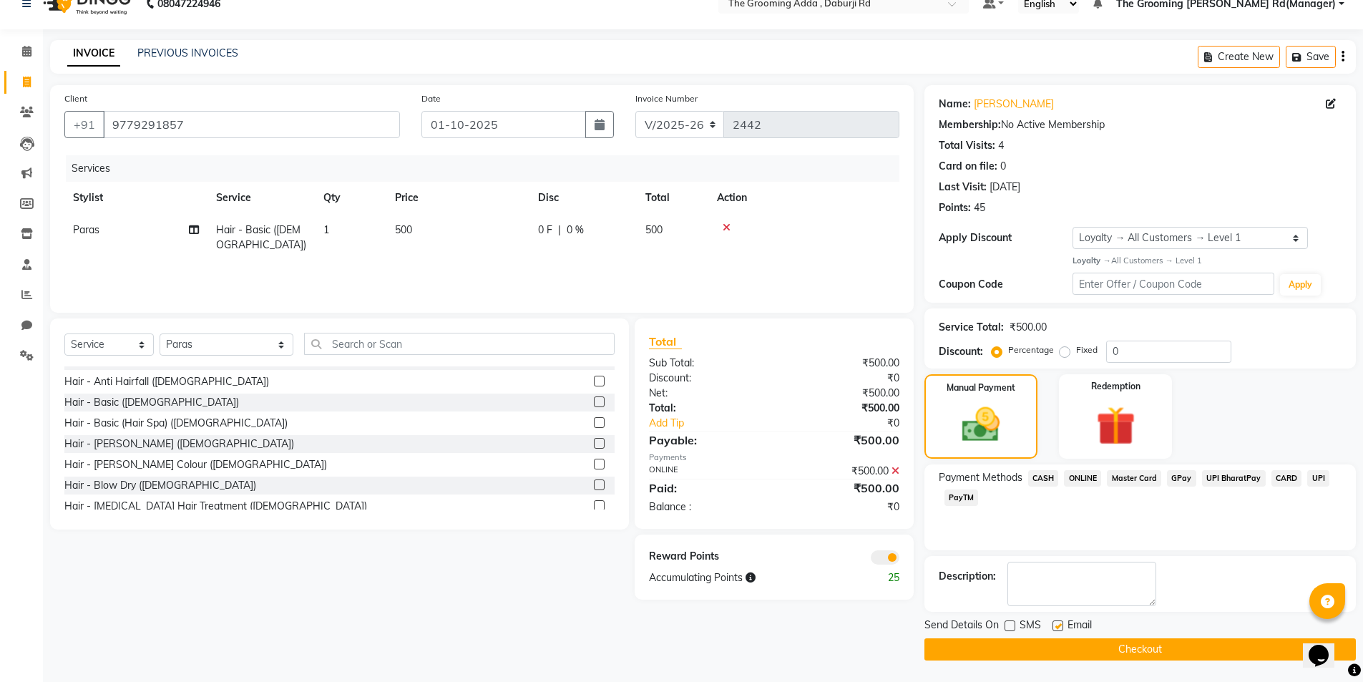
checkbox input "false"
click at [1080, 642] on button "Checkout" at bounding box center [1139, 649] width 431 height 22
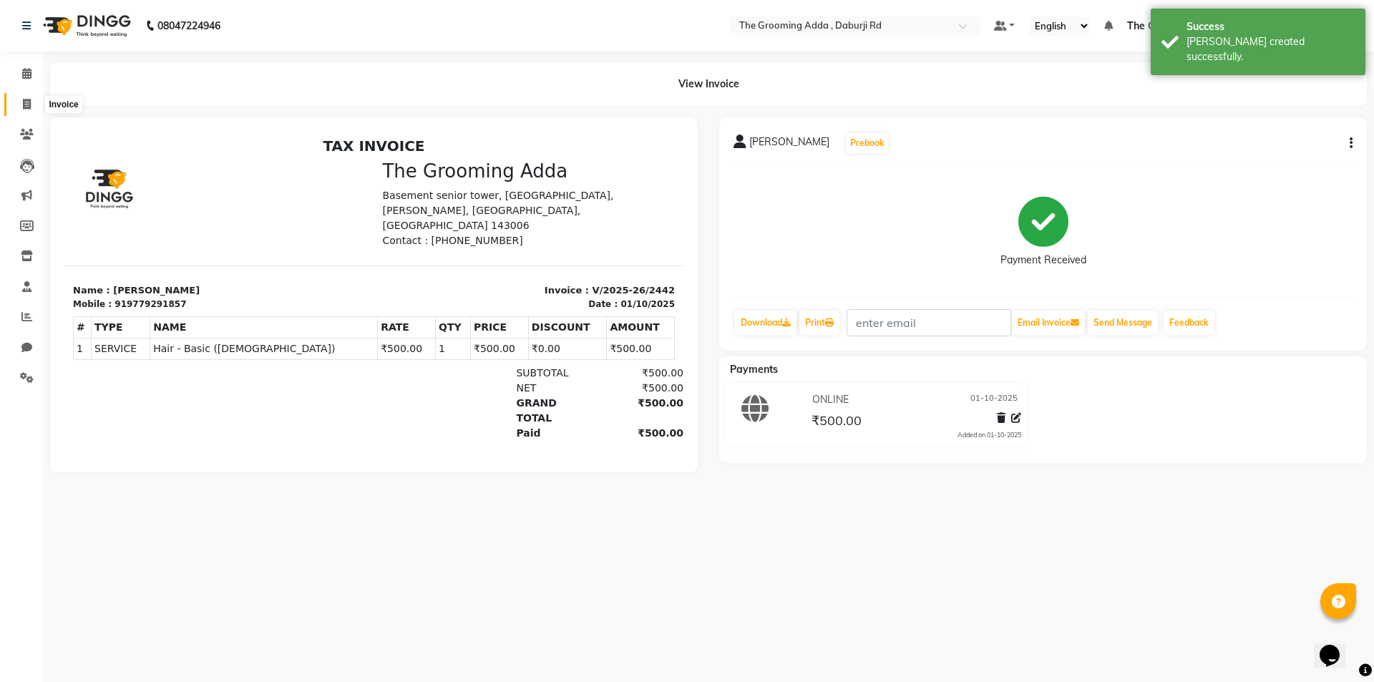
click at [26, 99] on icon at bounding box center [27, 104] width 8 height 11
select select "service"
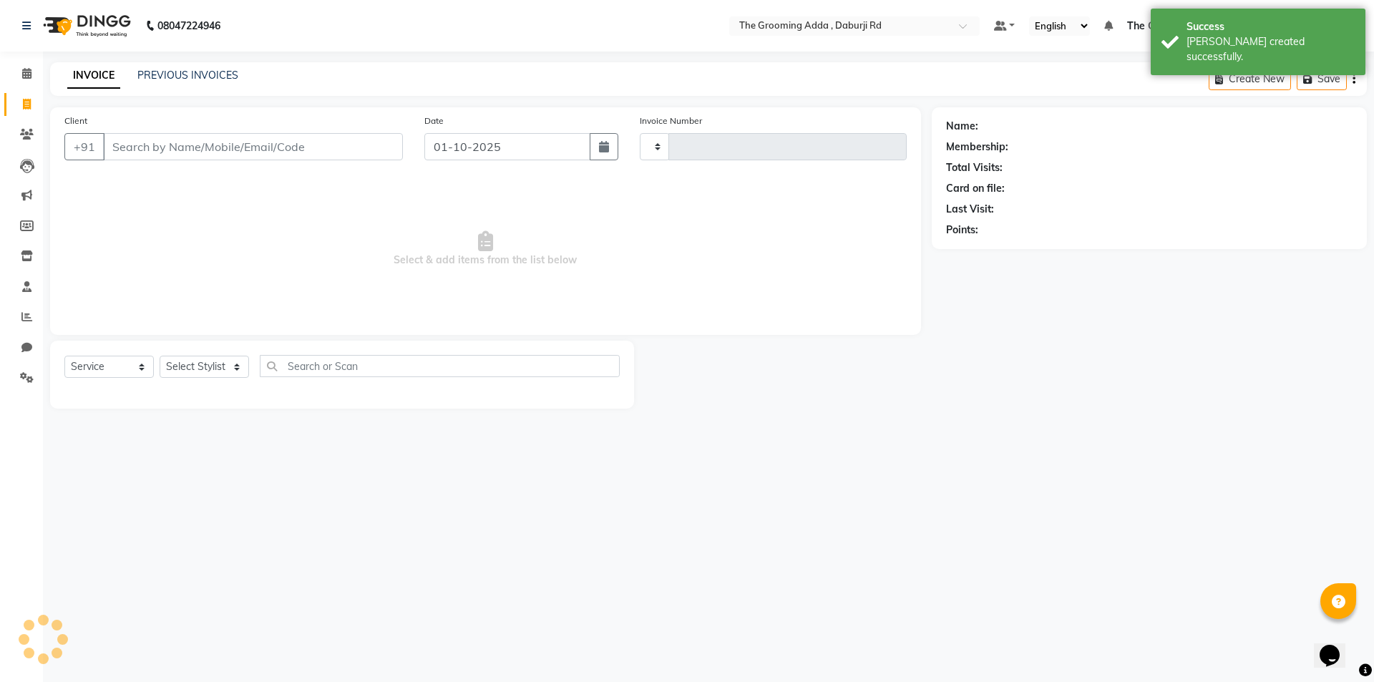
type input "2443"
select select "8001"
click at [159, 146] on input "Client" at bounding box center [253, 146] width 300 height 27
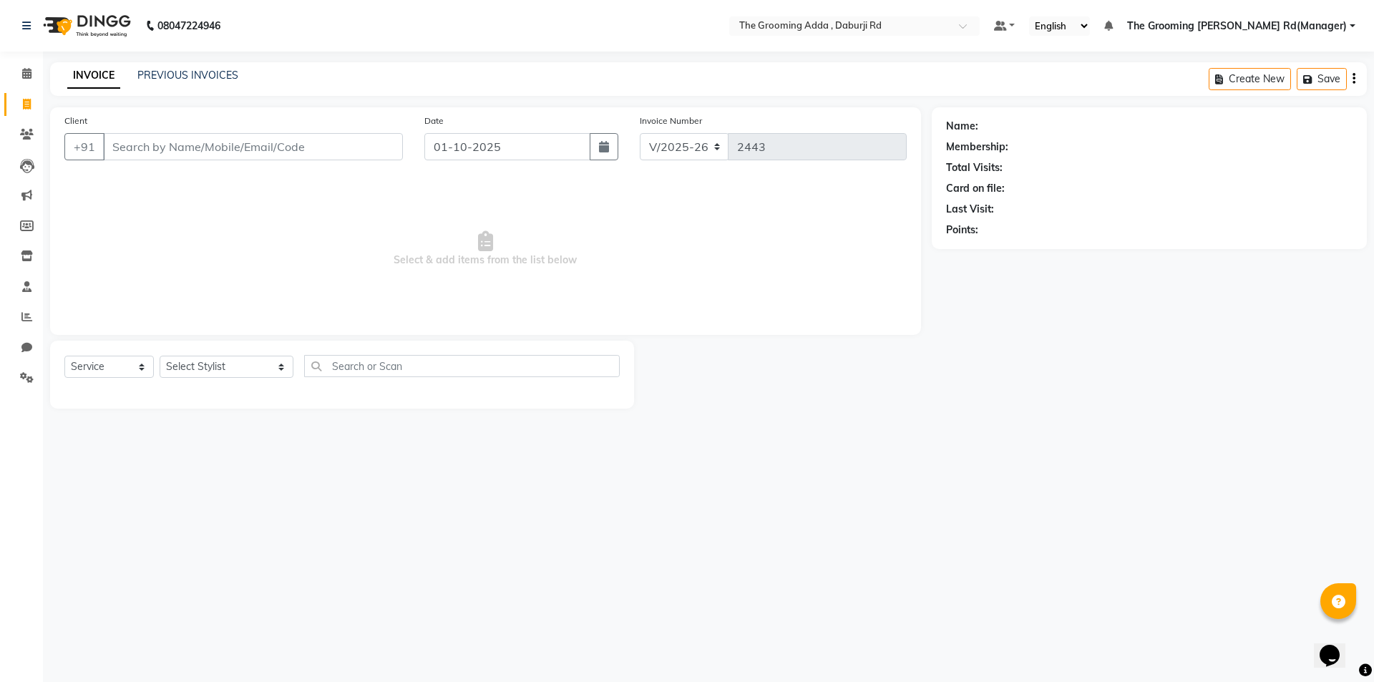
click at [220, 148] on input "Client" at bounding box center [253, 146] width 300 height 27
type input "9688000038"
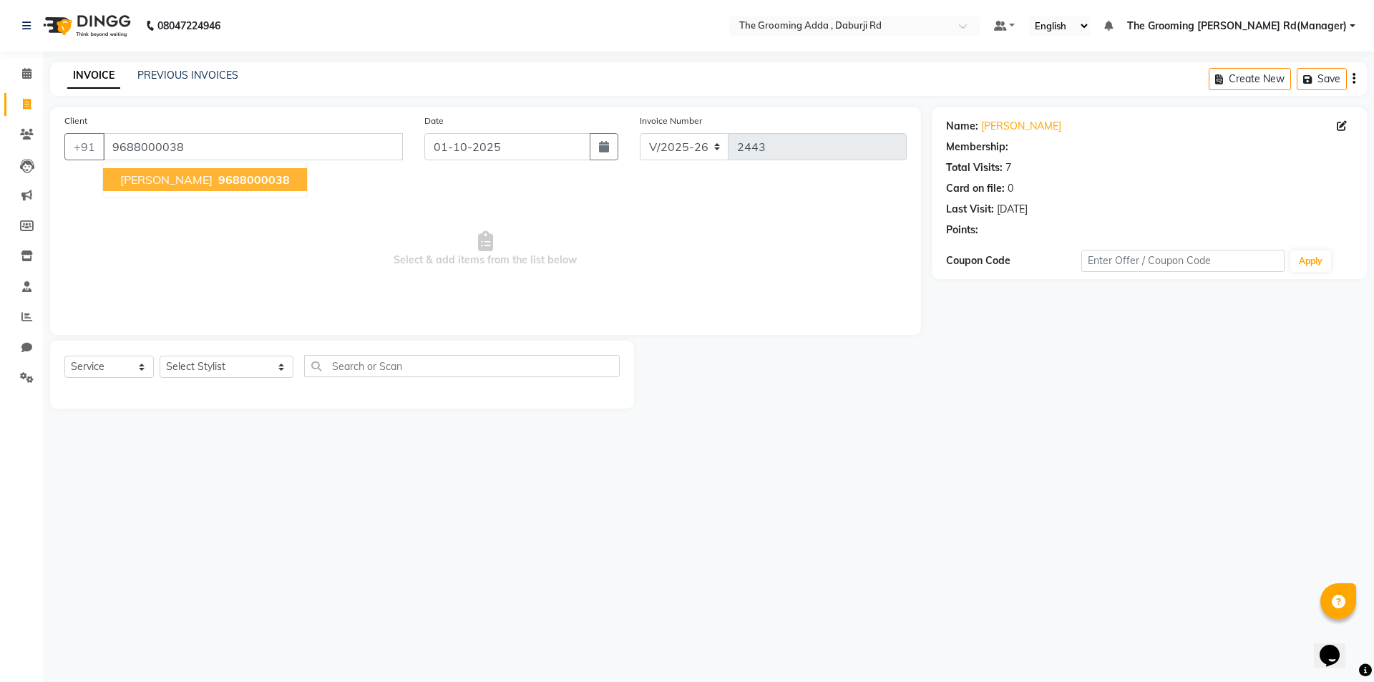
select select "1: Object"
click at [178, 177] on span "[PERSON_NAME]" at bounding box center [166, 179] width 92 height 14
select select "1: Object"
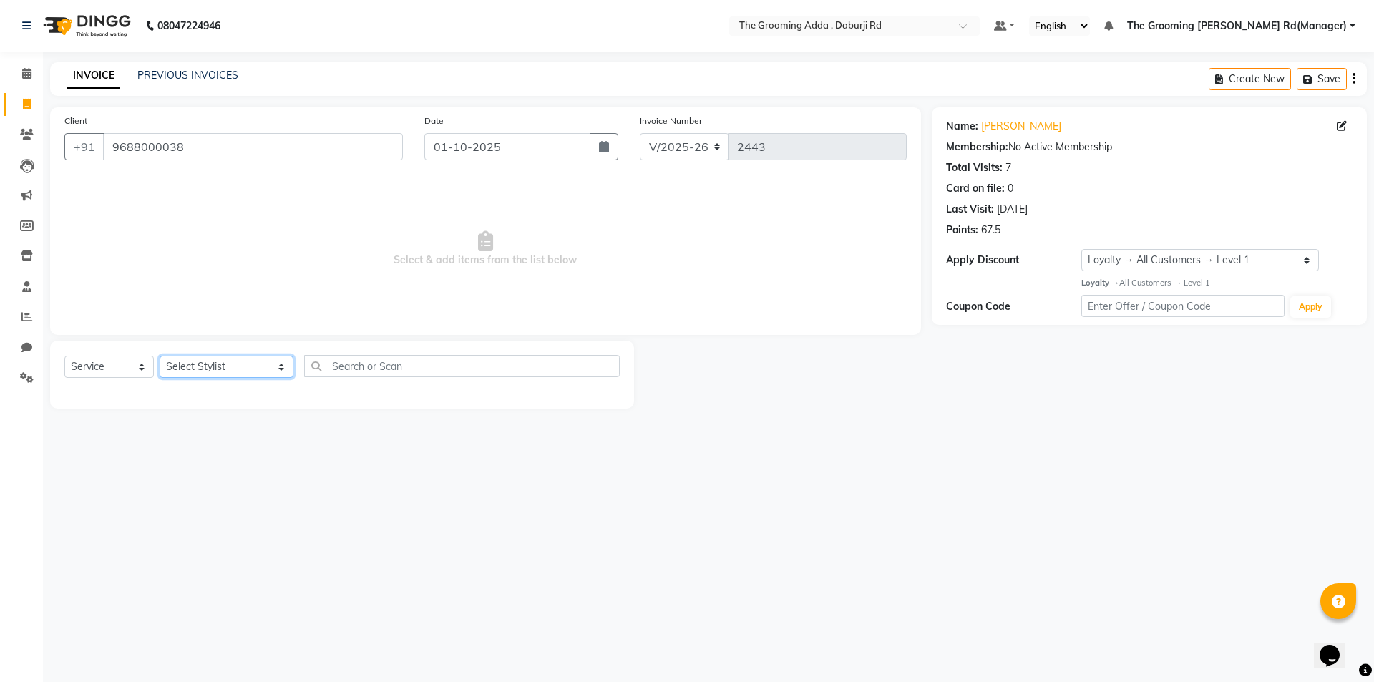
click at [179, 369] on select "Select Stylist [PERSON_NAME] [PERSON_NAME] [PERSON_NAME] [PERSON_NAME] [PERSON_…" at bounding box center [227, 367] width 134 height 22
select select "79351"
click at [160, 356] on select "Select Stylist [PERSON_NAME] [PERSON_NAME] [PERSON_NAME] [PERSON_NAME] [PERSON_…" at bounding box center [227, 367] width 134 height 22
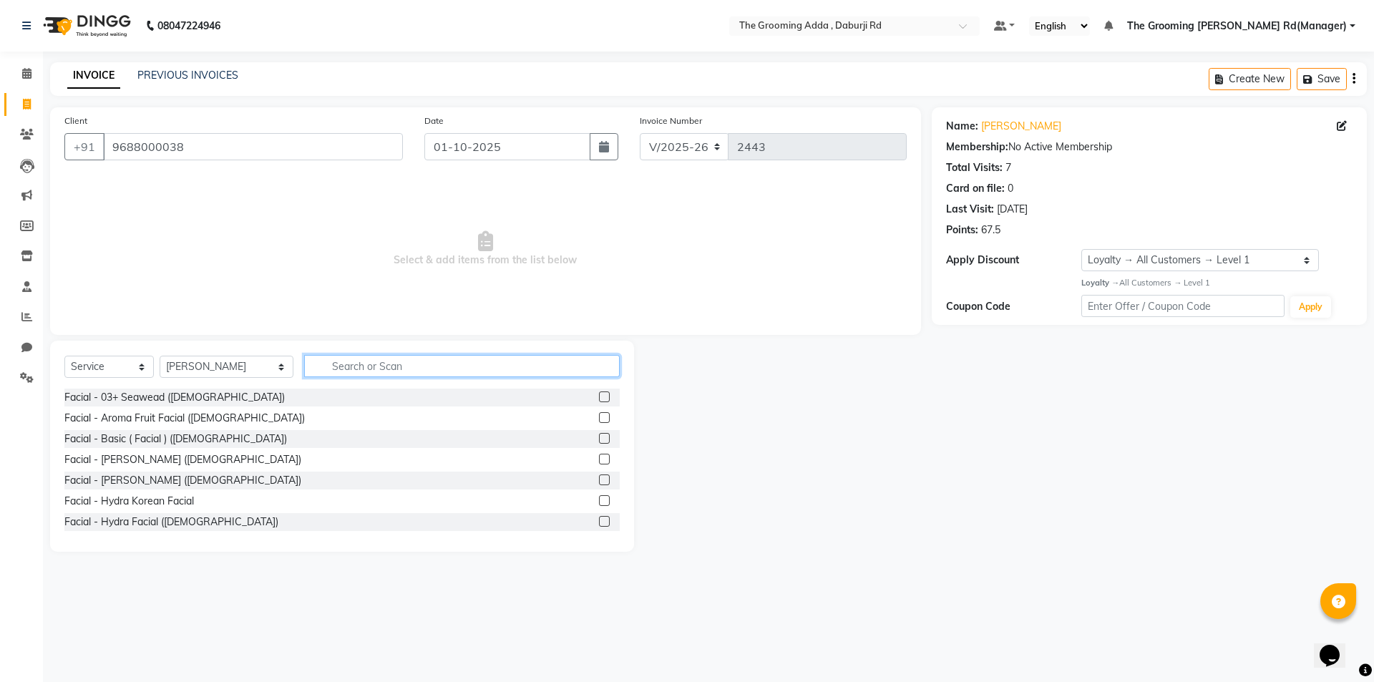
click at [345, 370] on input "text" at bounding box center [462, 366] width 316 height 22
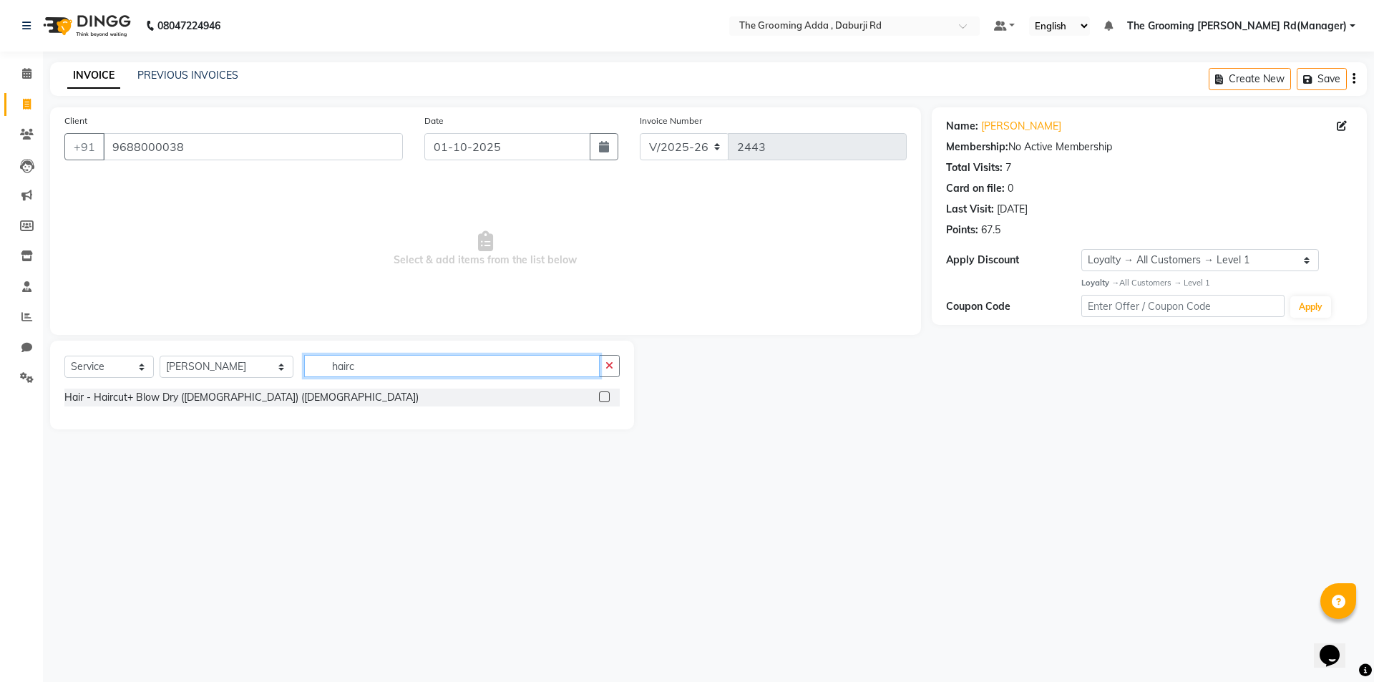
type input "hairc"
click at [596, 400] on div "Hair - Haircut+ Blow Dry ([DEMOGRAPHIC_DATA]) ([DEMOGRAPHIC_DATA])" at bounding box center [341, 397] width 555 height 18
click at [607, 396] on label at bounding box center [604, 396] width 11 height 11
click at [607, 396] on input "checkbox" at bounding box center [603, 397] width 9 height 9
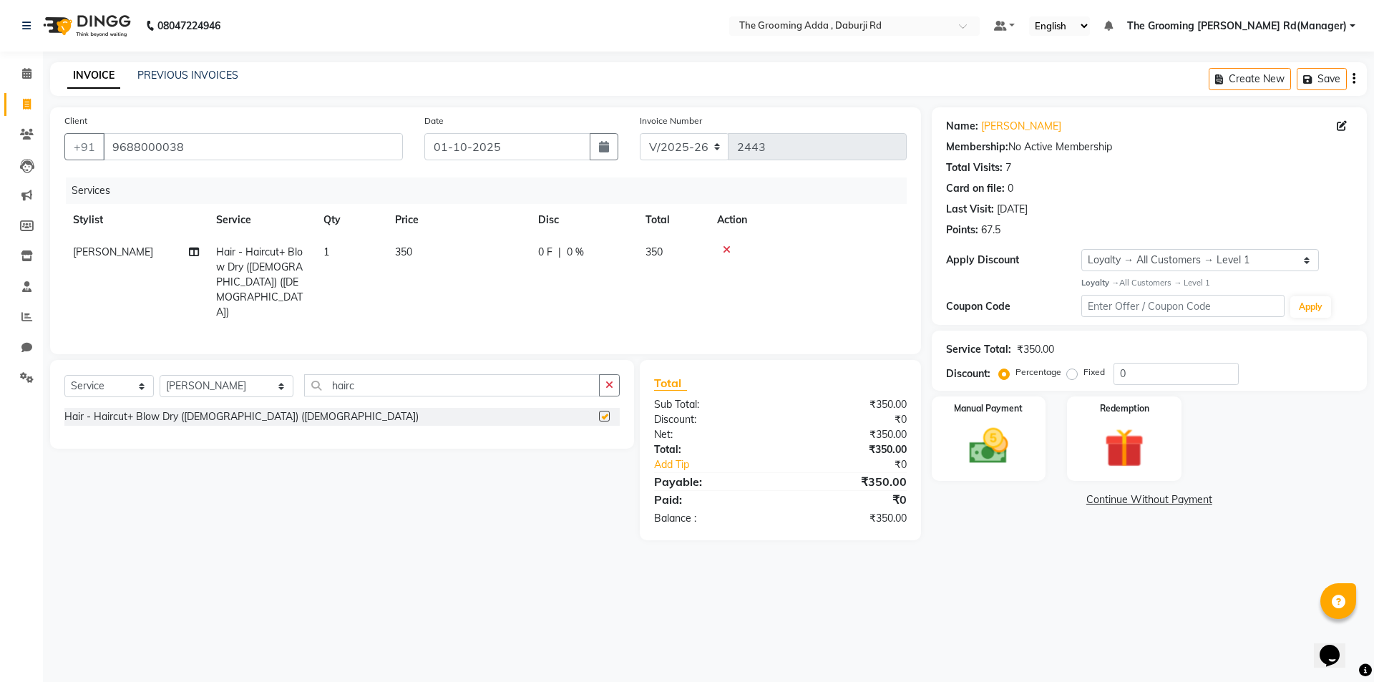
checkbox input "false"
click at [723, 251] on div at bounding box center [807, 250] width 181 height 10
click at [725, 240] on td at bounding box center [807, 282] width 198 height 92
click at [725, 251] on icon at bounding box center [727, 250] width 8 height 10
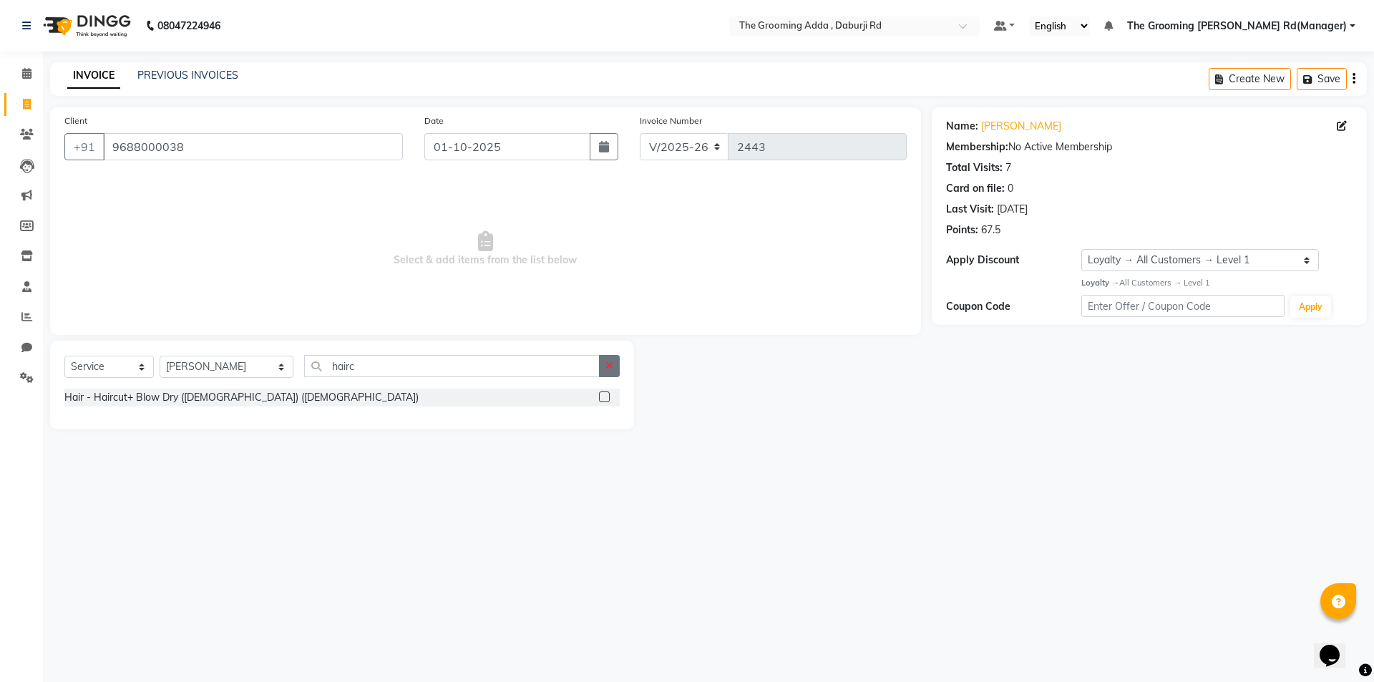
click at [611, 362] on button "button" at bounding box center [609, 366] width 21 height 22
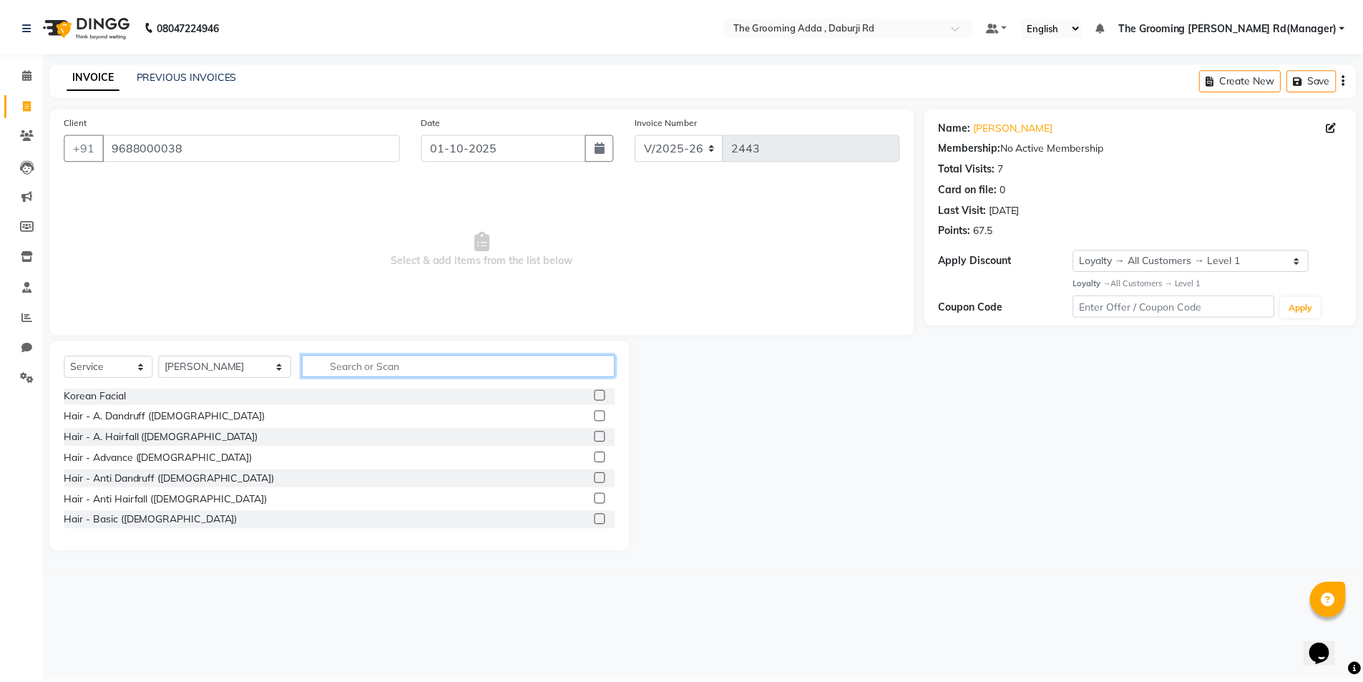
scroll to position [358, 0]
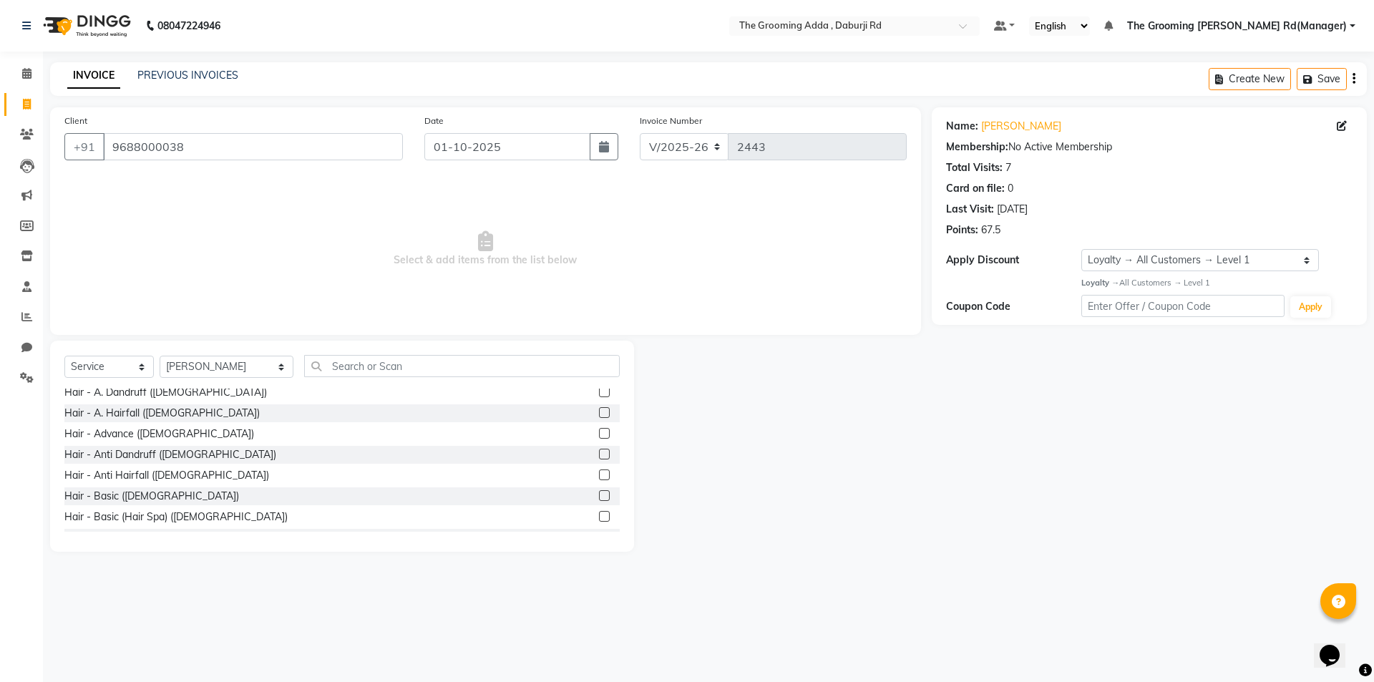
click at [599, 494] on label at bounding box center [604, 495] width 11 height 11
click at [599, 494] on input "checkbox" at bounding box center [603, 496] width 9 height 9
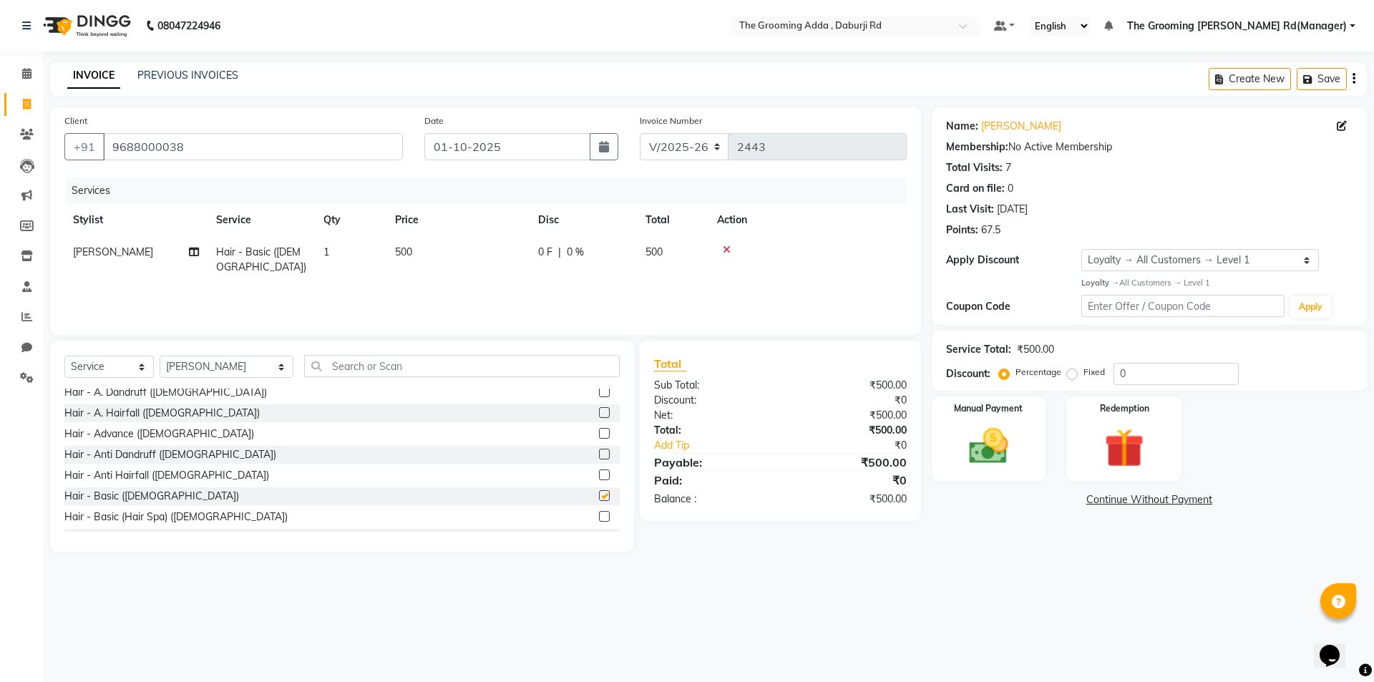
checkbox input "false"
click at [401, 253] on span "500" at bounding box center [403, 251] width 17 height 13
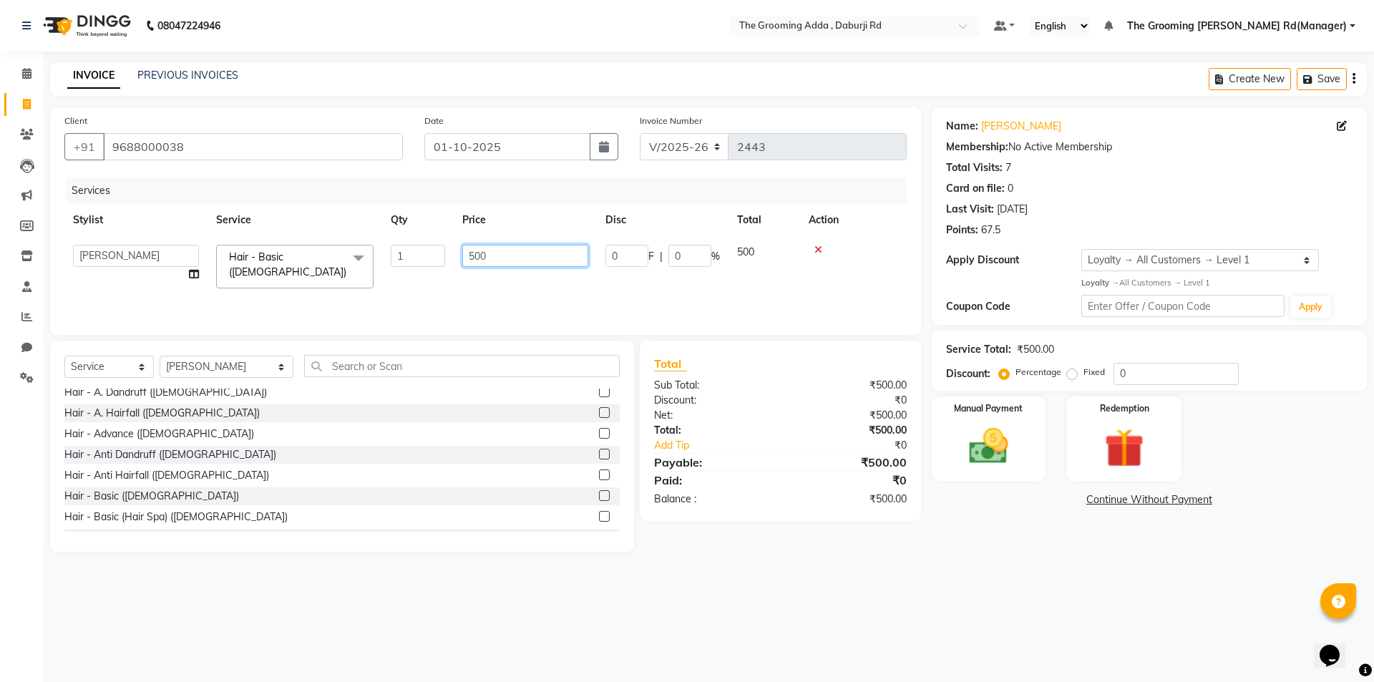
click at [475, 254] on input "500" at bounding box center [525, 256] width 126 height 22
type input "600"
click at [997, 454] on img at bounding box center [988, 446] width 67 height 47
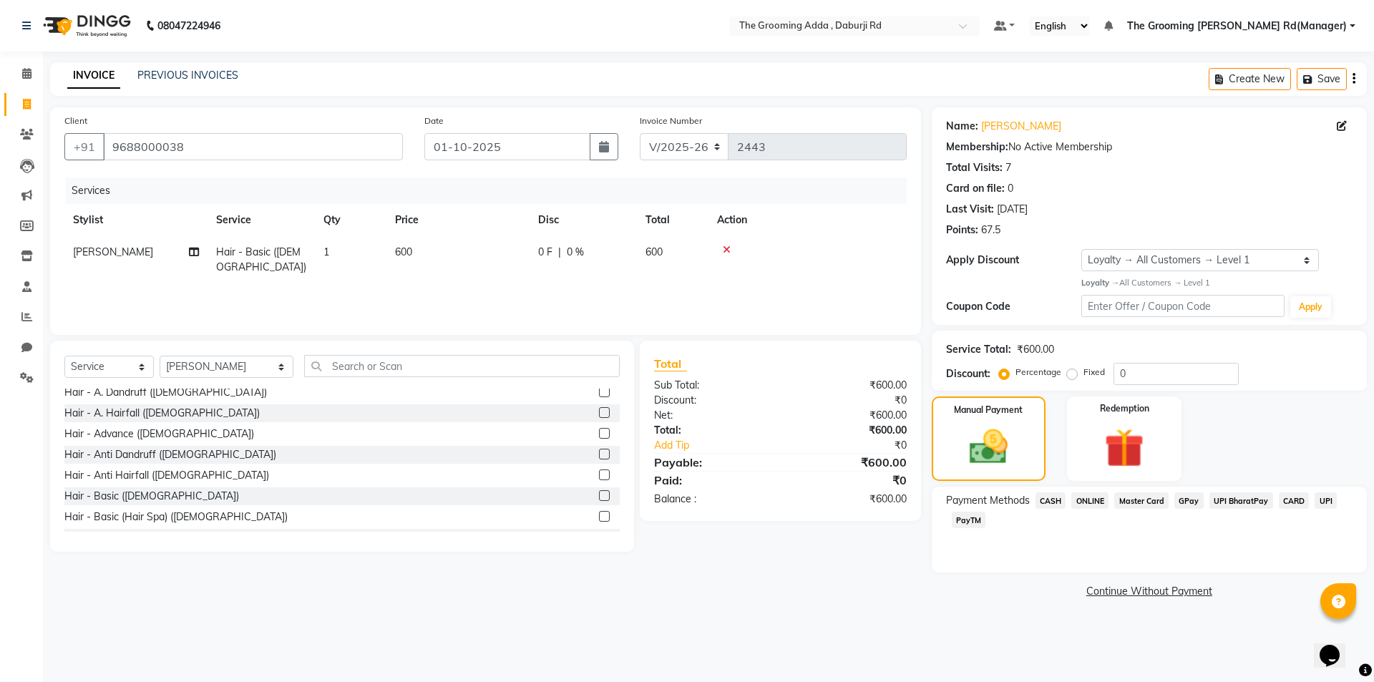
click at [1055, 500] on span "CASH" at bounding box center [1050, 500] width 31 height 16
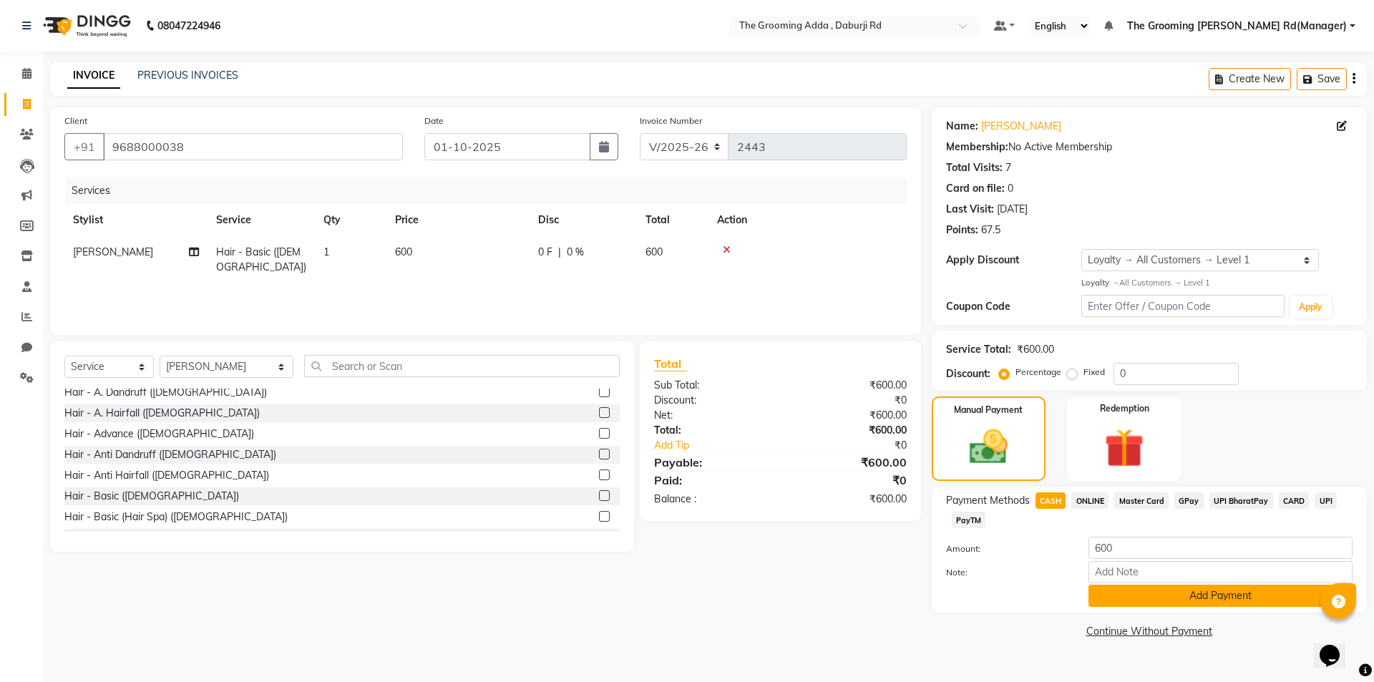
click at [1181, 592] on button "Add Payment" at bounding box center [1220, 596] width 264 height 22
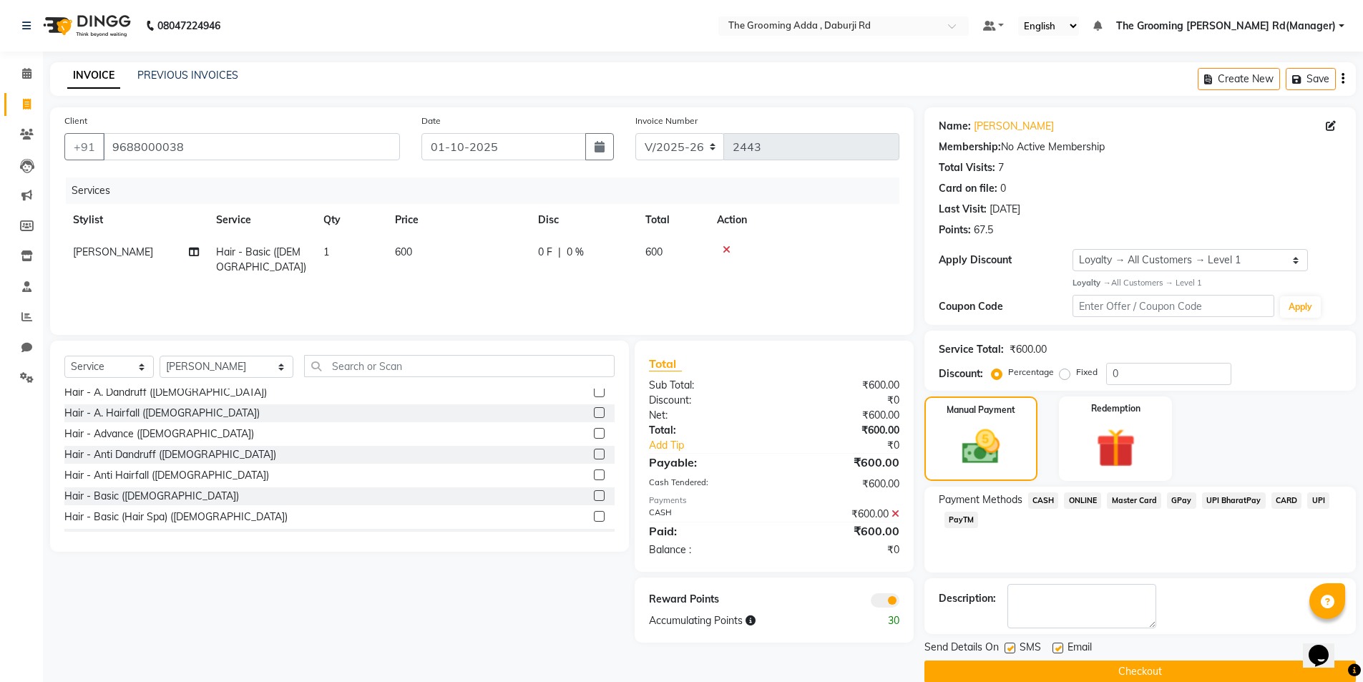
scroll to position [22, 0]
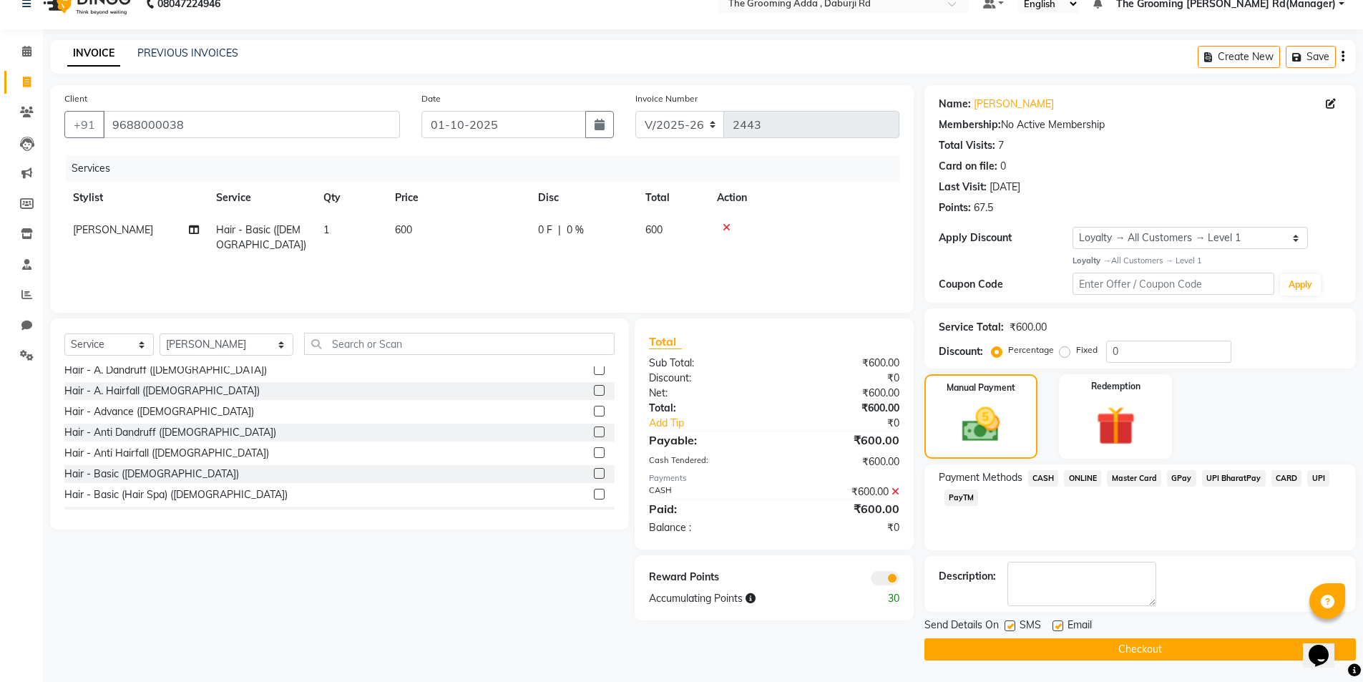
click at [1219, 645] on button "Checkout" at bounding box center [1139, 649] width 431 height 22
